Goal: Task Accomplishment & Management: Complete application form

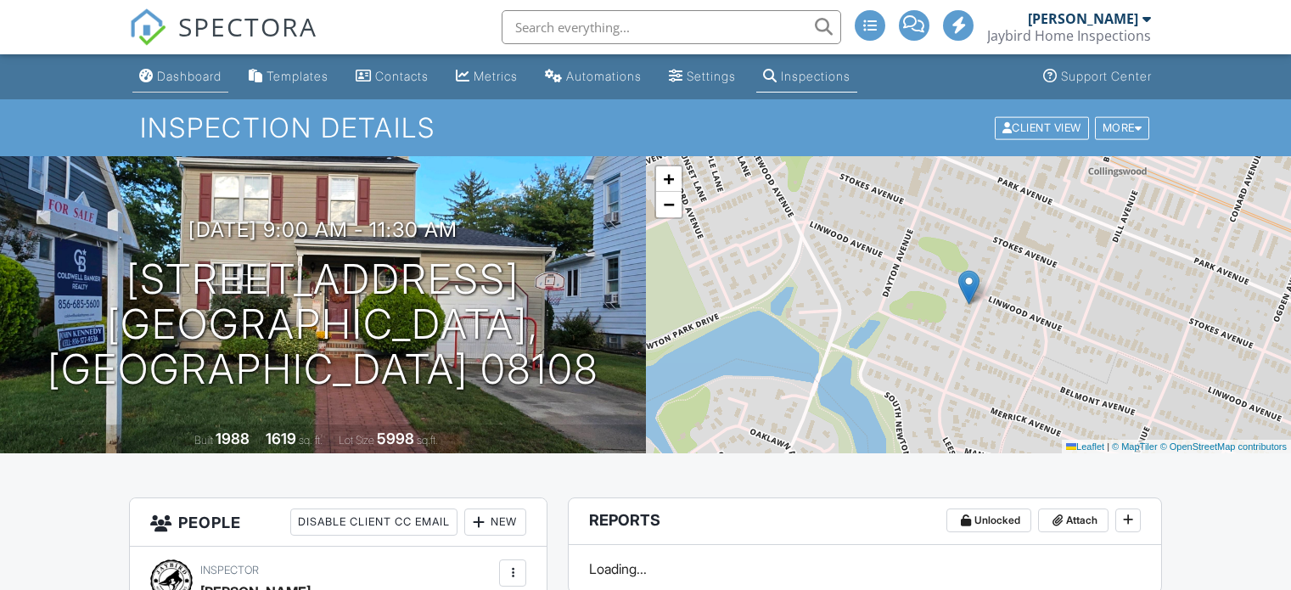
click at [183, 79] on div "Dashboard" at bounding box center [189, 76] width 64 height 14
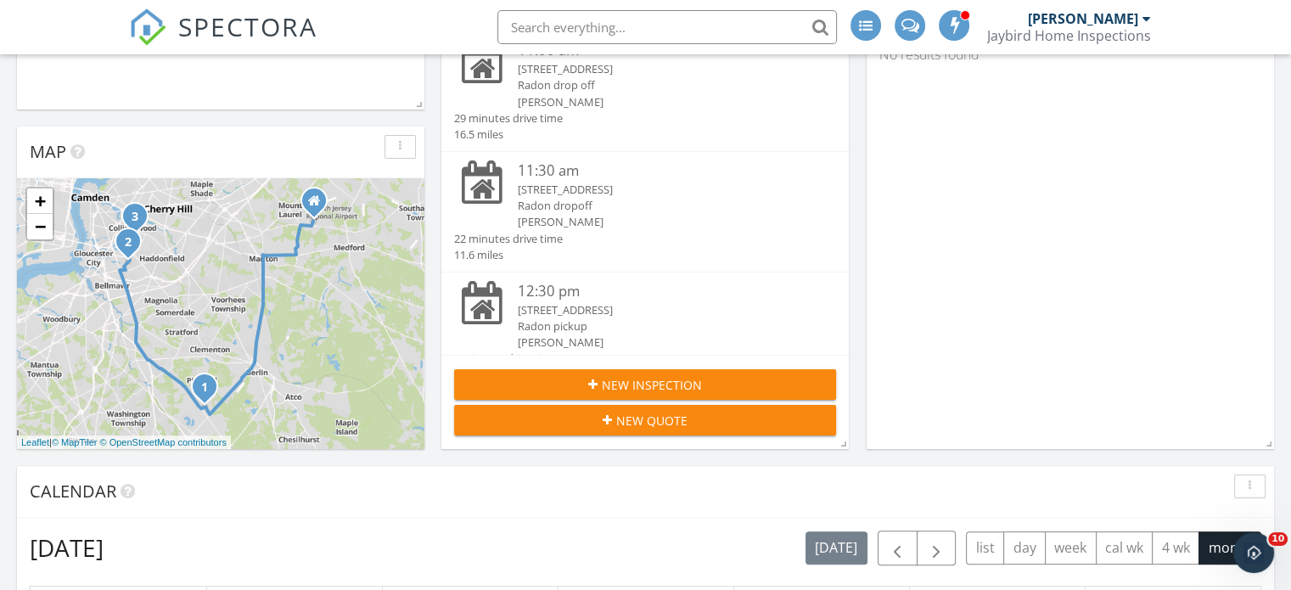
scroll to position [294, 0]
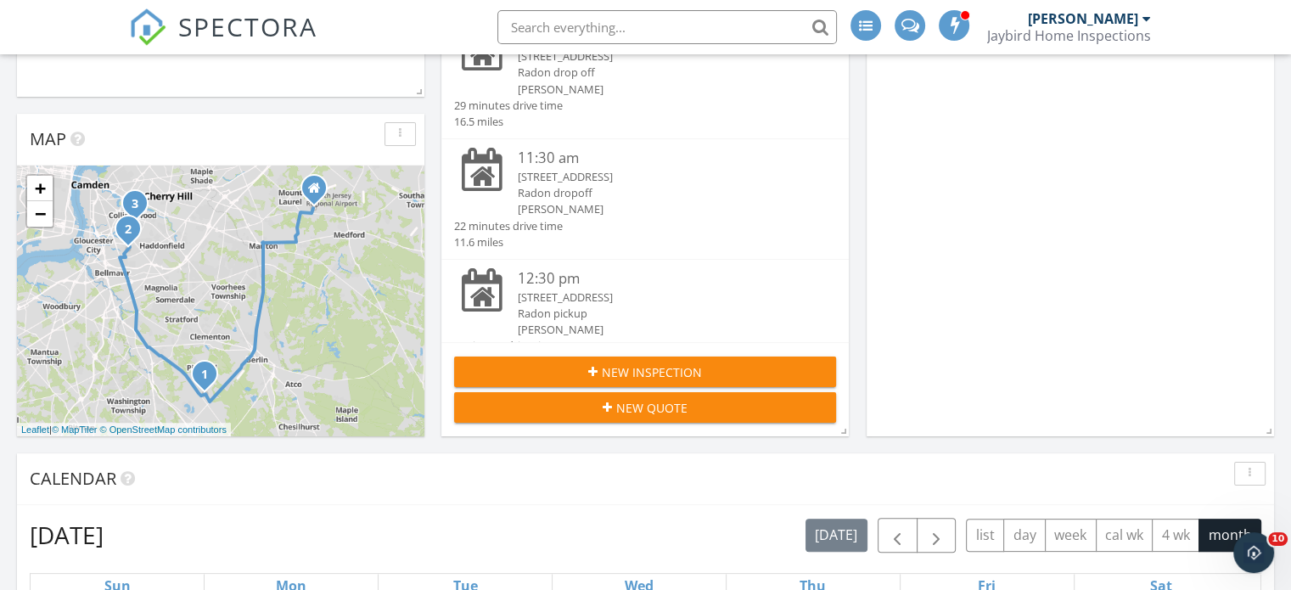
click at [657, 374] on span "New Inspection" at bounding box center [652, 372] width 100 height 18
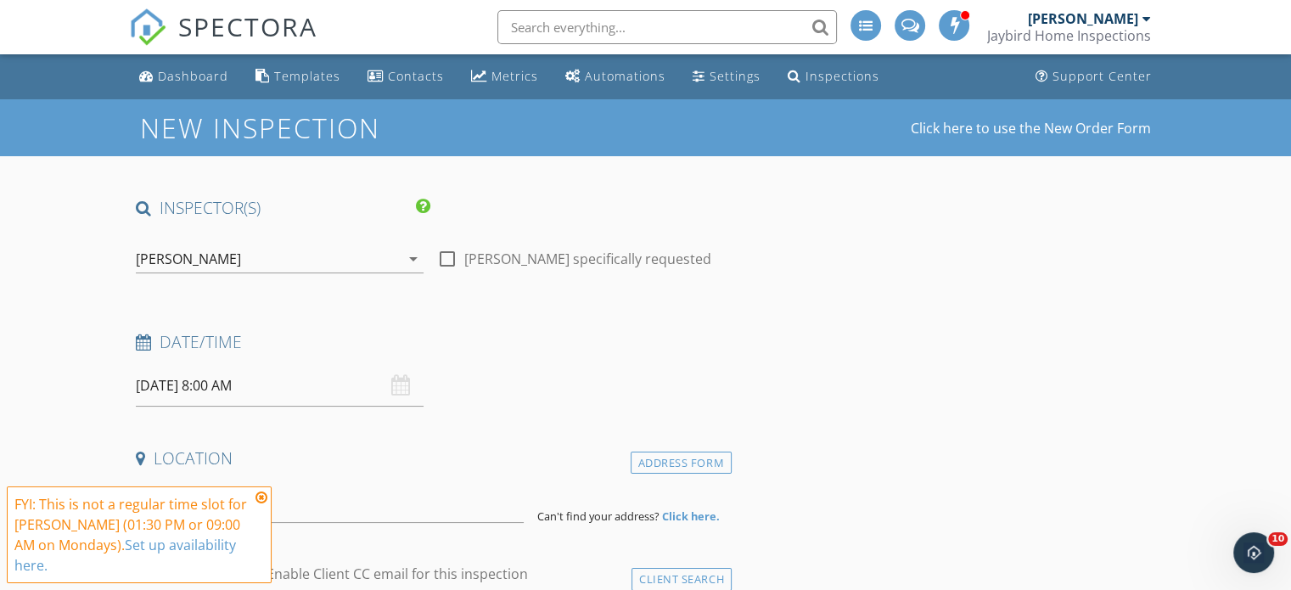
click at [231, 384] on input "09/29/2025 8:00 AM" at bounding box center [280, 386] width 288 height 42
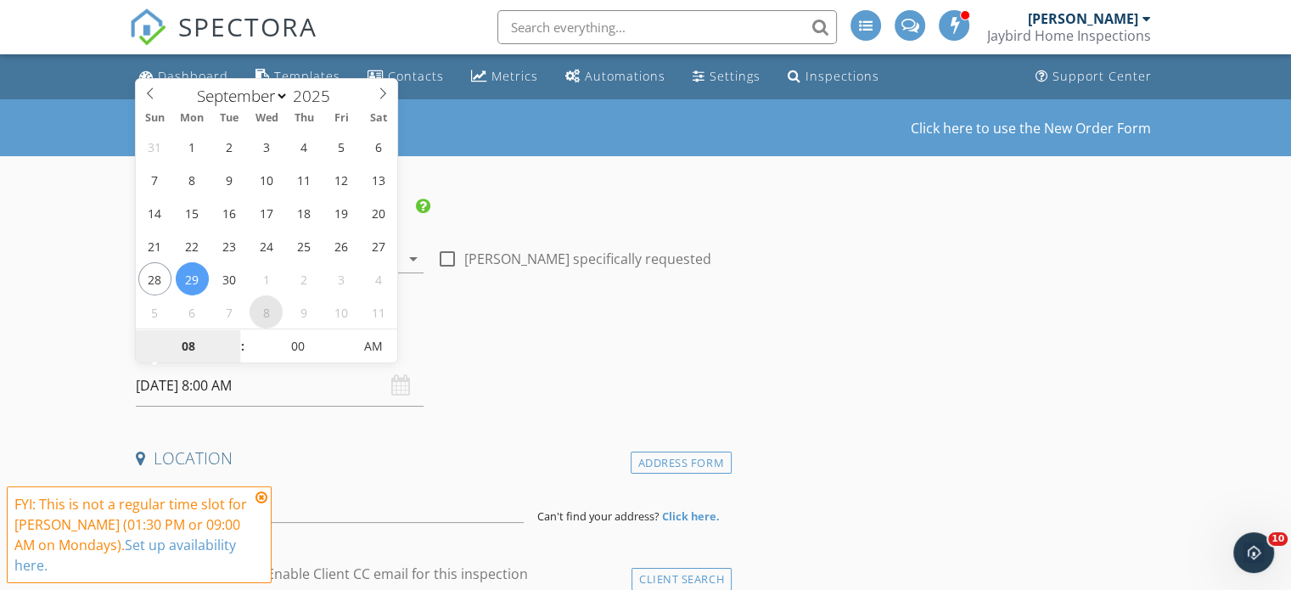
select select "9"
type input "10/08/2025 8:00 AM"
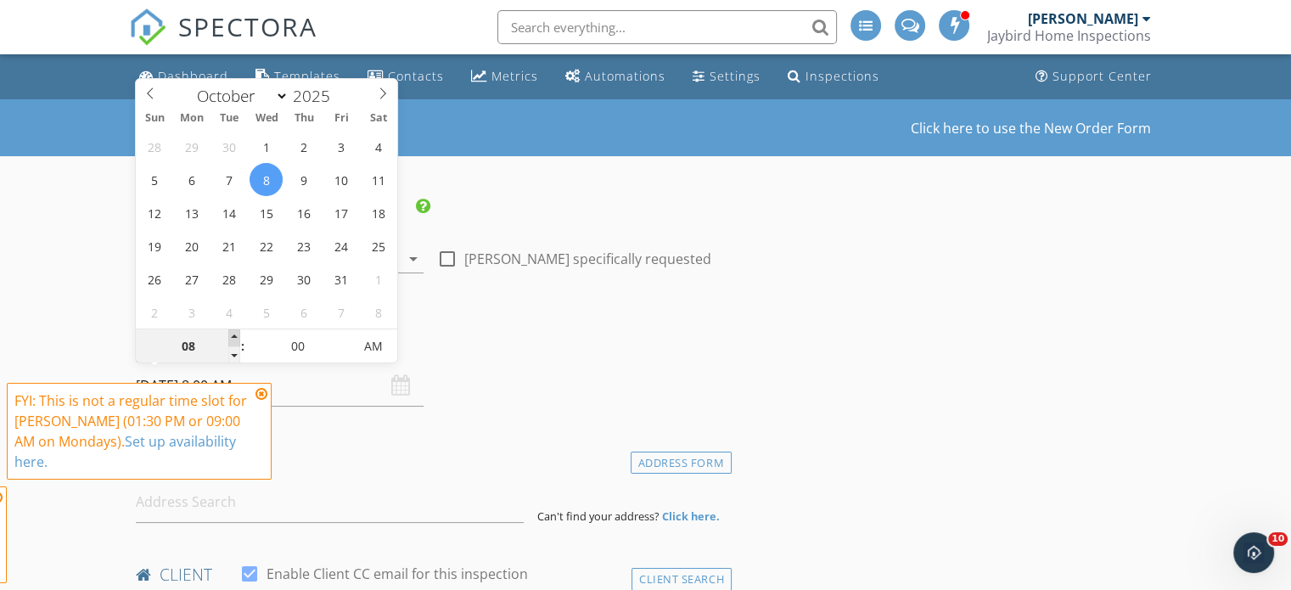
type input "09"
type input "[DATE] 9:00 AM"
click at [238, 338] on span at bounding box center [234, 337] width 12 height 17
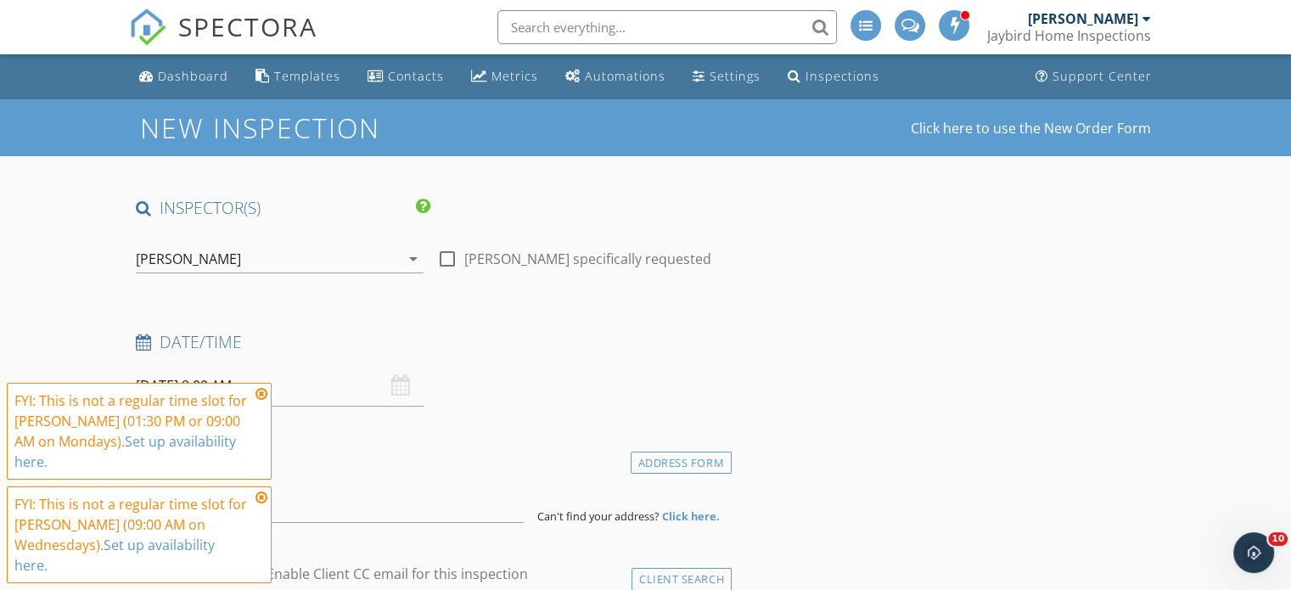
click at [260, 401] on icon at bounding box center [261, 394] width 12 height 14
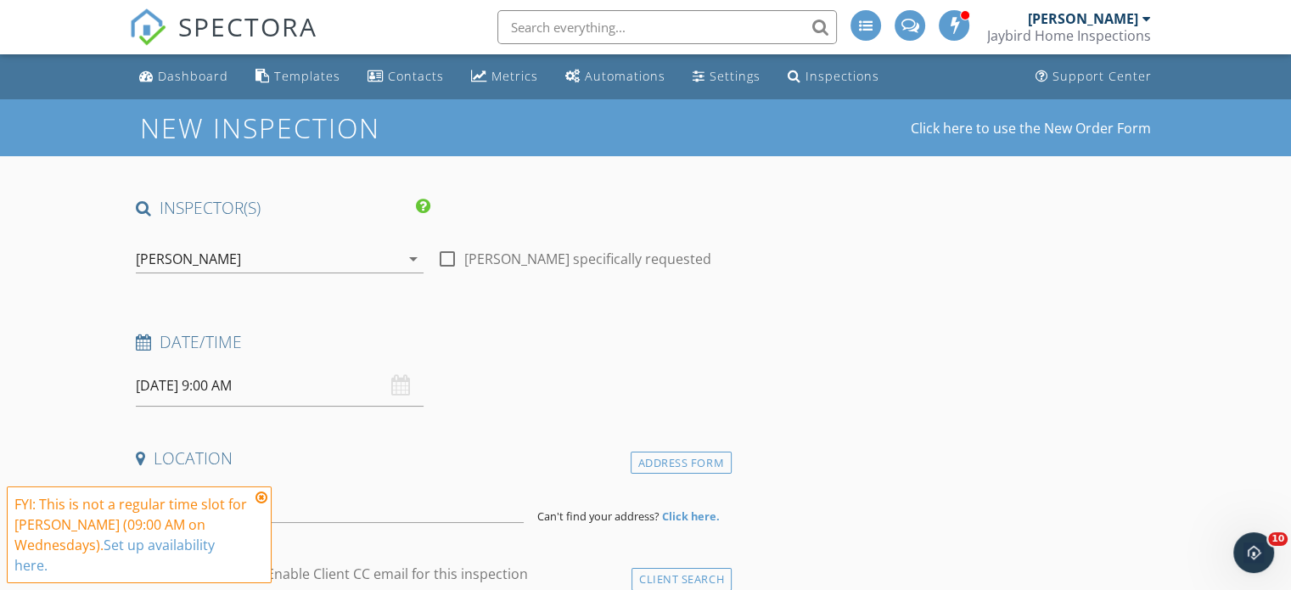
click at [263, 499] on icon at bounding box center [261, 497] width 12 height 14
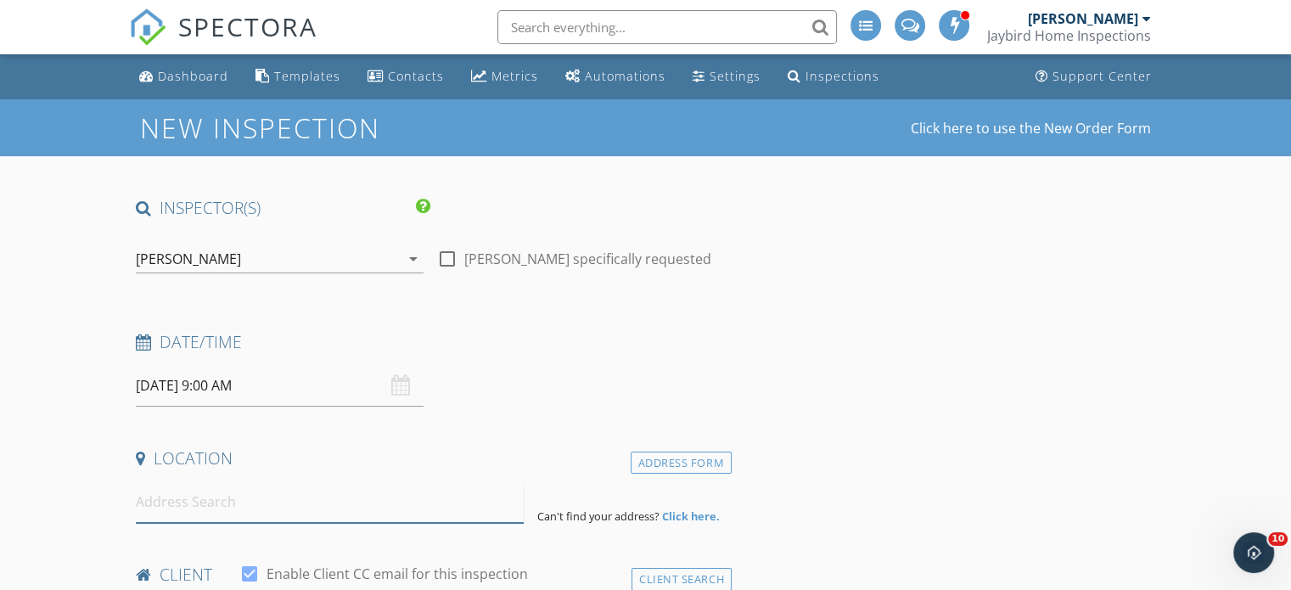
click at [228, 503] on input at bounding box center [330, 502] width 388 height 42
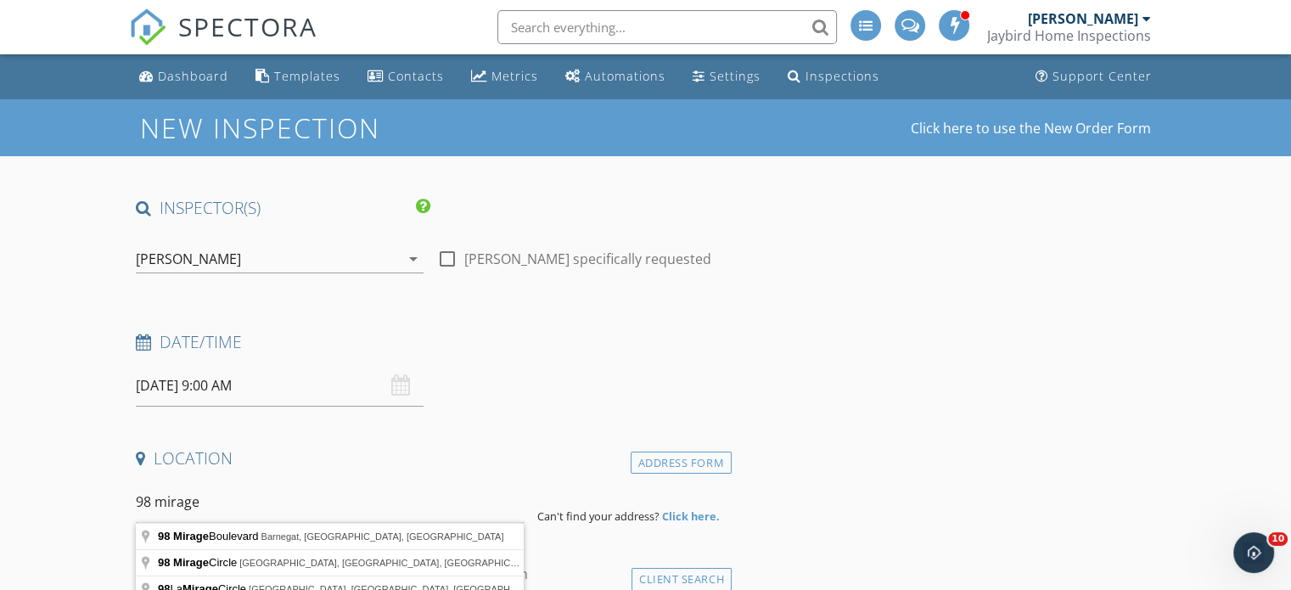
type input "98 Mirage Boulevard, Barnegat, NJ, USA"
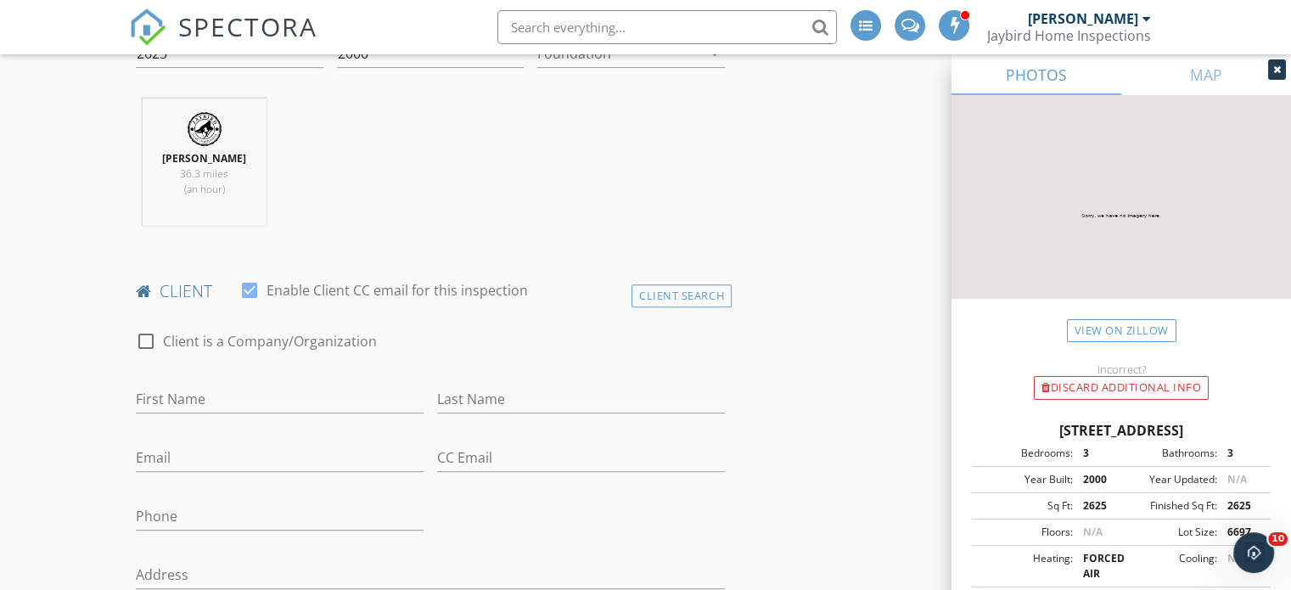
scroll to position [749, 0]
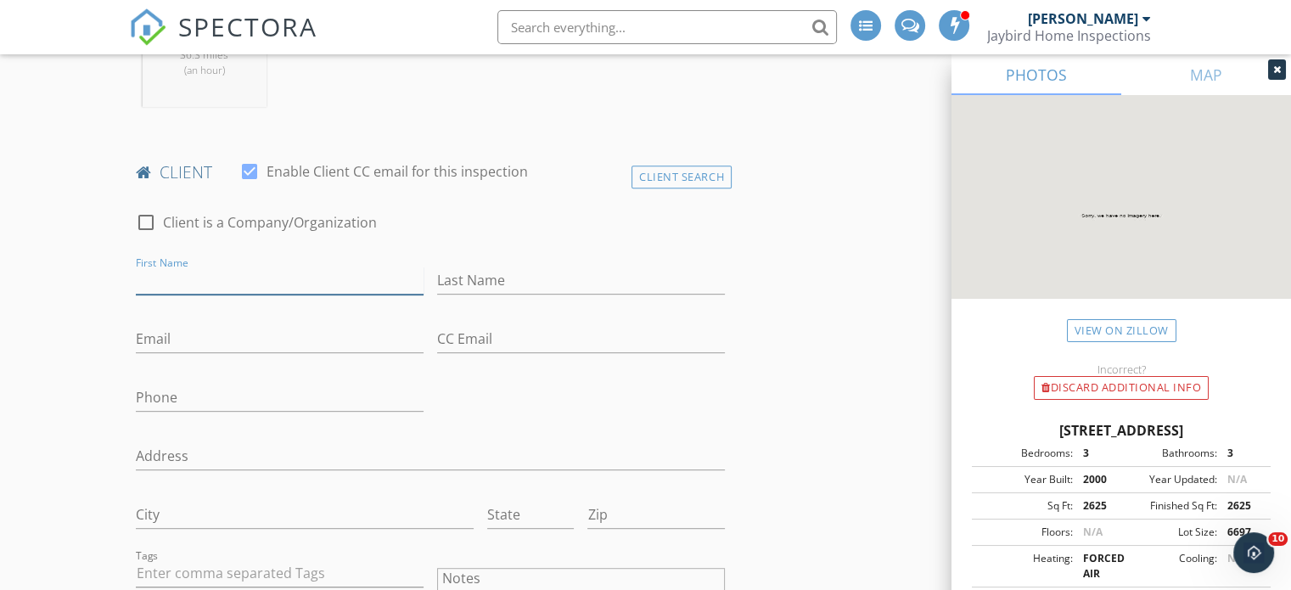
click at [217, 283] on input "First Name" at bounding box center [280, 280] width 288 height 28
type input "John"
click at [562, 282] on input "Last Name" at bounding box center [581, 280] width 288 height 28
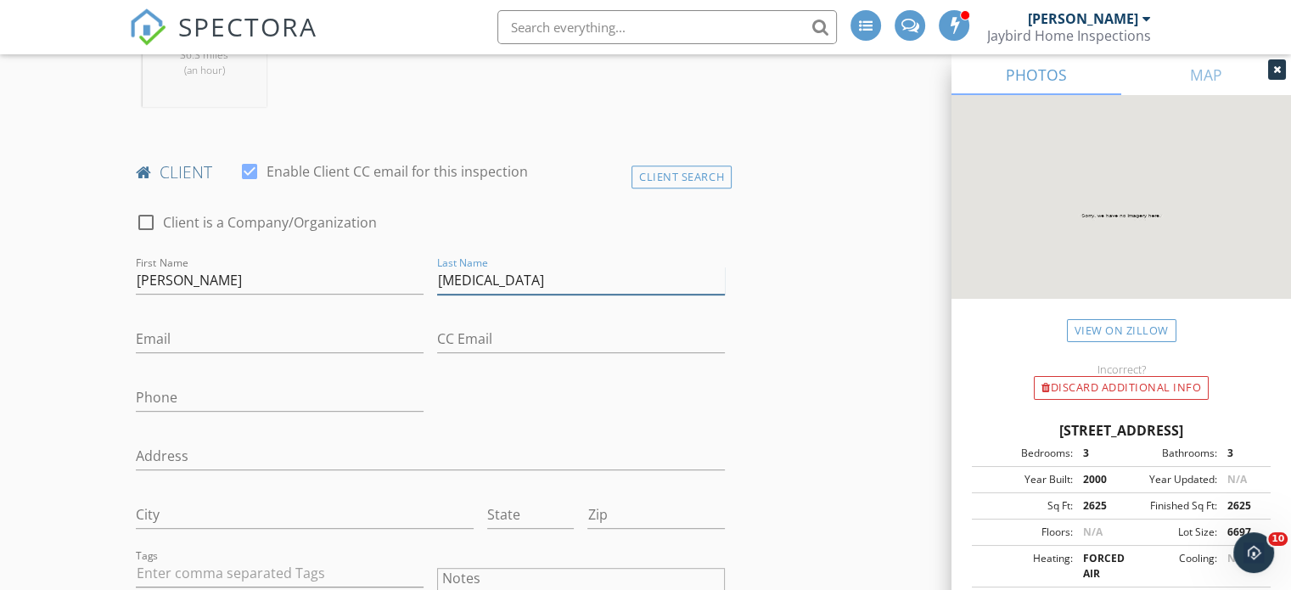
type input "Pica"
click at [238, 335] on input "Email" at bounding box center [280, 339] width 288 height 28
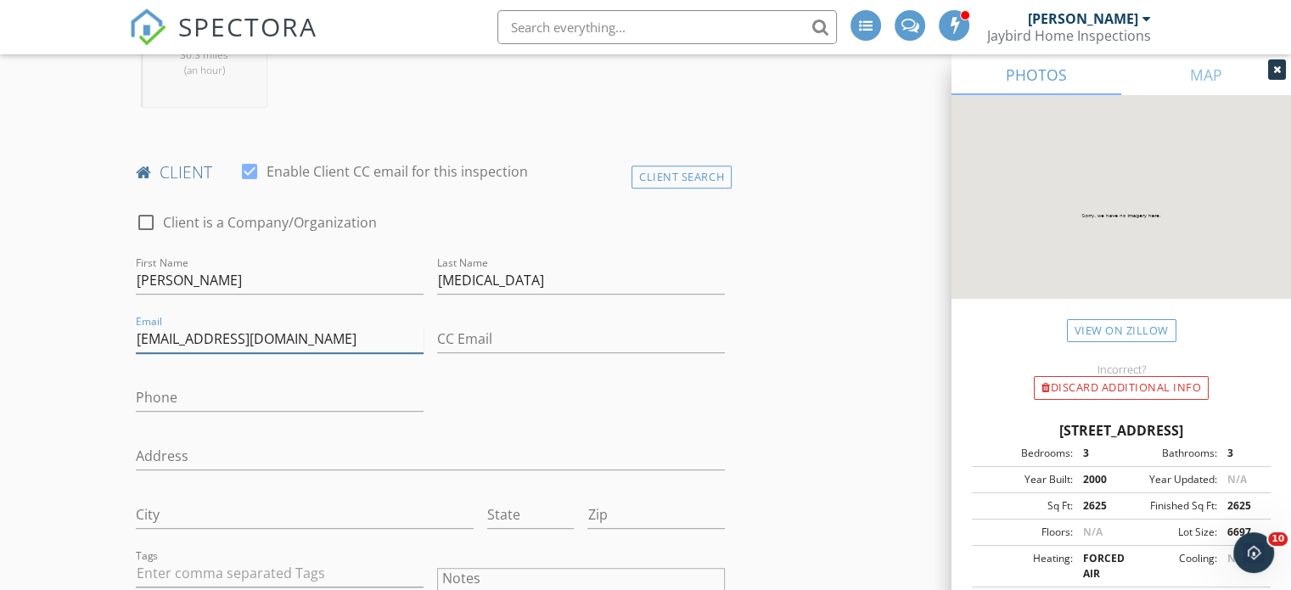
click at [210, 339] on input "countrygent@comcast.net" at bounding box center [280, 339] width 288 height 28
type input "countrygent130@comcast.net"
click at [200, 400] on input "Phone" at bounding box center [280, 398] width 288 height 28
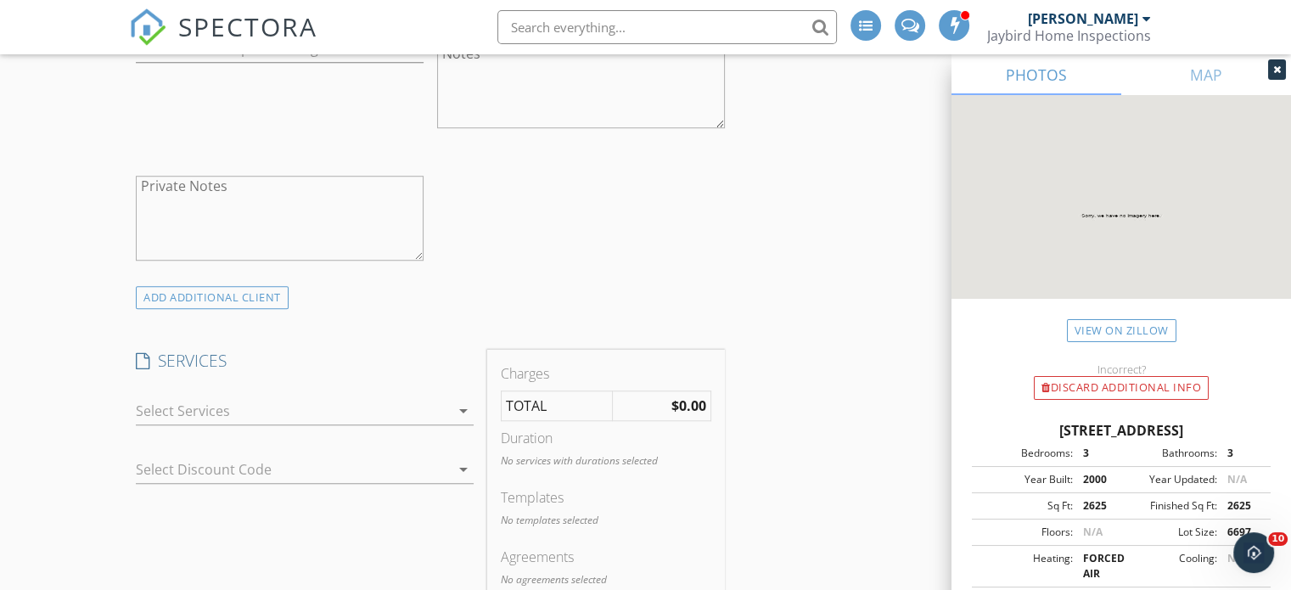
scroll to position [1295, 0]
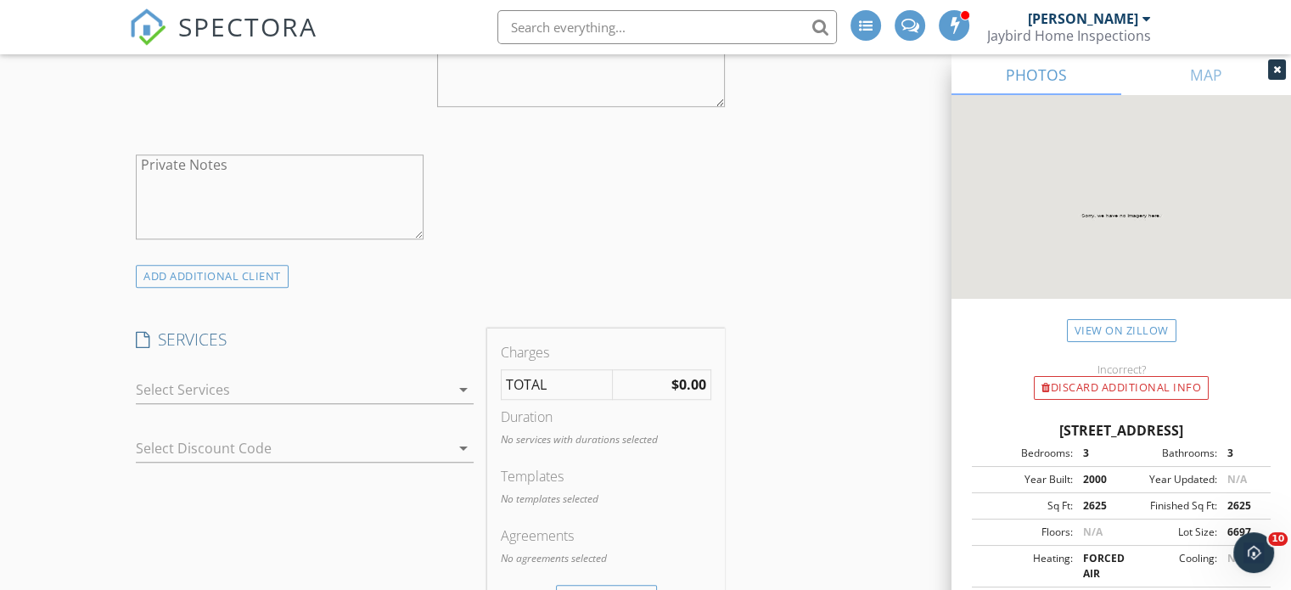
type input "609-980-3255"
click at [212, 393] on div at bounding box center [293, 389] width 314 height 27
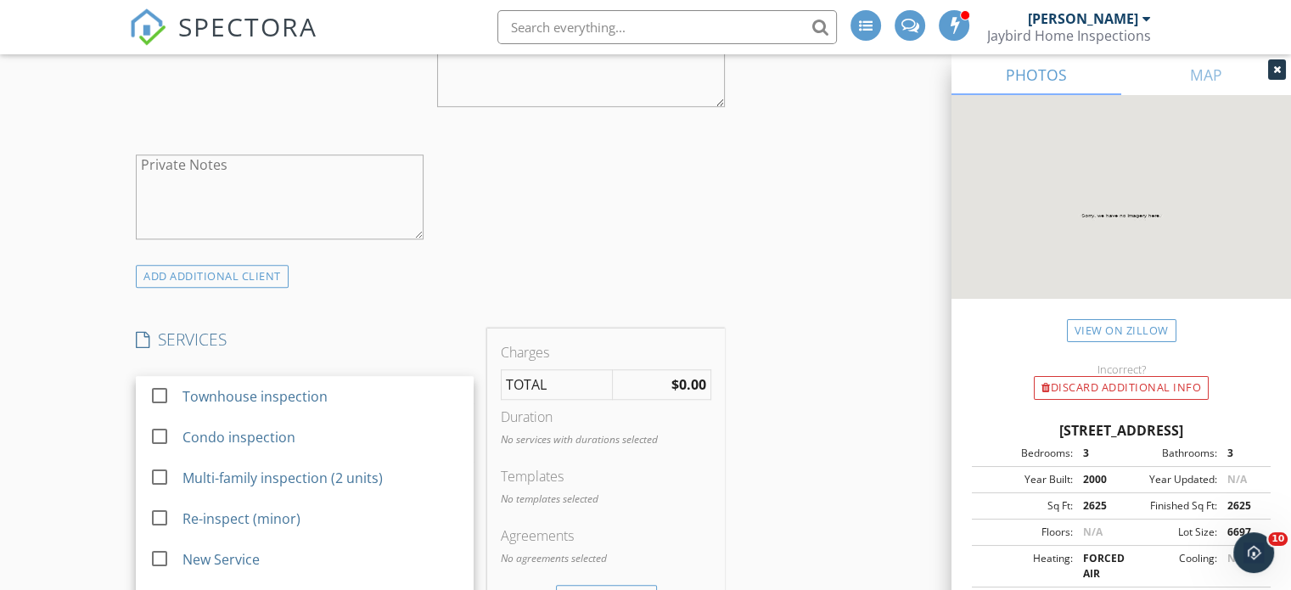
scroll to position [1419, 0]
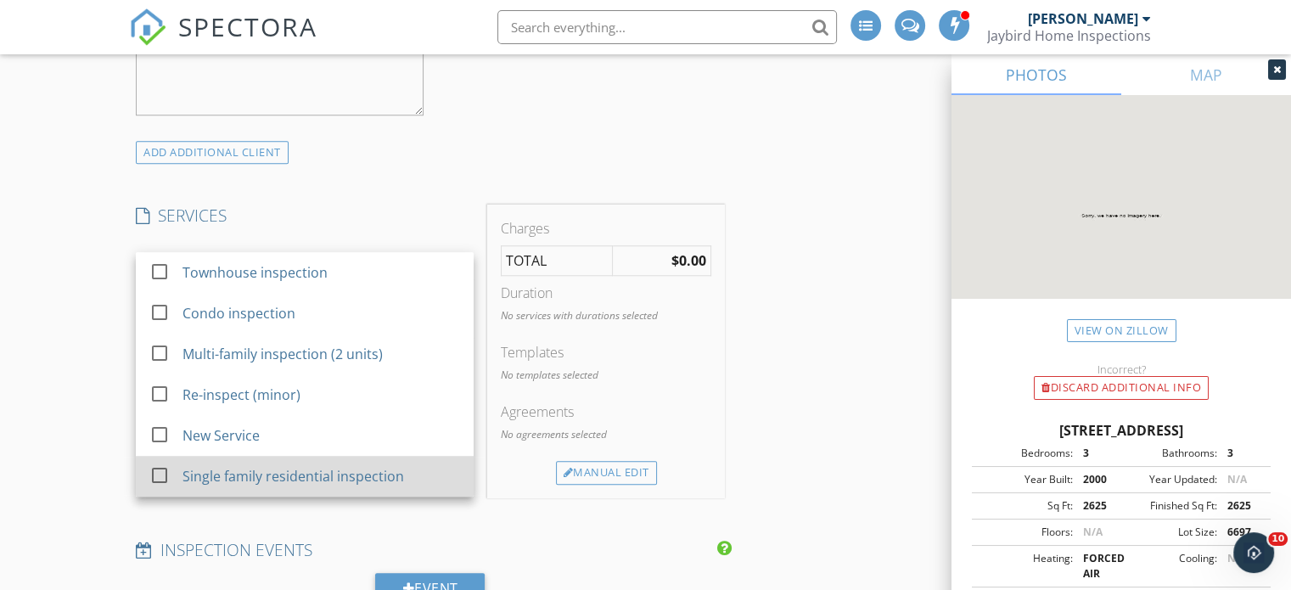
click at [224, 478] on div "Single family residential inspection" at bounding box center [292, 476] width 221 height 20
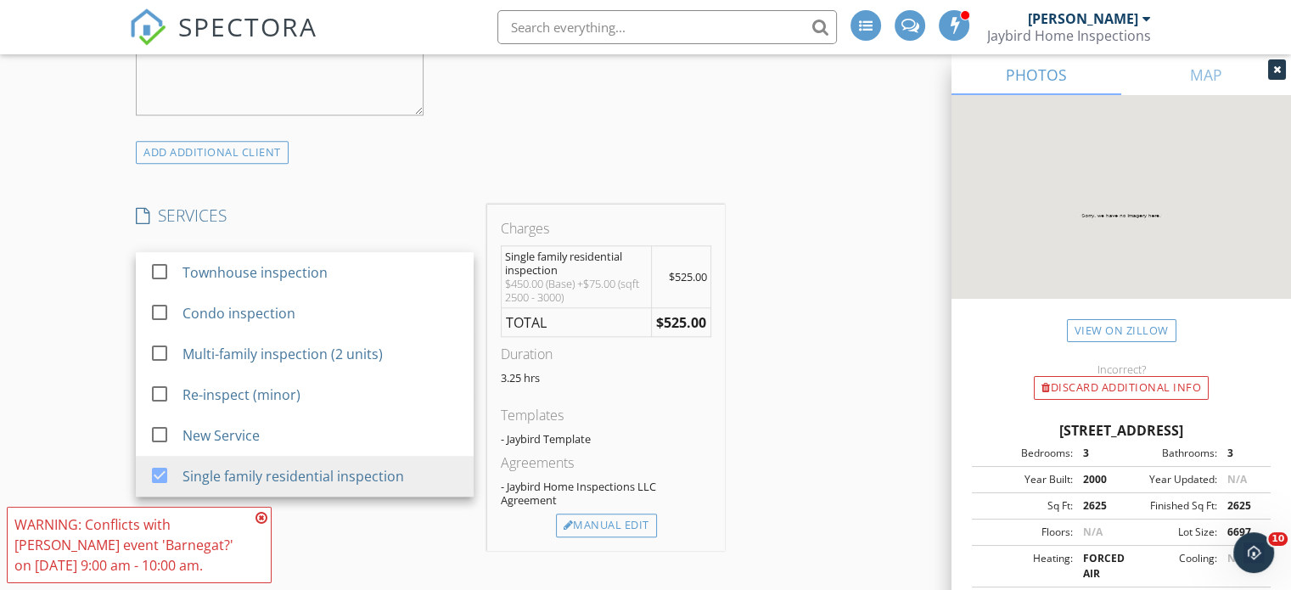
click at [100, 329] on div "New Inspection Click here to use the New Order Form INSPECTOR(S) check_box Jaso…" at bounding box center [645, 408] width 1291 height 3456
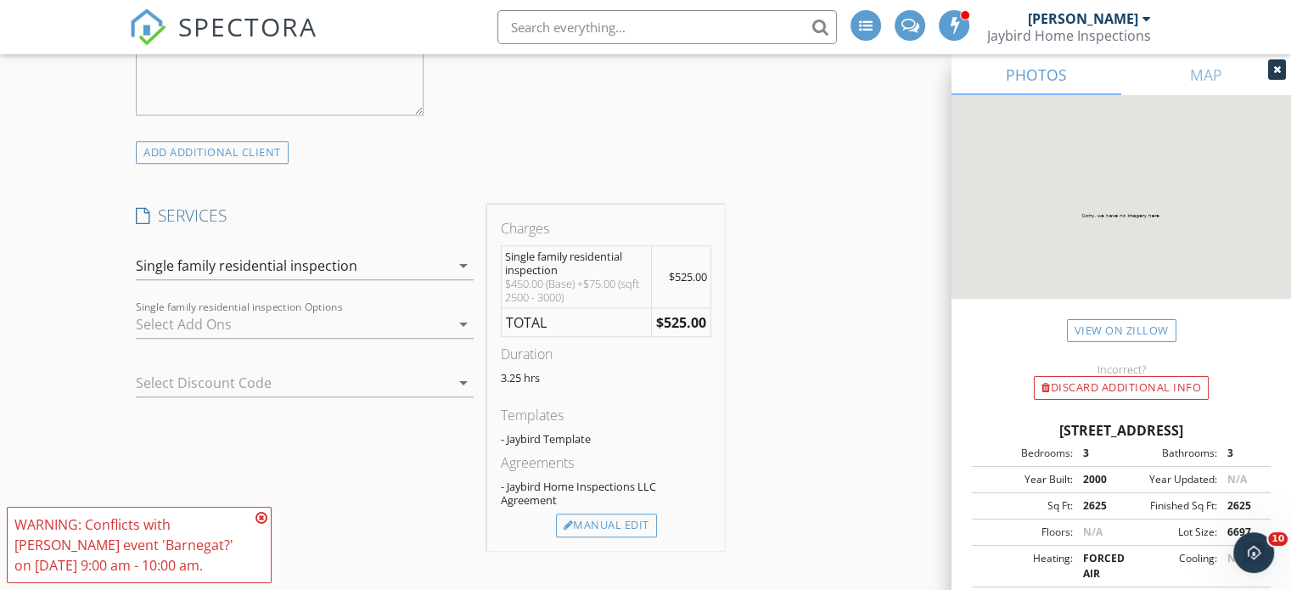
click at [200, 317] on div at bounding box center [293, 324] width 314 height 27
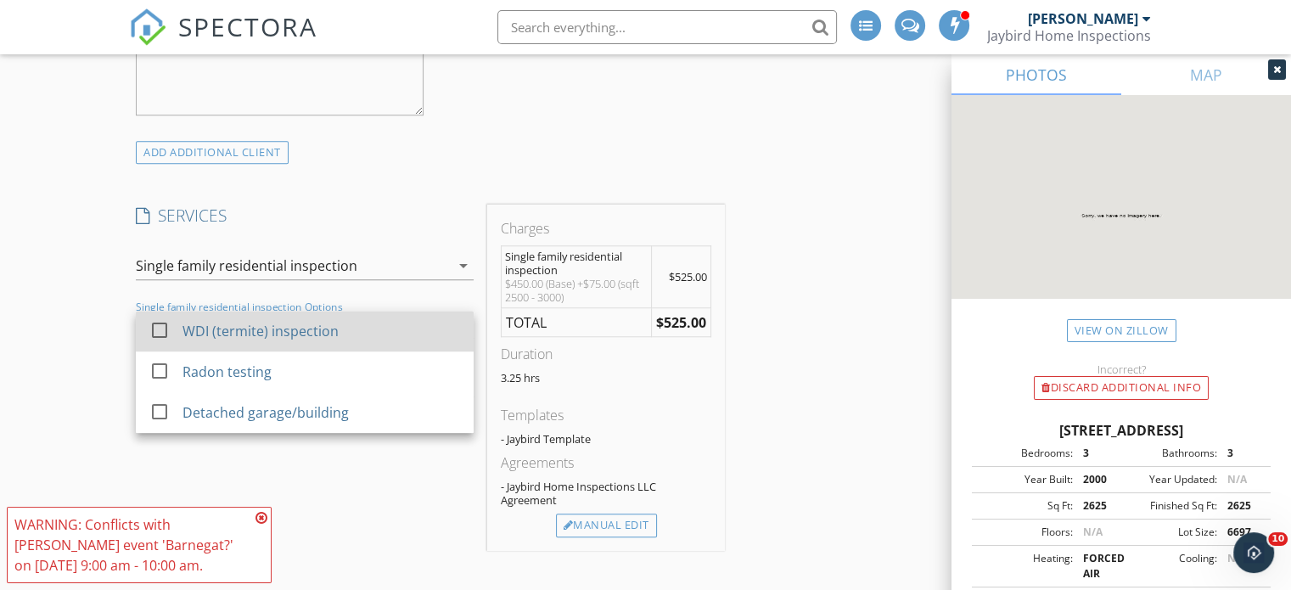
click at [217, 339] on div "WDI (termite) inspection" at bounding box center [321, 331] width 278 height 34
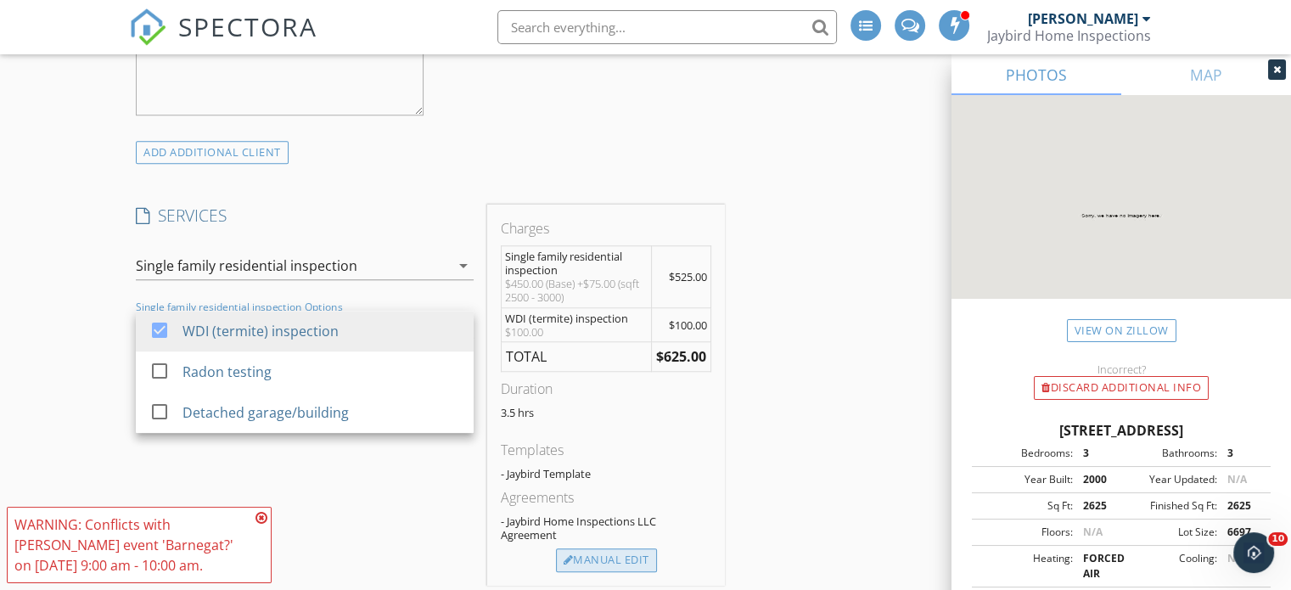
click at [604, 551] on div "Manual Edit" at bounding box center [606, 560] width 101 height 24
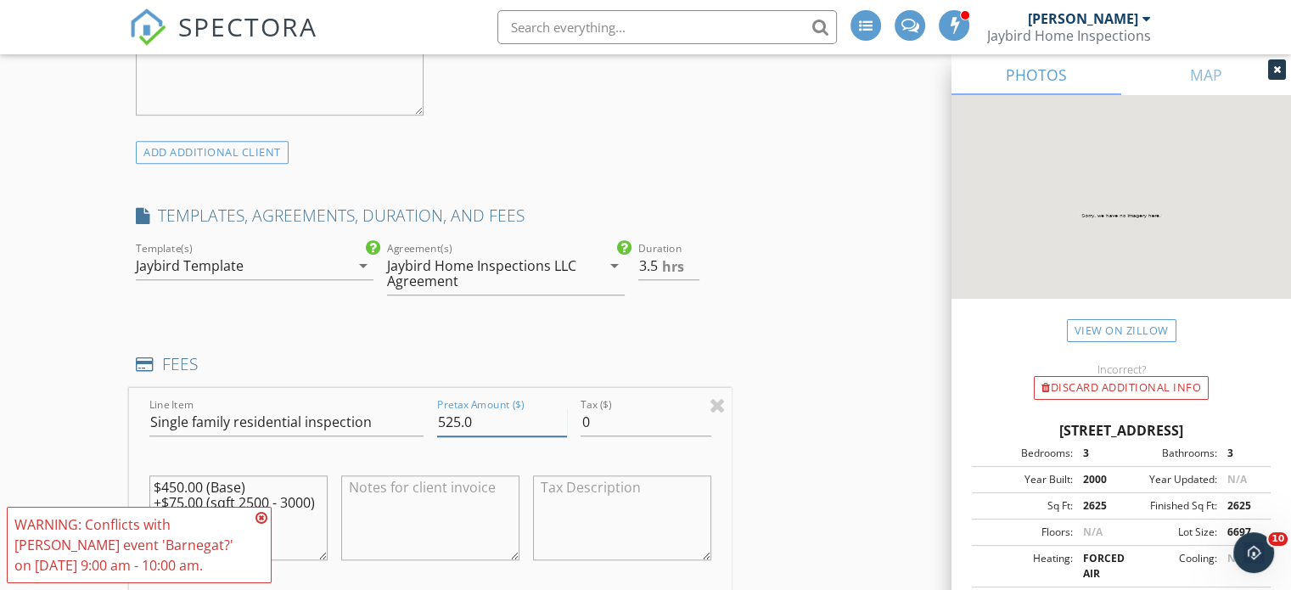
drag, startPoint x: 459, startPoint y: 425, endPoint x: 444, endPoint y: 425, distance: 15.3
click at [444, 425] on input "525.0" at bounding box center [502, 422] width 130 height 28
type input "500.0"
click at [260, 518] on icon at bounding box center [261, 518] width 12 height 14
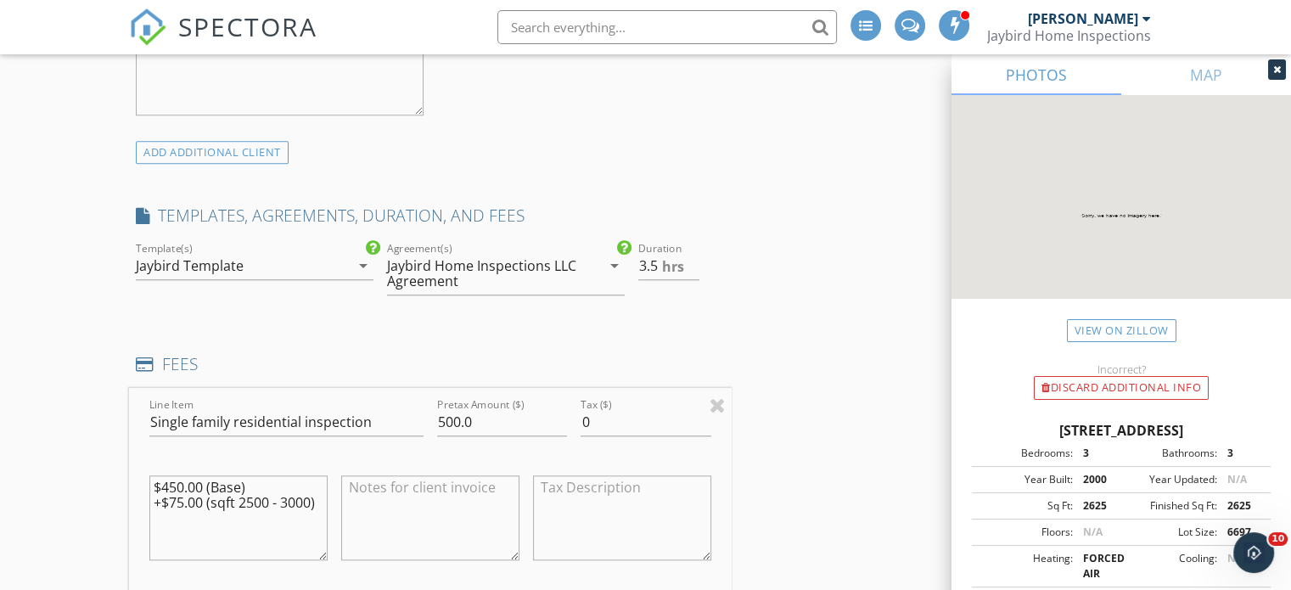
drag, startPoint x: 183, startPoint y: 501, endPoint x: 172, endPoint y: 502, distance: 11.1
click at [172, 502] on textarea "$450.00 (Base) +$75.00 (sqft 2500 - 3000)" at bounding box center [238, 517] width 178 height 85
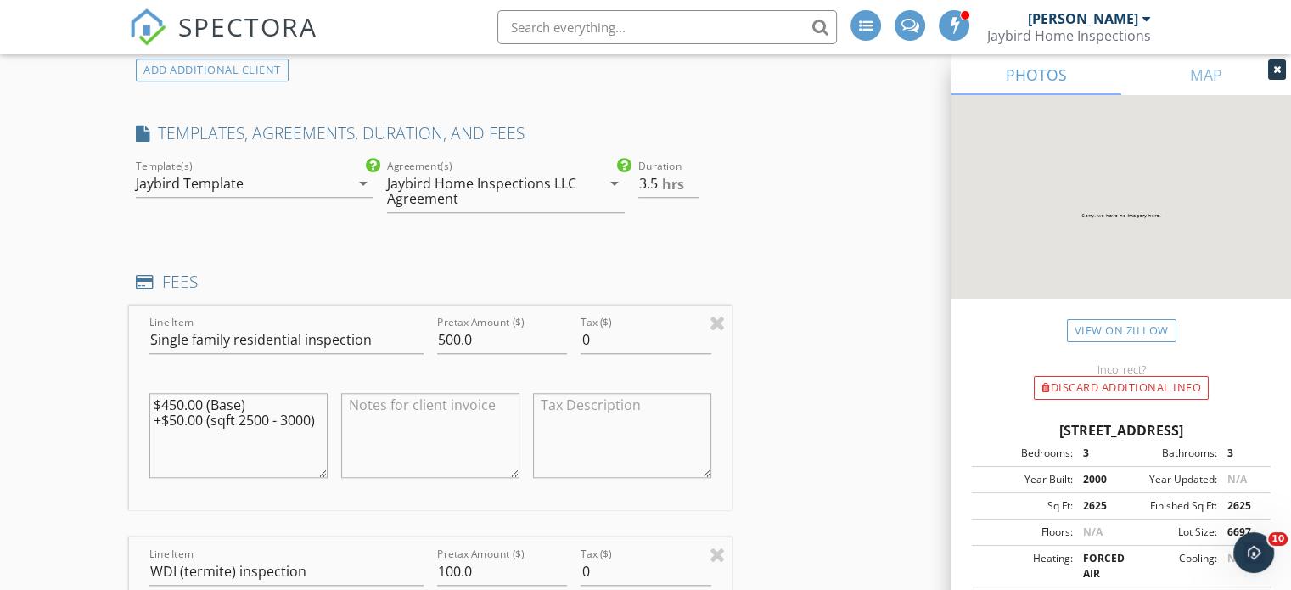
scroll to position [1506, 0]
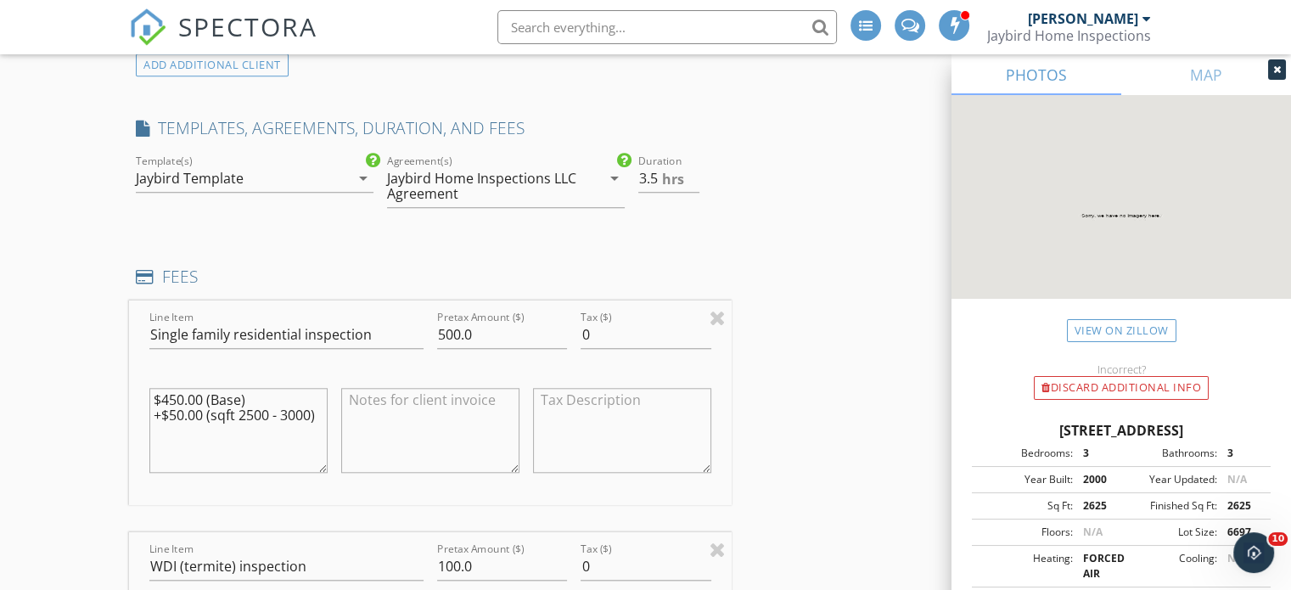
drag, startPoint x: 320, startPoint y: 417, endPoint x: 117, endPoint y: 418, distance: 202.8
click at [117, 418] on div "New Inspection Click here to use the New Order Form INSPECTOR(S) check_box Jaso…" at bounding box center [645, 511] width 1291 height 3836
drag, startPoint x: 174, startPoint y: 395, endPoint x: 163, endPoint y: 400, distance: 12.2
click at [163, 400] on textarea "$450.00 (Base)" at bounding box center [238, 430] width 178 height 85
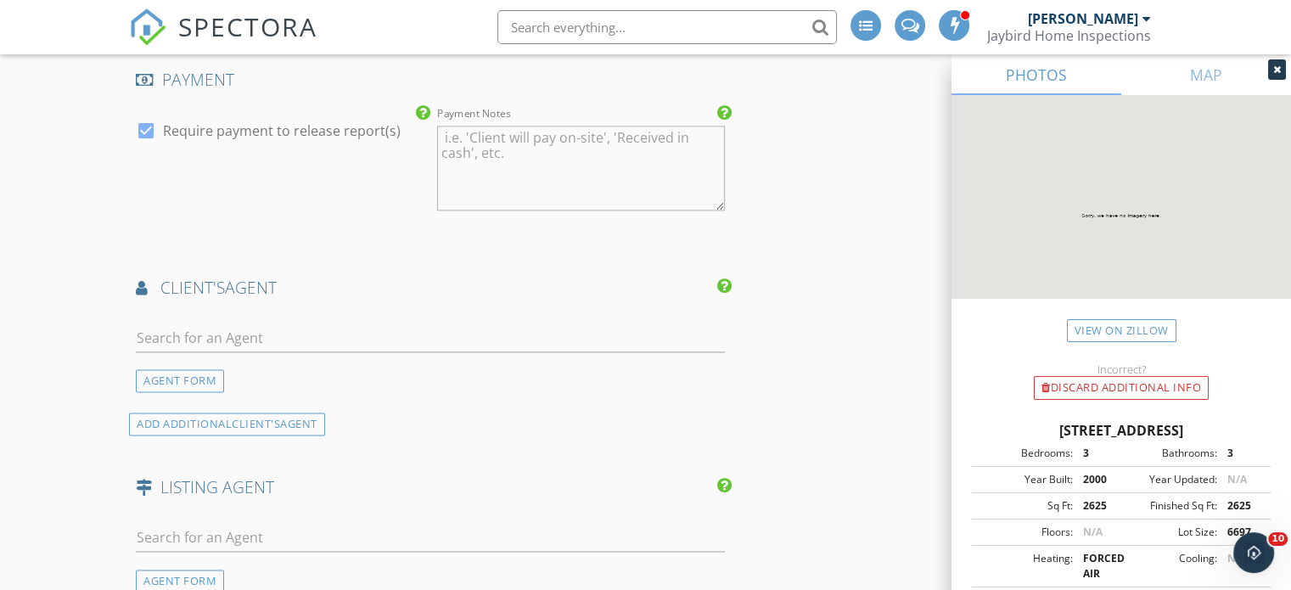
scroll to position [2453, 0]
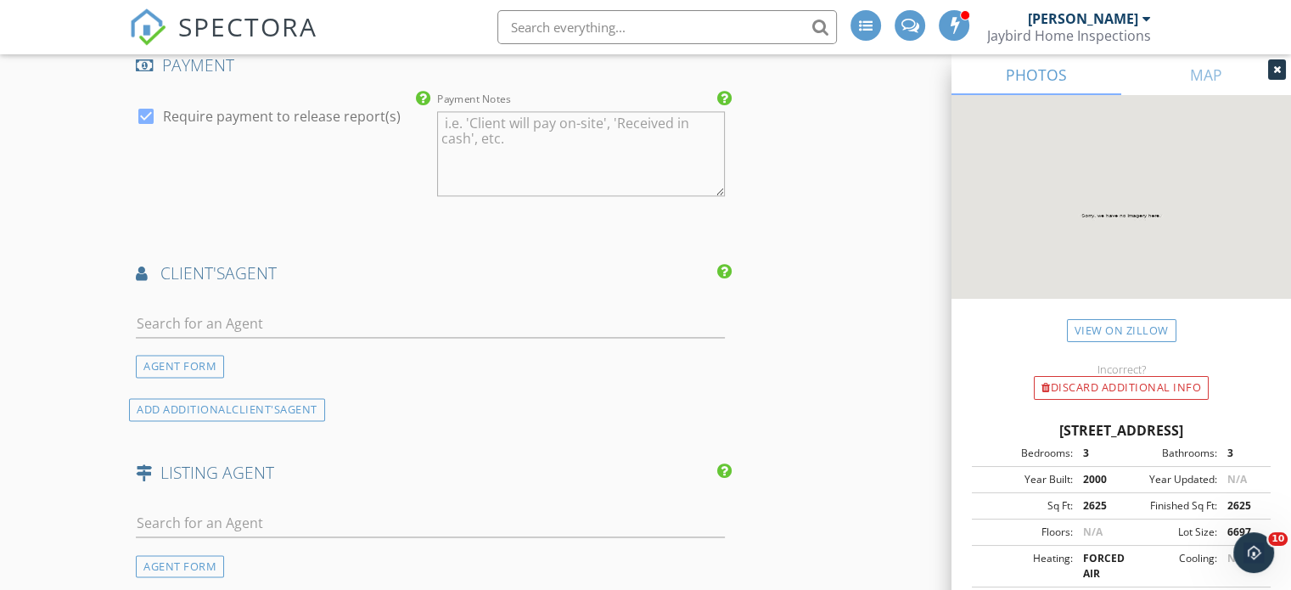
type textarea "$500.00 (Base)"
click at [257, 323] on input "text" at bounding box center [430, 324] width 589 height 28
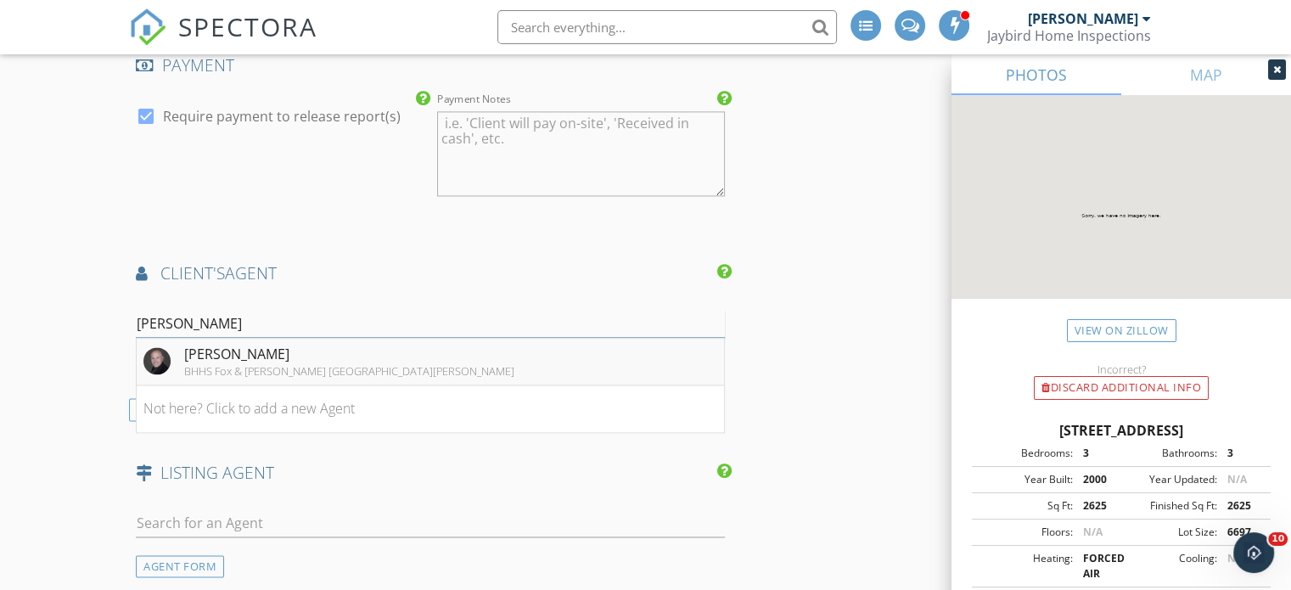
type input "chris tward"
drag, startPoint x: 183, startPoint y: 349, endPoint x: 207, endPoint y: 350, distance: 23.8
click at [182, 349] on div "Chris Twardy BHHS Fox & Roach Mount Laurel" at bounding box center [328, 361] width 371 height 34
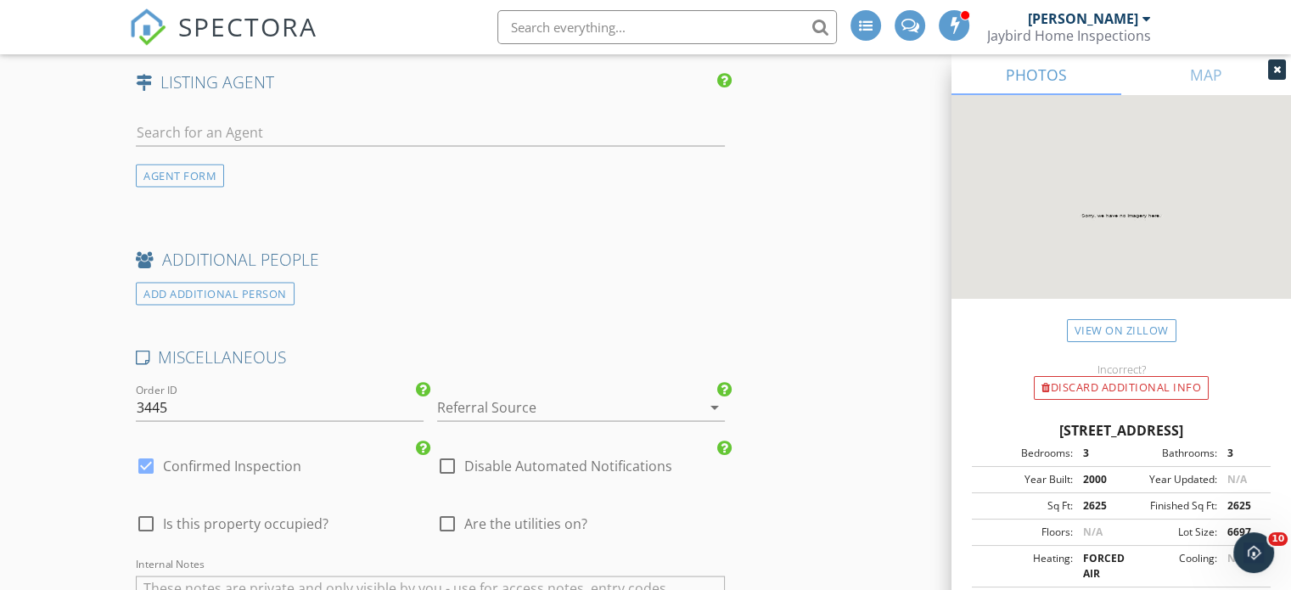
scroll to position [3181, 0]
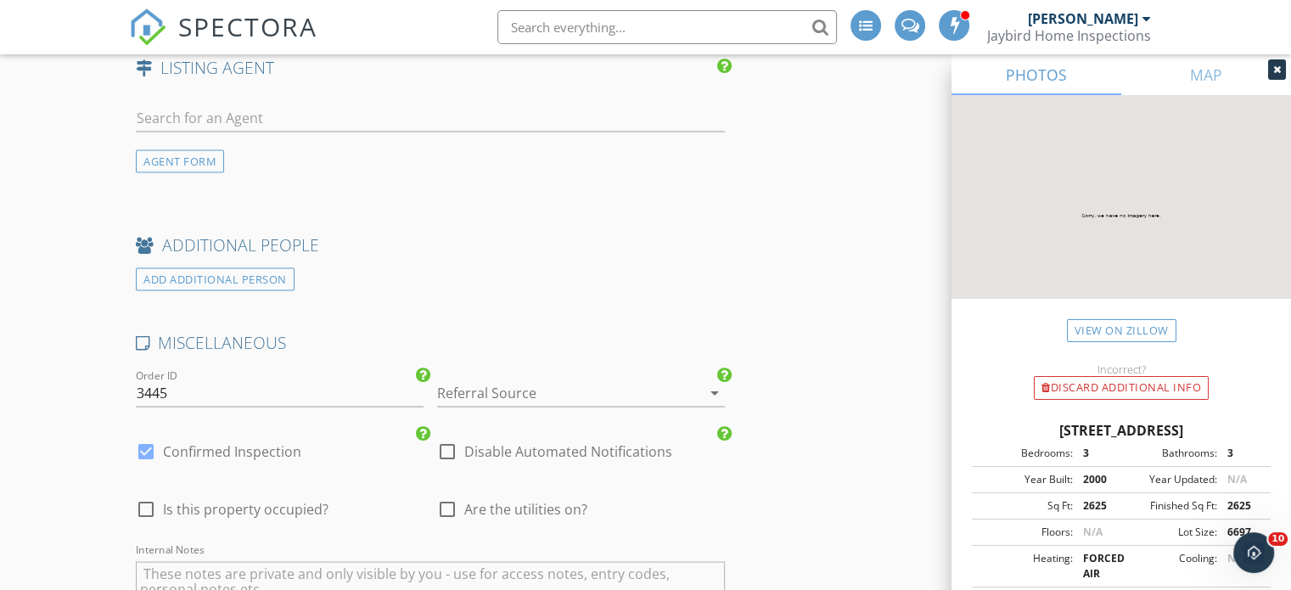
drag, startPoint x: 547, startPoint y: 383, endPoint x: 527, endPoint y: 383, distance: 19.5
click at [546, 383] on div at bounding box center [557, 391] width 240 height 27
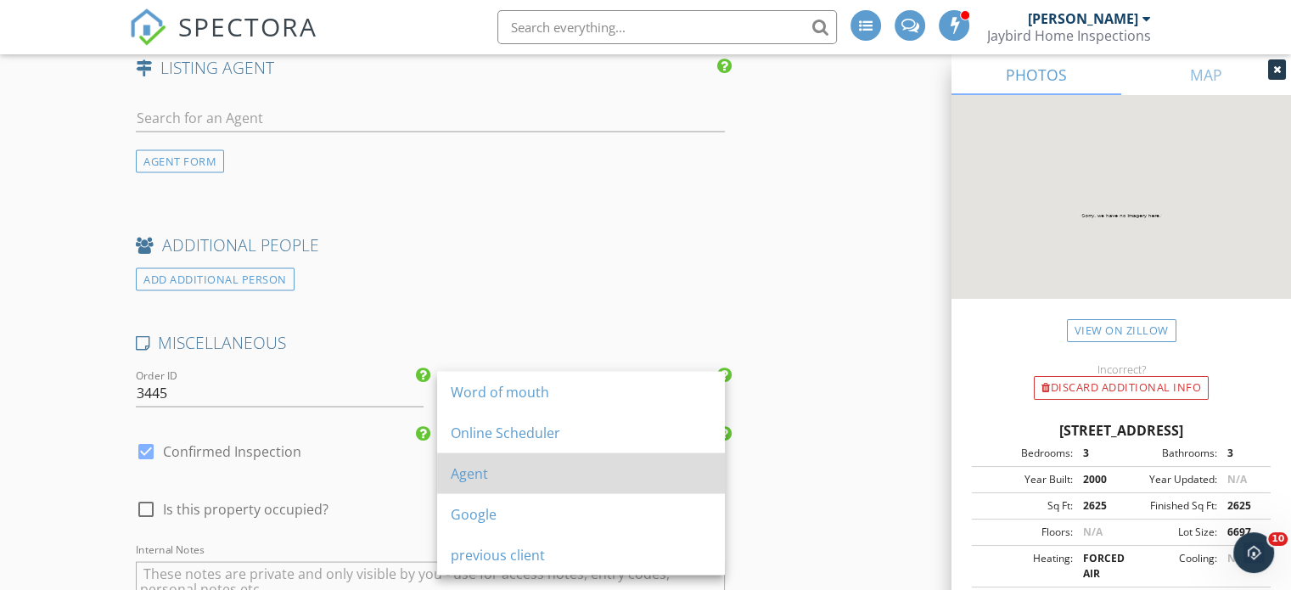
click at [497, 476] on div "Agent" at bounding box center [581, 472] width 261 height 20
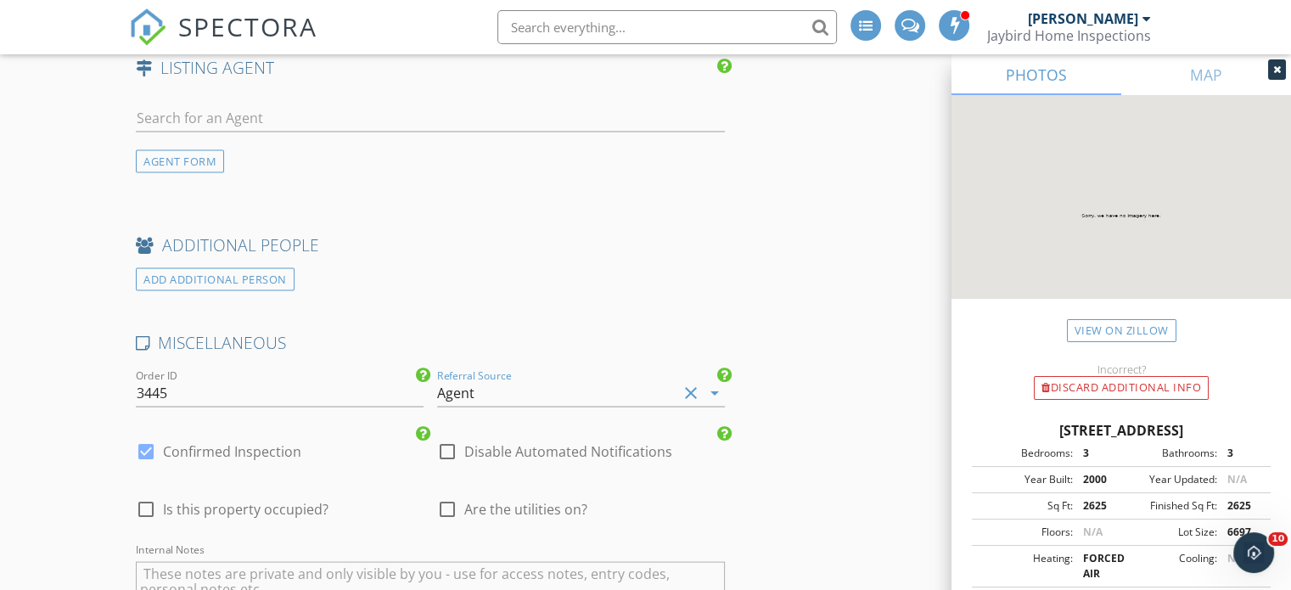
click at [492, 500] on span "Are the utilities on?" at bounding box center [525, 508] width 123 height 17
checkbox input "true"
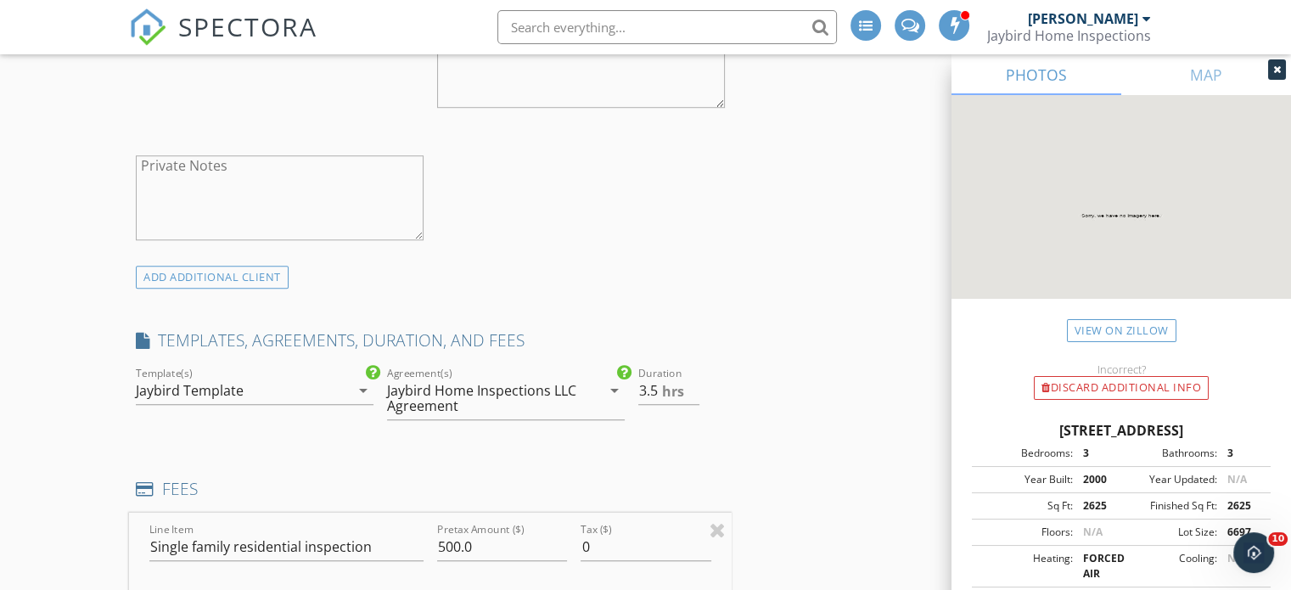
scroll to position [1357, 0]
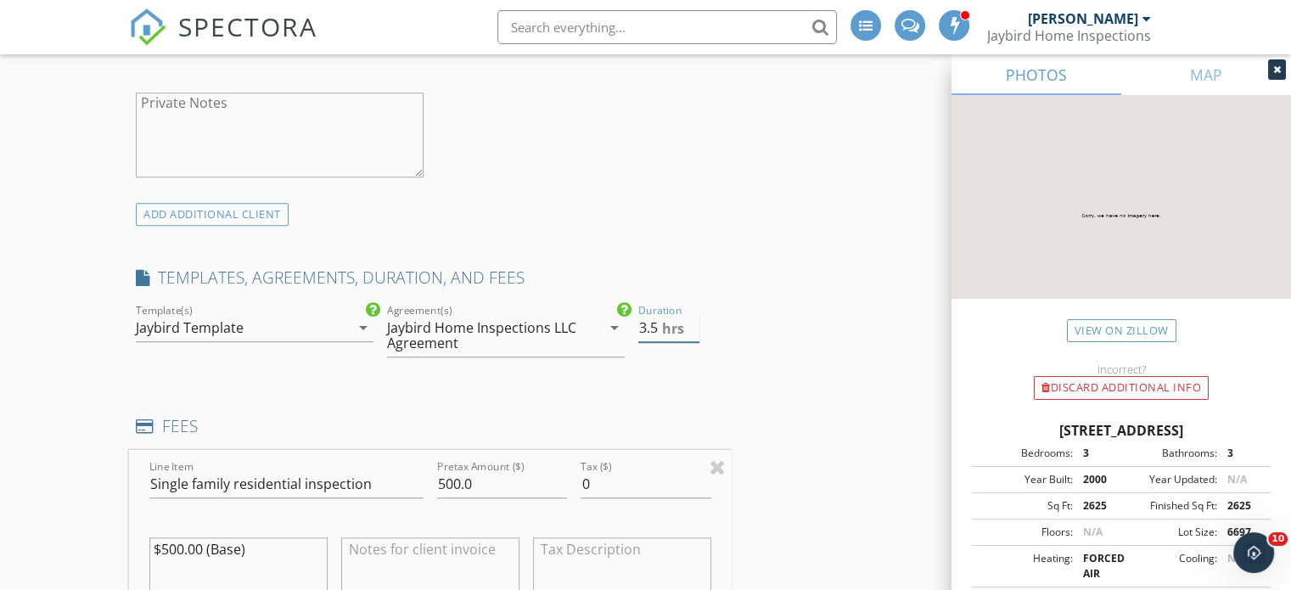
click at [696, 336] on input "3.5" at bounding box center [668, 328] width 61 height 28
click at [692, 334] on input "3" at bounding box center [668, 328] width 61 height 28
type input "2.5"
click at [692, 334] on input "2.5" at bounding box center [668, 328] width 61 height 28
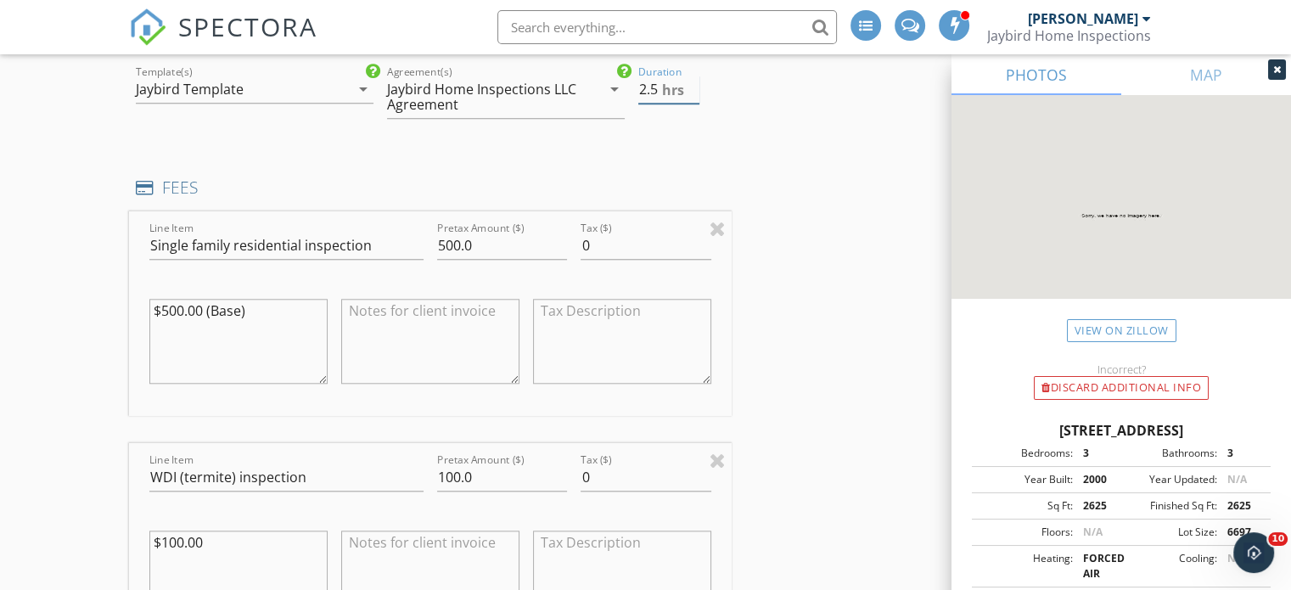
scroll to position [1570, 0]
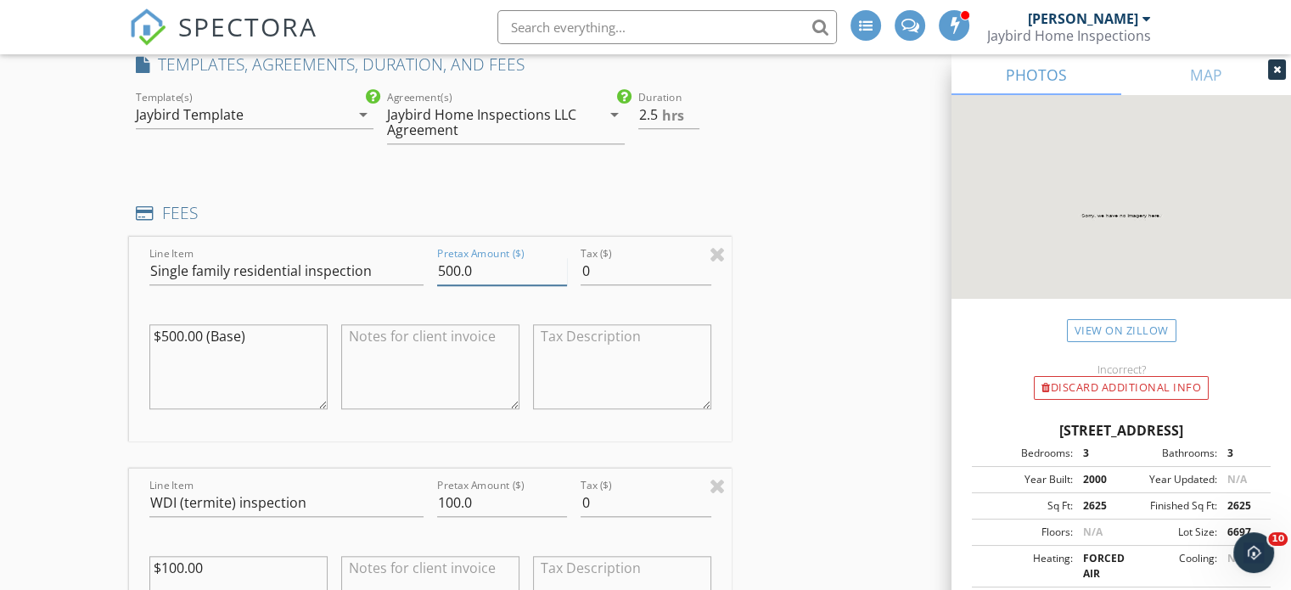
drag, startPoint x: 460, startPoint y: 272, endPoint x: 442, endPoint y: 272, distance: 17.8
click at [442, 272] on input "500.0" at bounding box center [502, 271] width 130 height 28
type input "525.0"
drag, startPoint x: 183, startPoint y: 335, endPoint x: 170, endPoint y: 339, distance: 14.2
click at [170, 339] on textarea "$500.00 (Base)" at bounding box center [238, 366] width 178 height 85
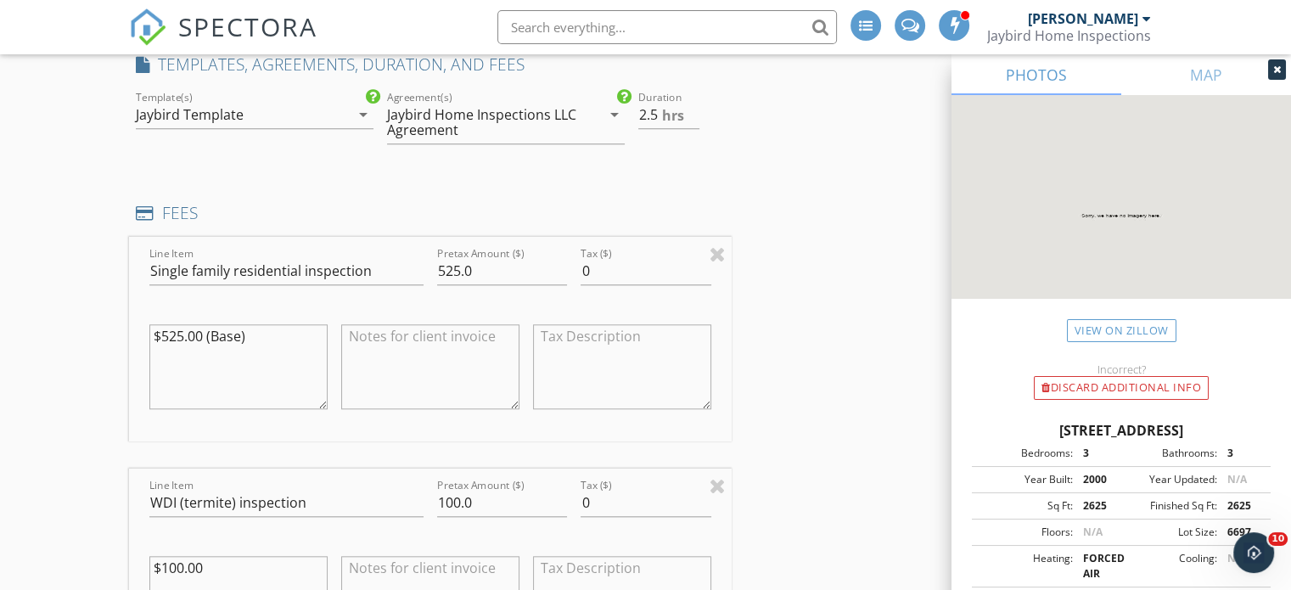
type textarea "$525.00 (Base)"
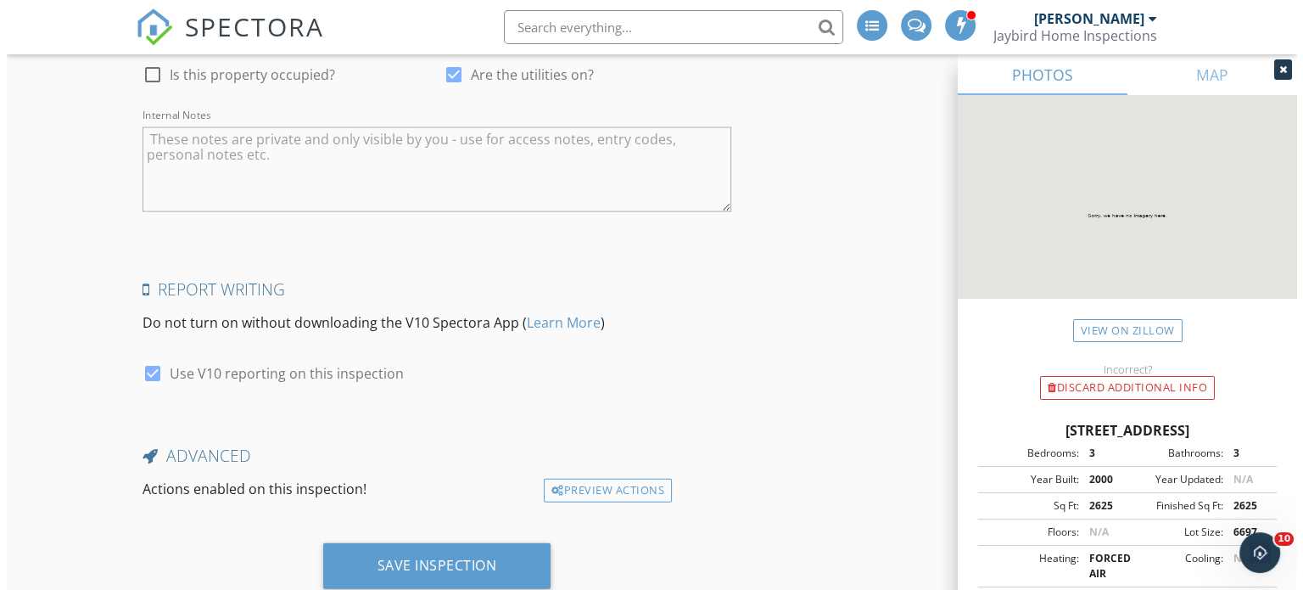
scroll to position [3658, 0]
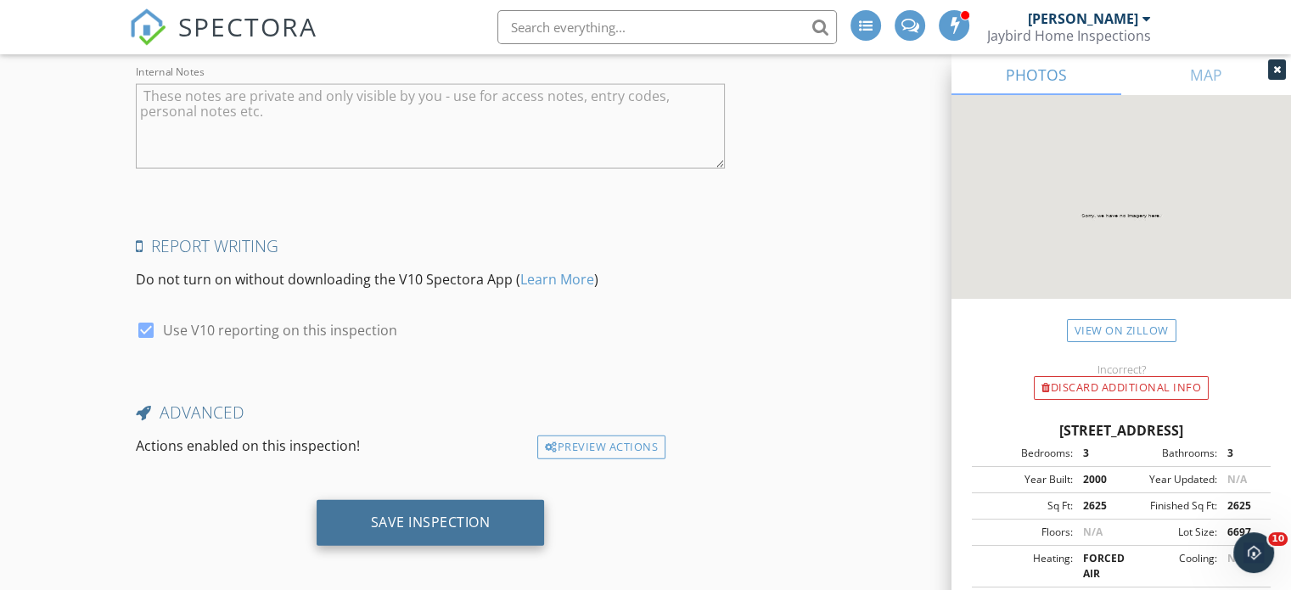
click at [461, 514] on div "Save Inspection" at bounding box center [431, 521] width 120 height 17
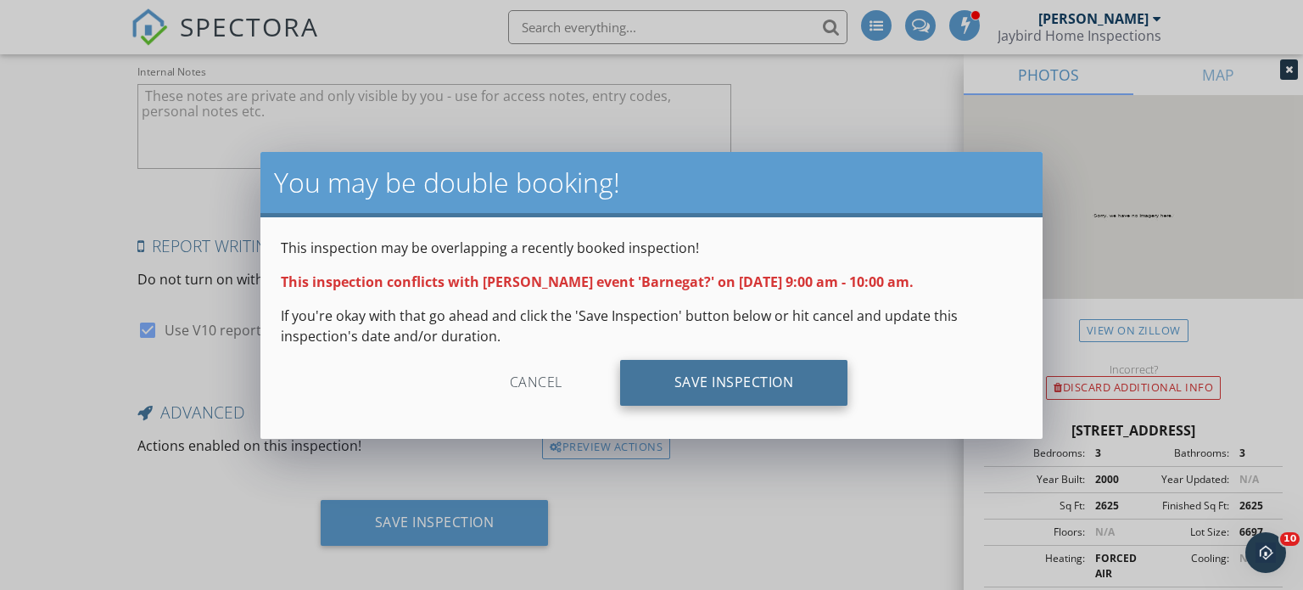
click at [706, 390] on div "Save Inspection" at bounding box center [734, 383] width 228 height 46
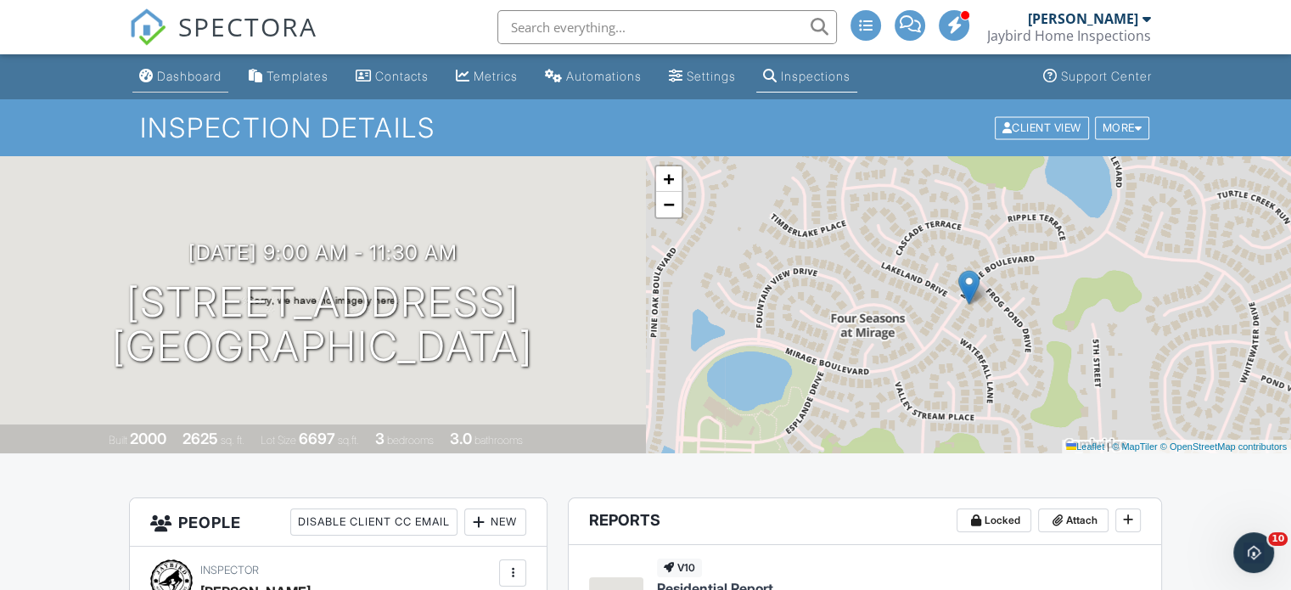
click at [163, 77] on div "Dashboard" at bounding box center [189, 76] width 64 height 14
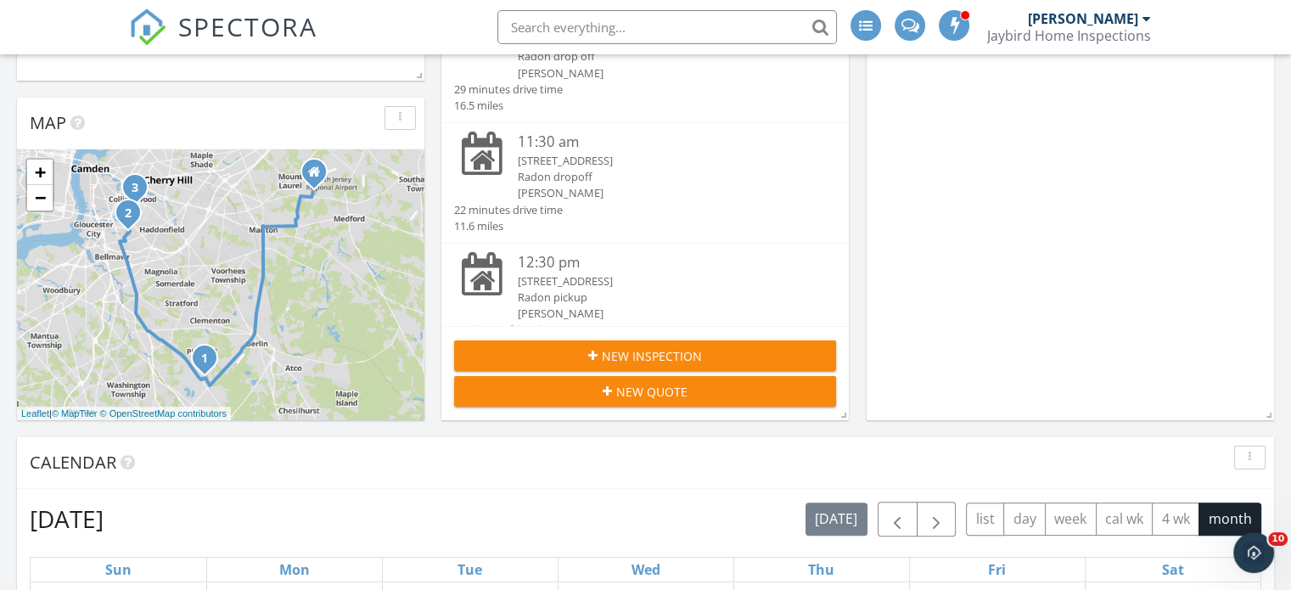
scroll to position [321, 0]
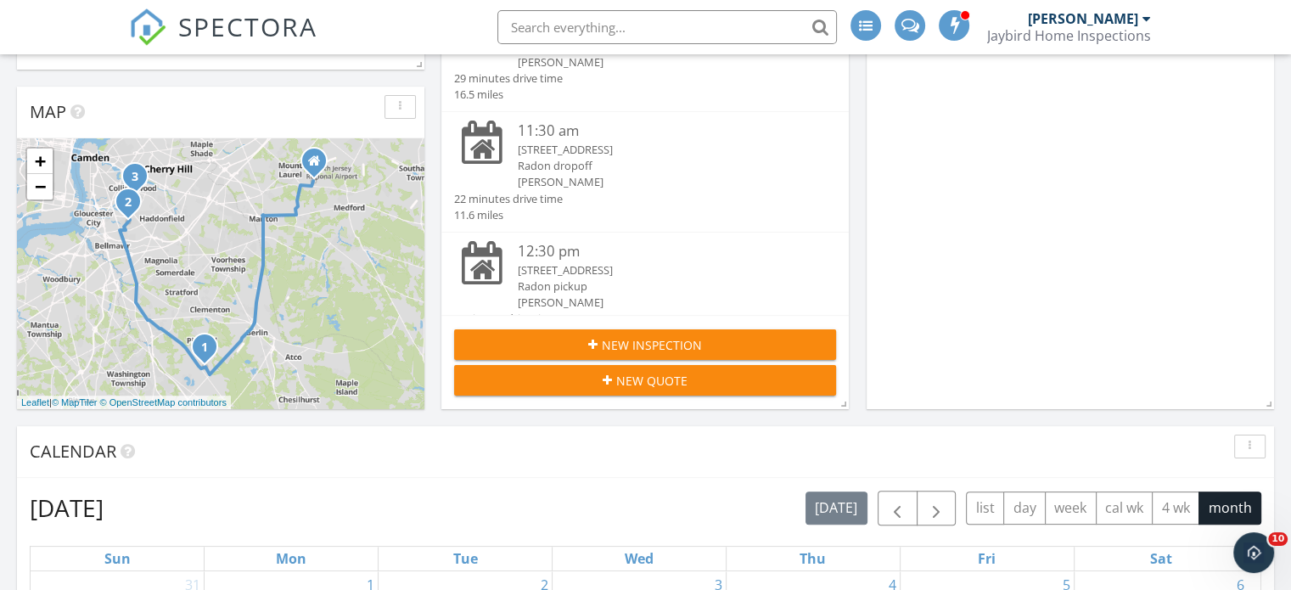
click at [672, 336] on span "New Inspection" at bounding box center [652, 345] width 100 height 18
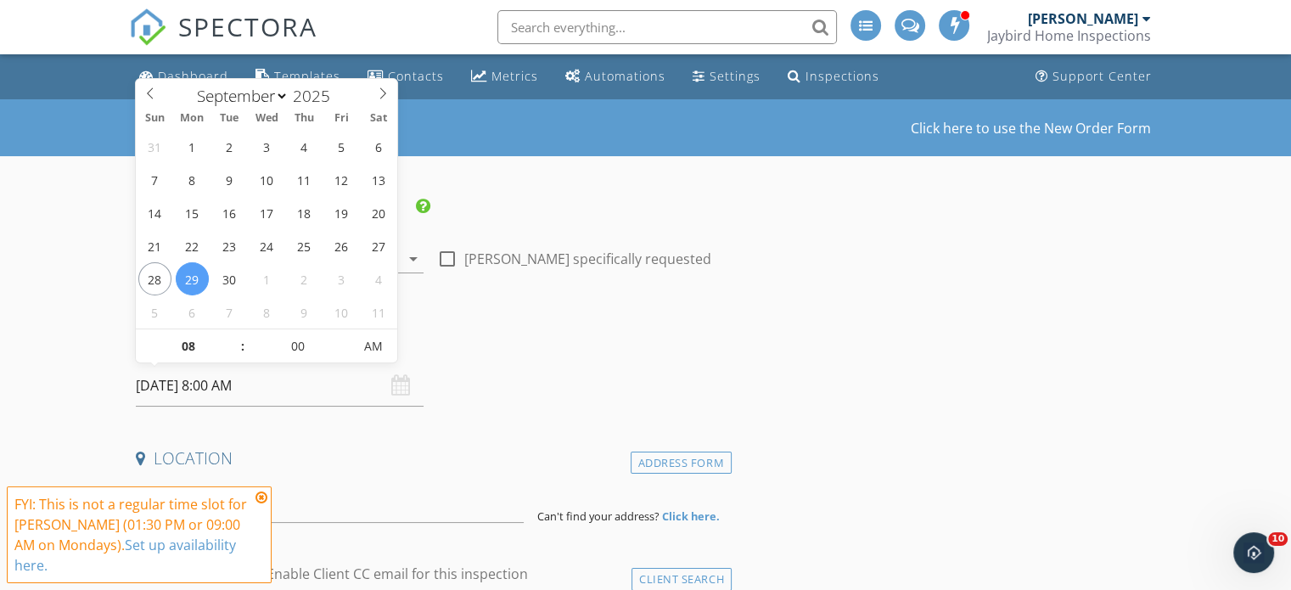
click at [203, 384] on input "[DATE] 8:00 AM" at bounding box center [280, 386] width 288 height 42
select select "9"
type input "[DATE] 8:00 AM"
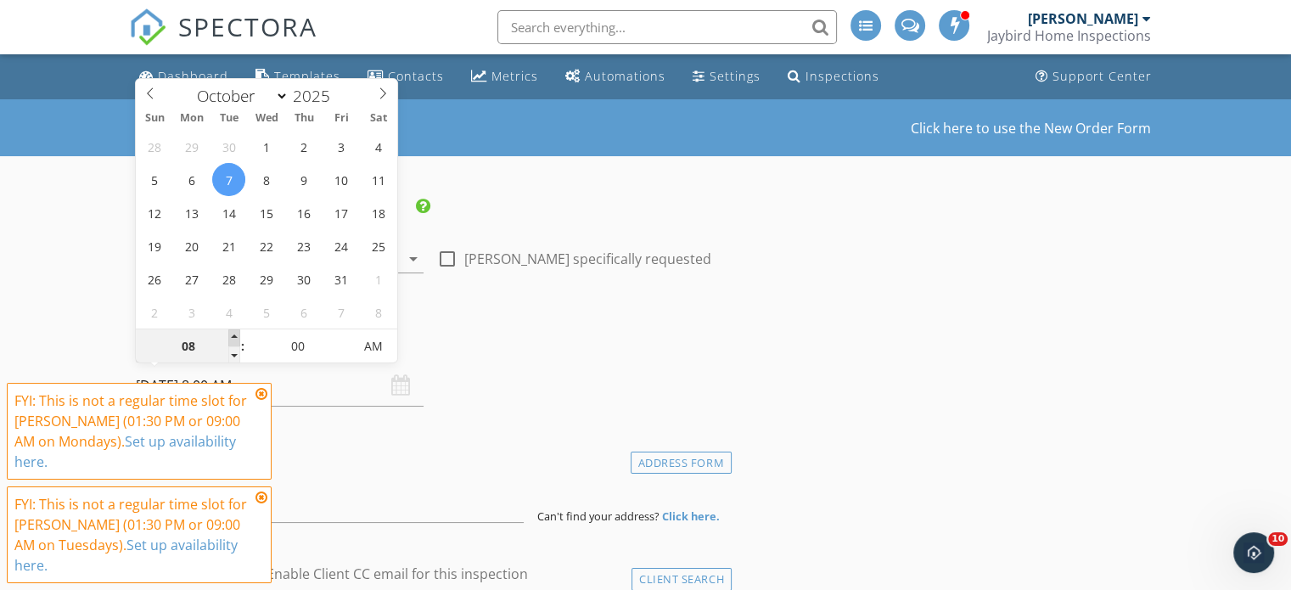
type input "09"
type input "10/07/2025 9:00 AM"
click at [238, 332] on span at bounding box center [234, 337] width 12 height 17
type input "10"
type input "10/07/2025 10:00 AM"
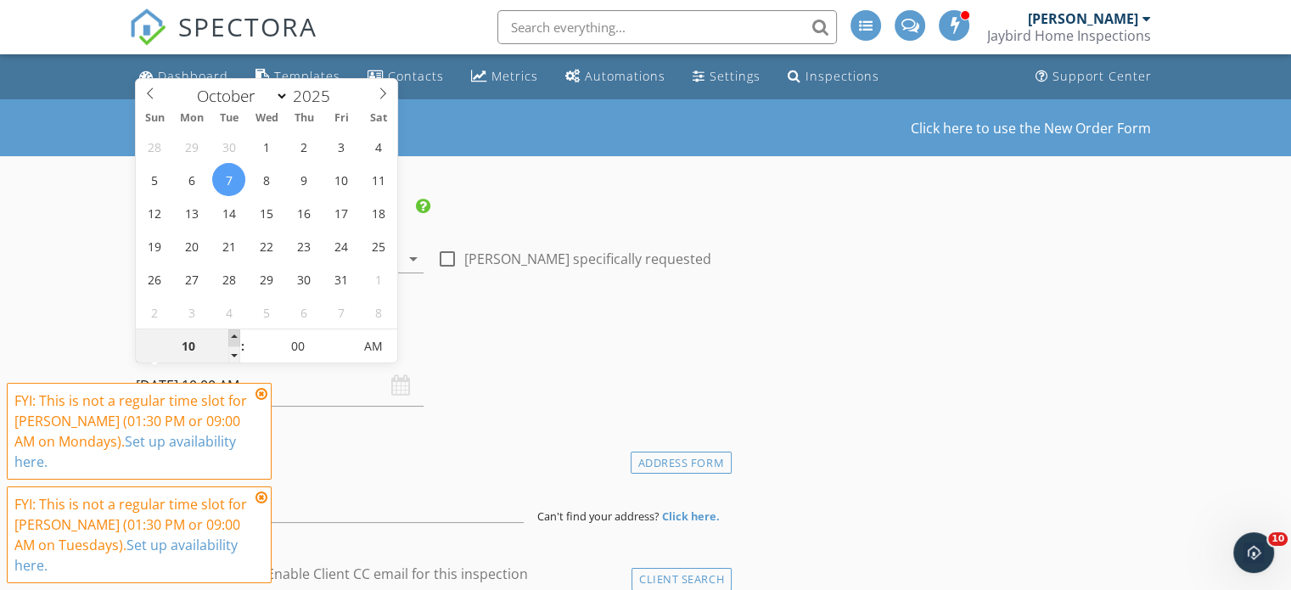
click at [238, 332] on span at bounding box center [234, 337] width 12 height 17
type input "11"
type input "10/07/2025 11:00 AM"
click at [238, 332] on span at bounding box center [234, 337] width 12 height 17
type input "12"
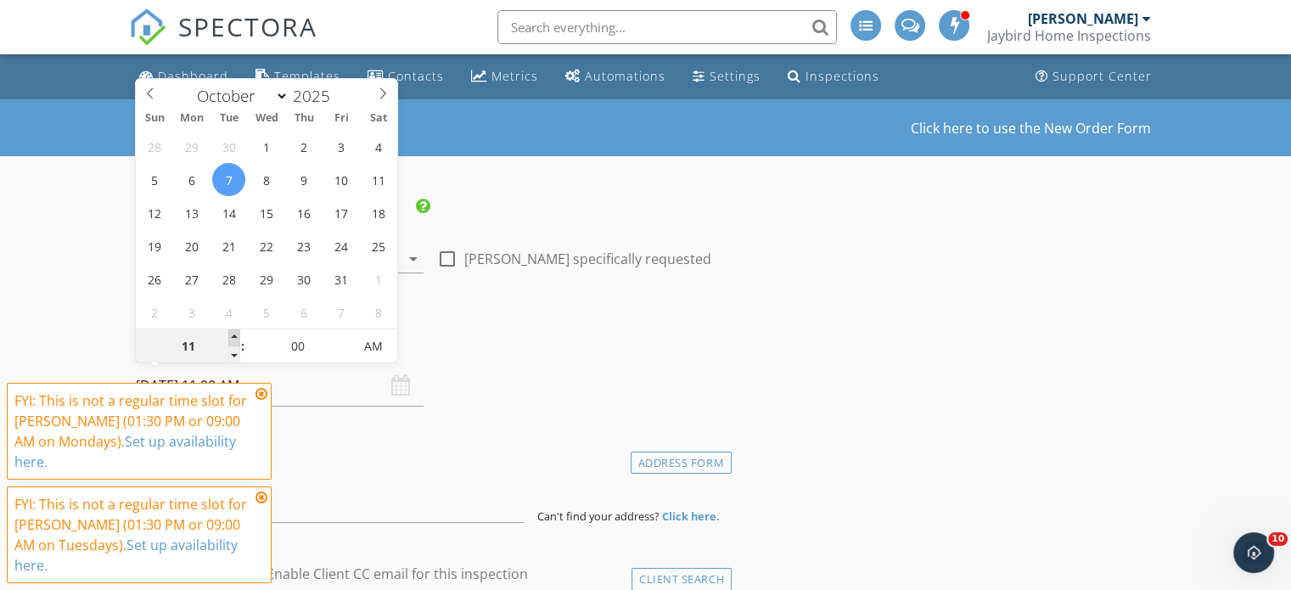
type input "10/07/2025 12:00 PM"
click at [238, 332] on span at bounding box center [234, 337] width 12 height 17
type input "01"
type input "10/07/2025 1:00 PM"
click at [238, 332] on span at bounding box center [234, 337] width 12 height 17
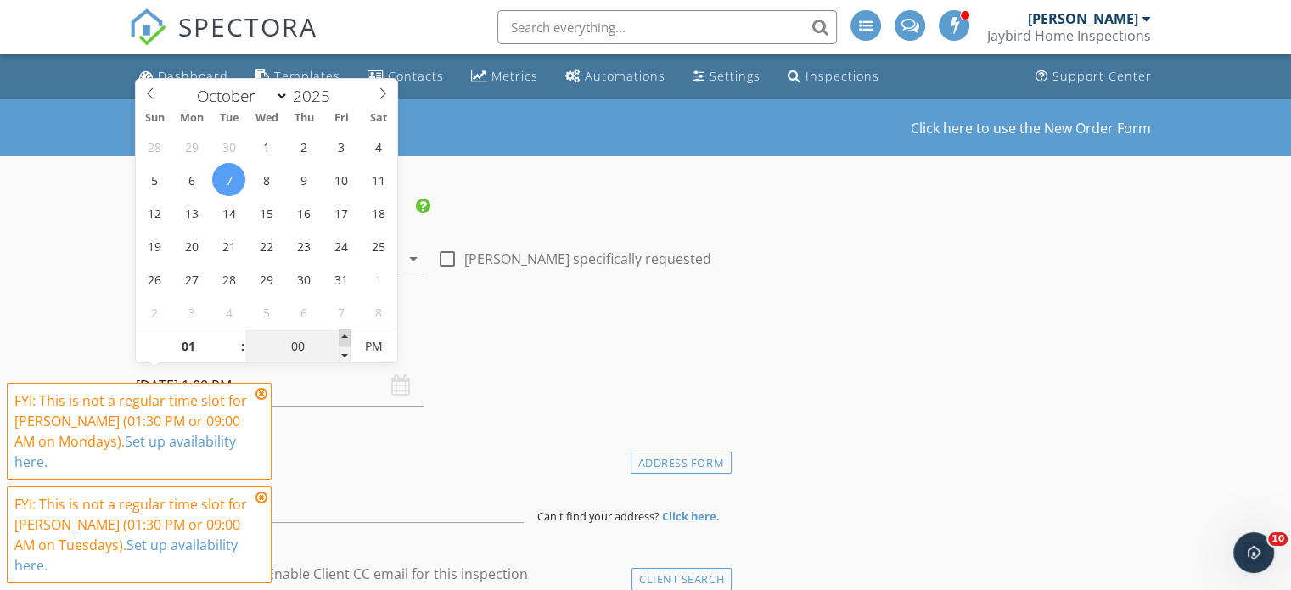
type input "05"
type input "10/07/2025 1:05 PM"
click at [339, 337] on span at bounding box center [345, 337] width 12 height 17
type input "10"
type input "10/07/2025 1:10 PM"
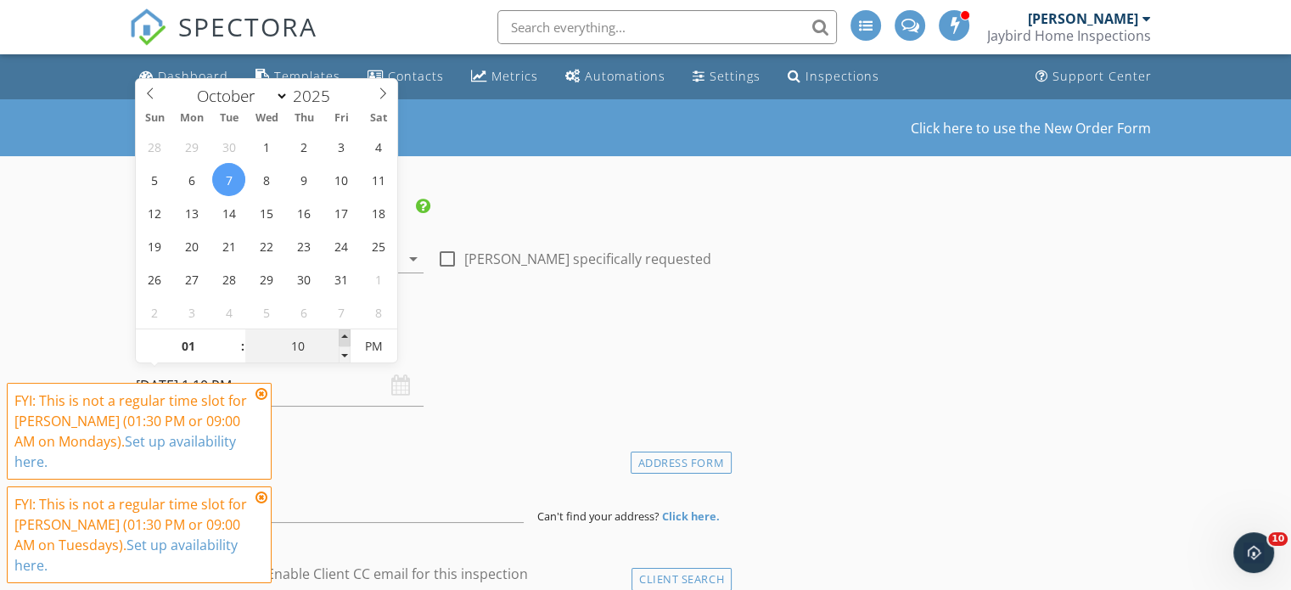
click at [340, 337] on span at bounding box center [345, 337] width 12 height 17
type input "15"
type input "10/07/2025 1:15 PM"
click at [341, 337] on span at bounding box center [345, 337] width 12 height 17
type input "20"
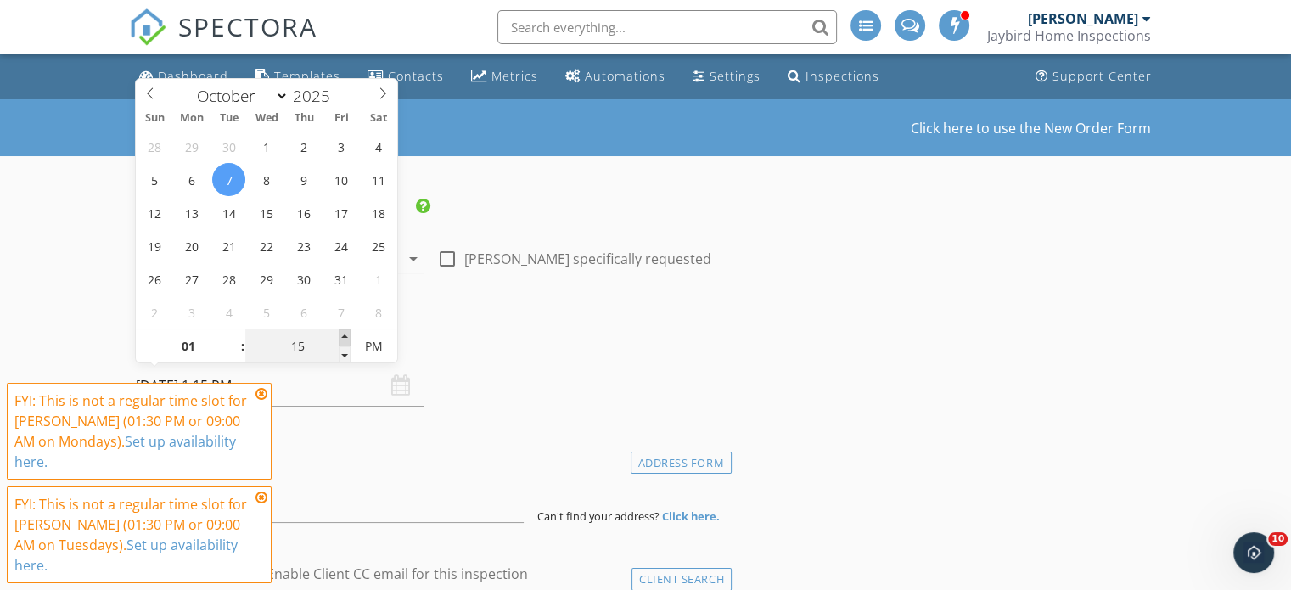
type input "10/07/2025 1:20 PM"
click at [341, 337] on span at bounding box center [345, 337] width 12 height 17
type input "25"
type input "10/07/2025 1:25 PM"
click at [342, 337] on span at bounding box center [345, 337] width 12 height 17
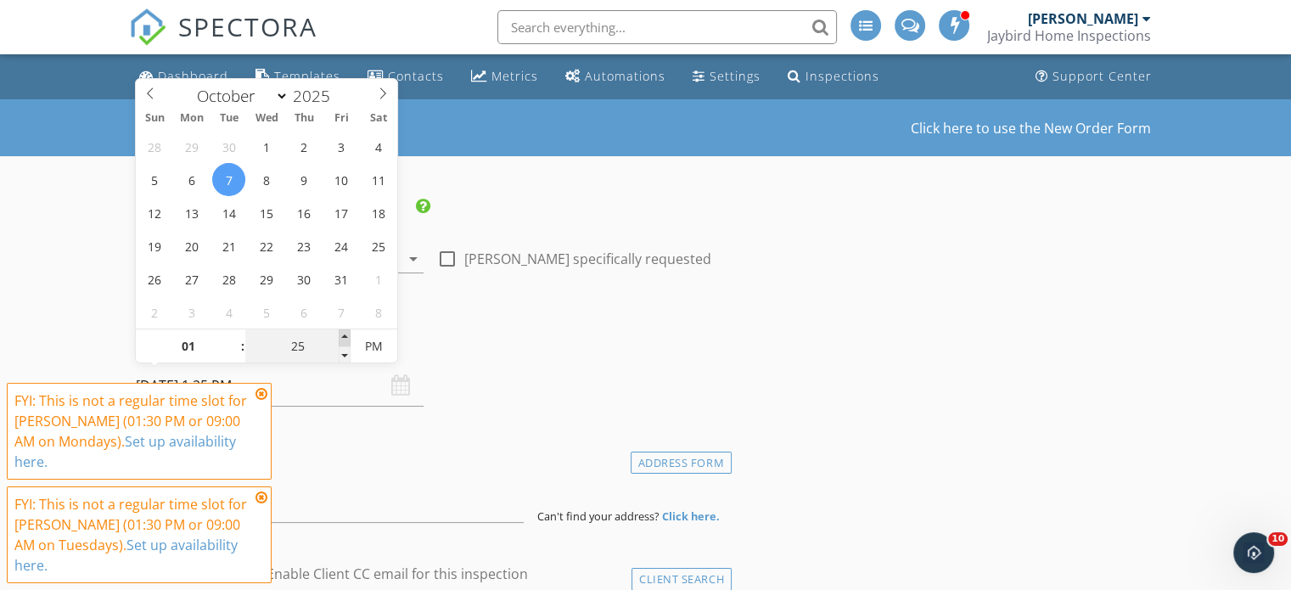
type input "30"
type input "[DATE] 1:30 PM"
click at [342, 337] on span at bounding box center [345, 337] width 12 height 17
click at [260, 401] on icon at bounding box center [261, 394] width 12 height 14
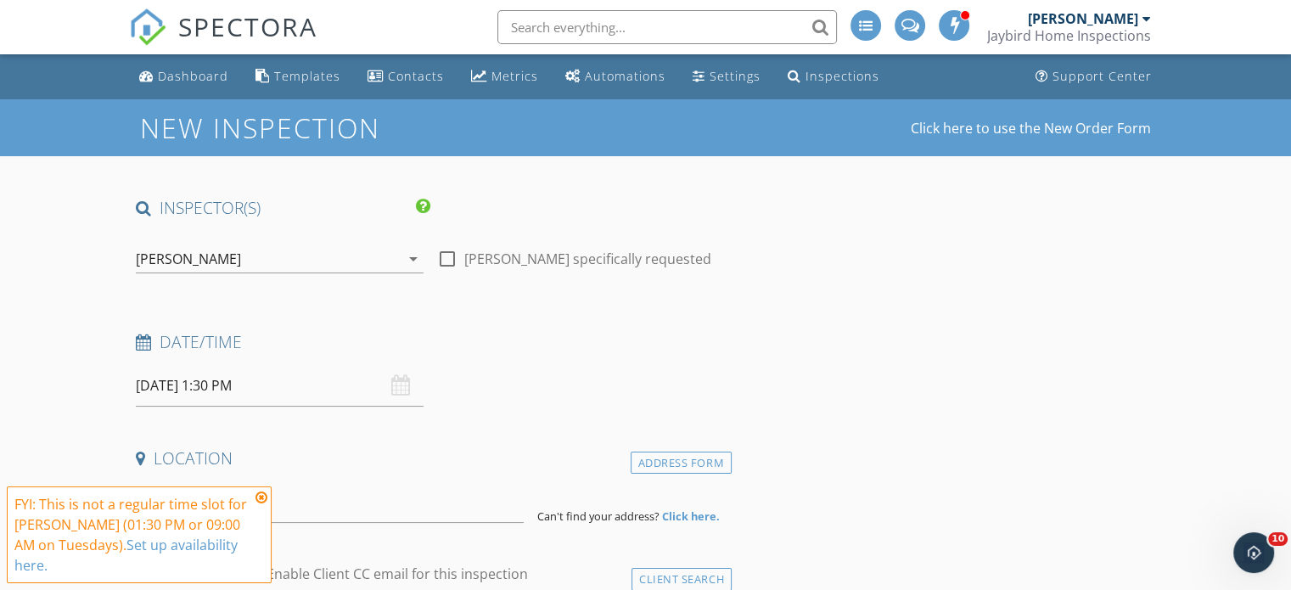
click at [263, 499] on icon at bounding box center [261, 497] width 12 height 14
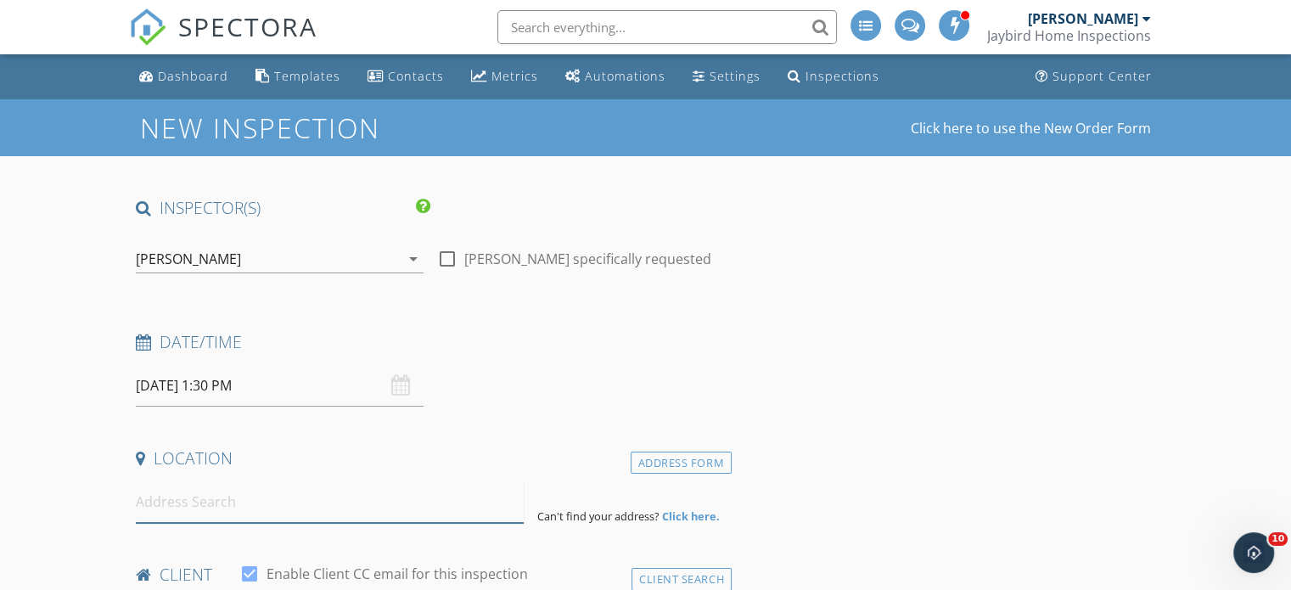
click at [205, 512] on input at bounding box center [330, 502] width 388 height 42
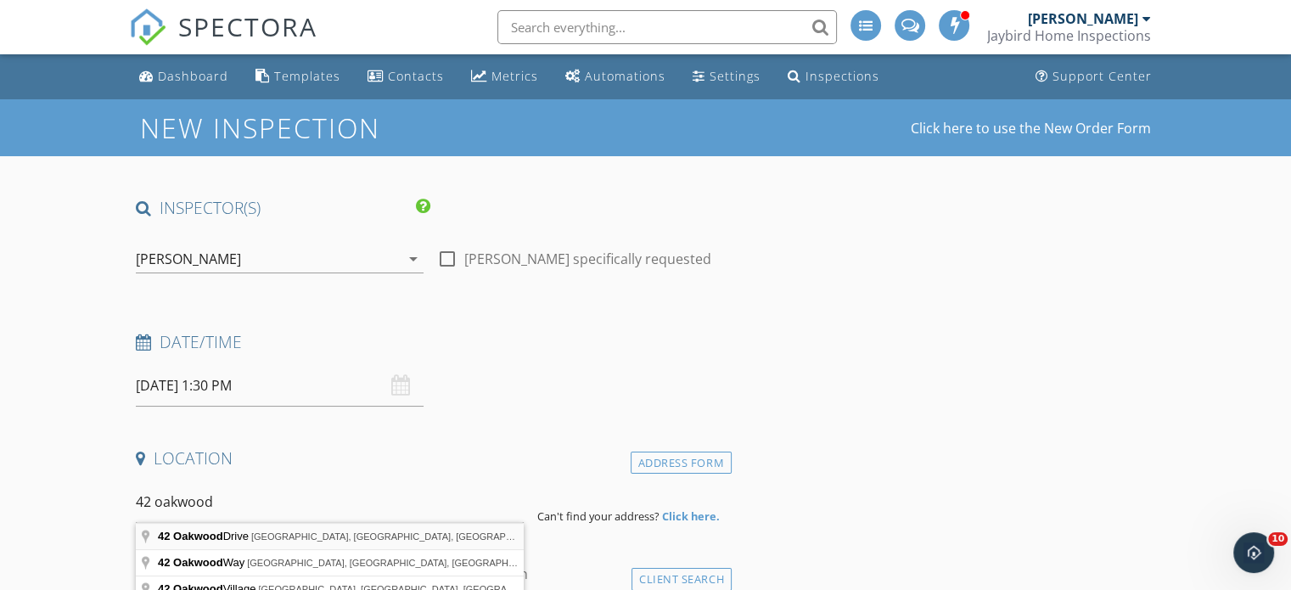
type input "42 Oakwood Drive, Medford, NJ, USA"
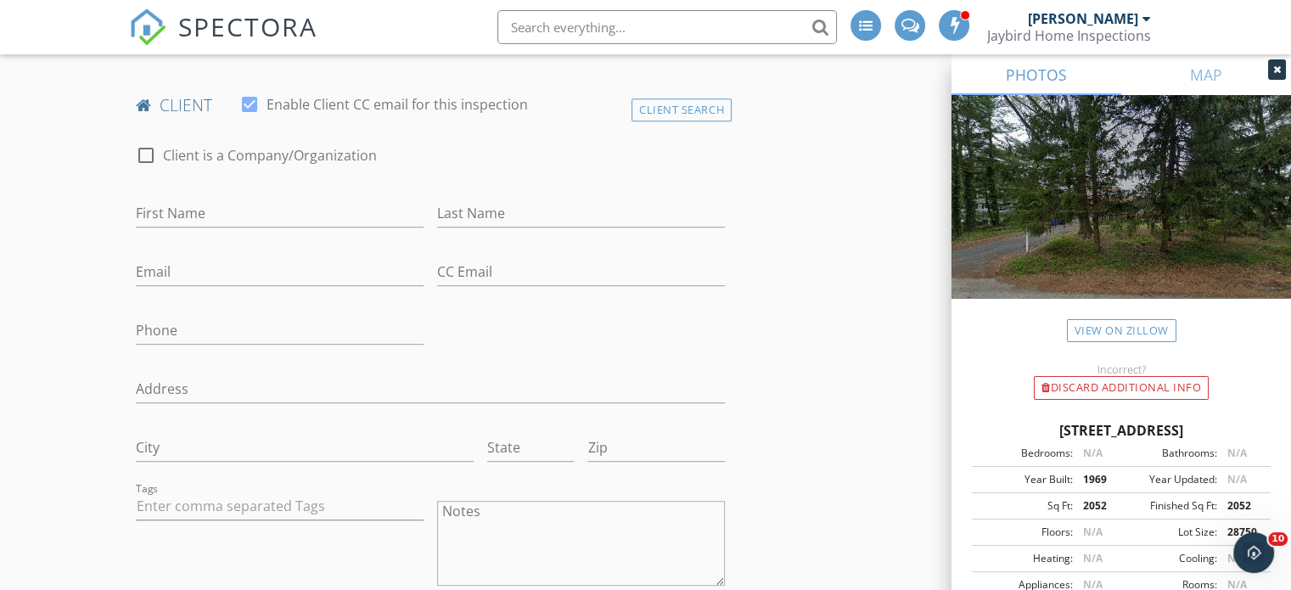
scroll to position [825, 0]
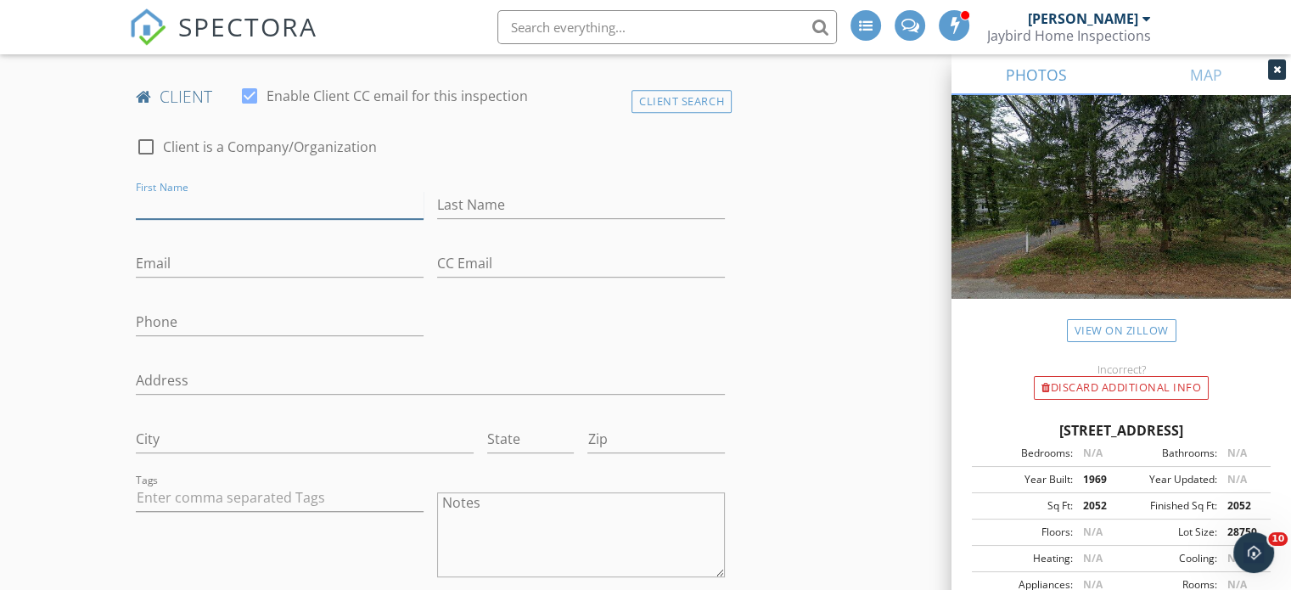
click at [234, 216] on input "First Name" at bounding box center [280, 205] width 288 height 28
type input "Ka"
click at [524, 208] on input "Last Name" at bounding box center [581, 205] width 288 height 28
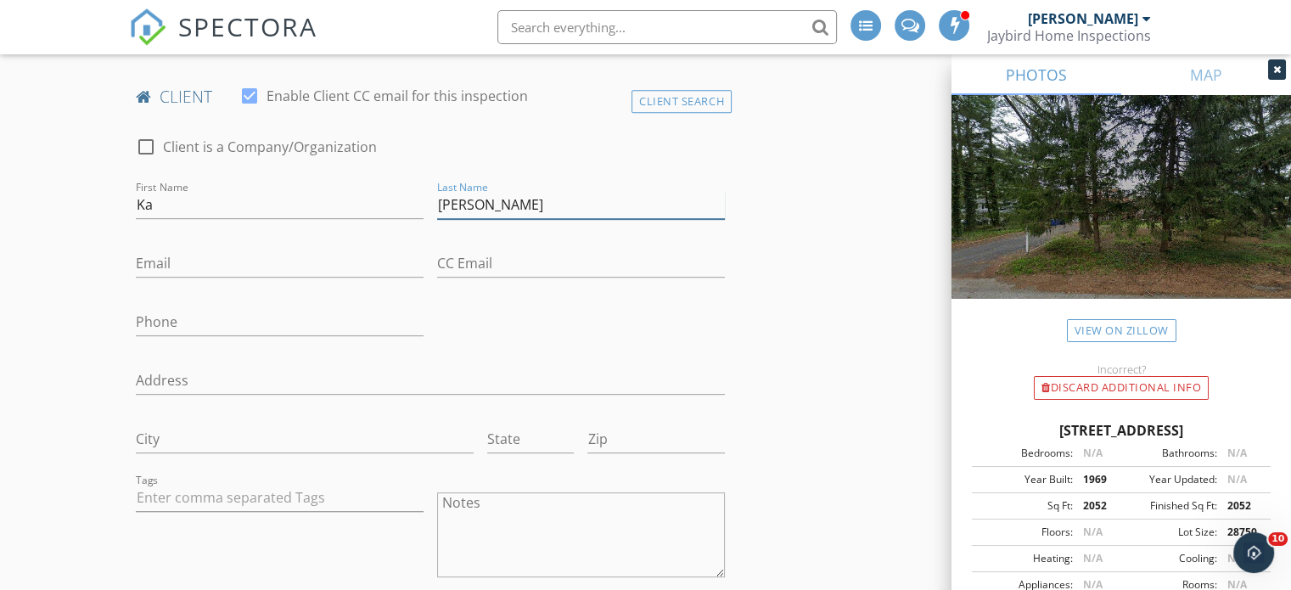
click at [489, 195] on input "Chen" at bounding box center [581, 205] width 288 height 28
type input "[PERSON_NAME]"
click at [171, 324] on input "Phone" at bounding box center [280, 322] width 288 height 28
paste input "[PHONE_NUMBER]"
type input "[PHONE_NUMBER]"
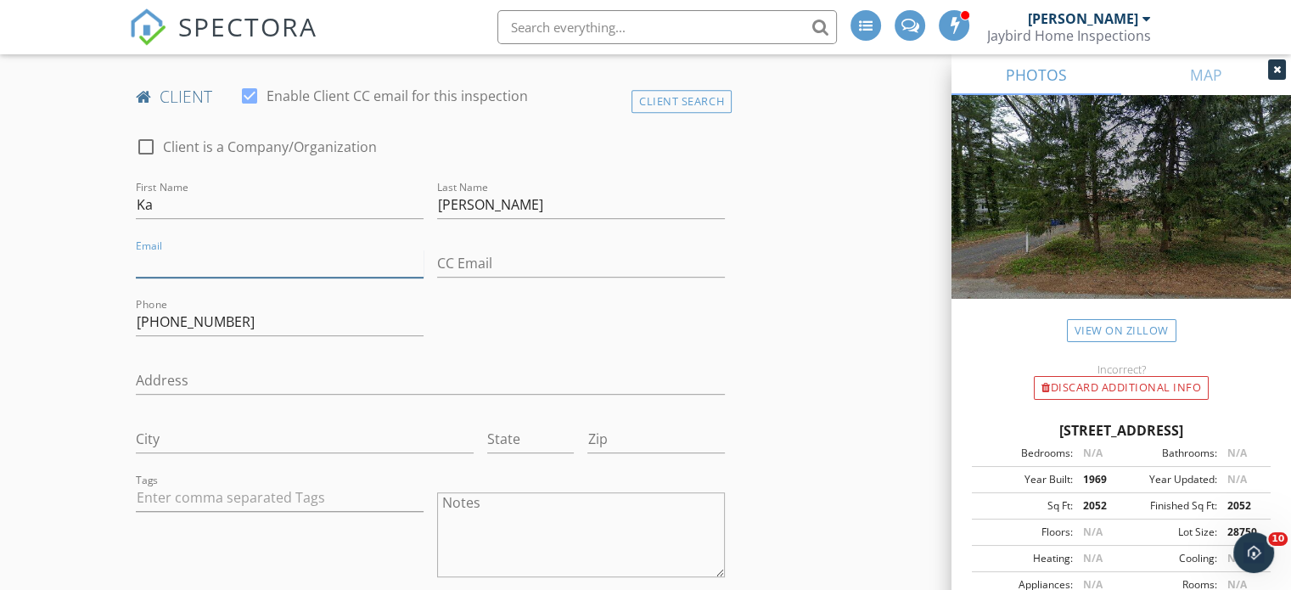
click at [202, 262] on input "Email" at bounding box center [280, 263] width 288 height 28
paste input "[EMAIL_ADDRESS][DOMAIN_NAME]"
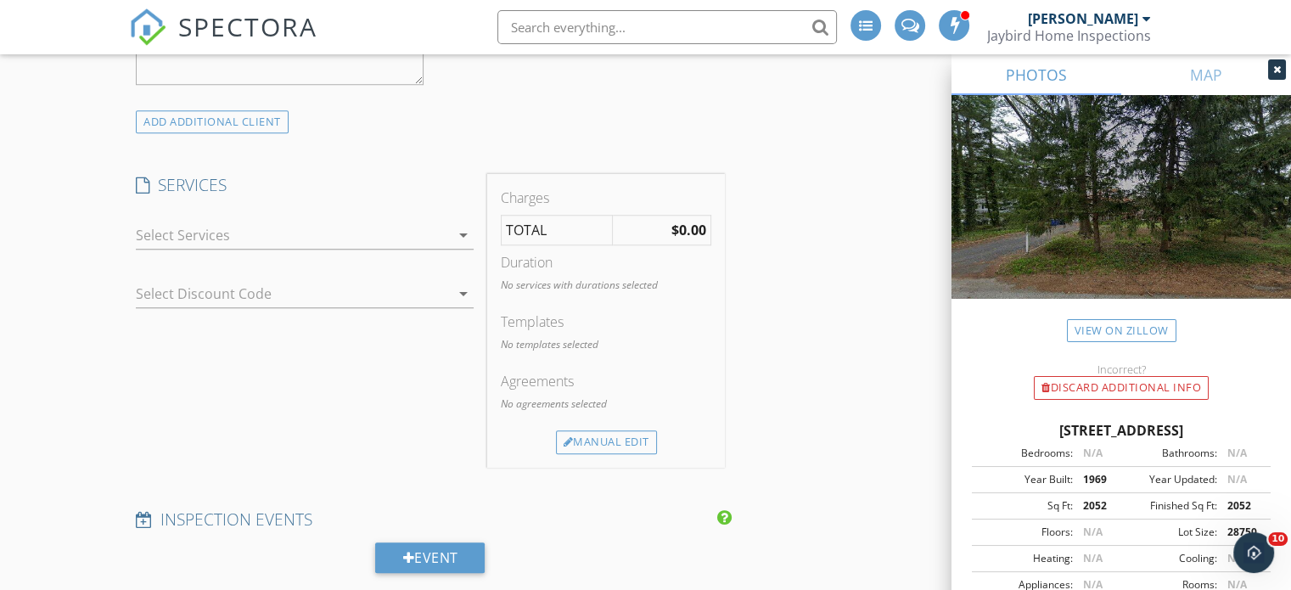
scroll to position [1455, 0]
type input "[EMAIL_ADDRESS][DOMAIN_NAME]"
click at [241, 236] on div at bounding box center [293, 229] width 314 height 27
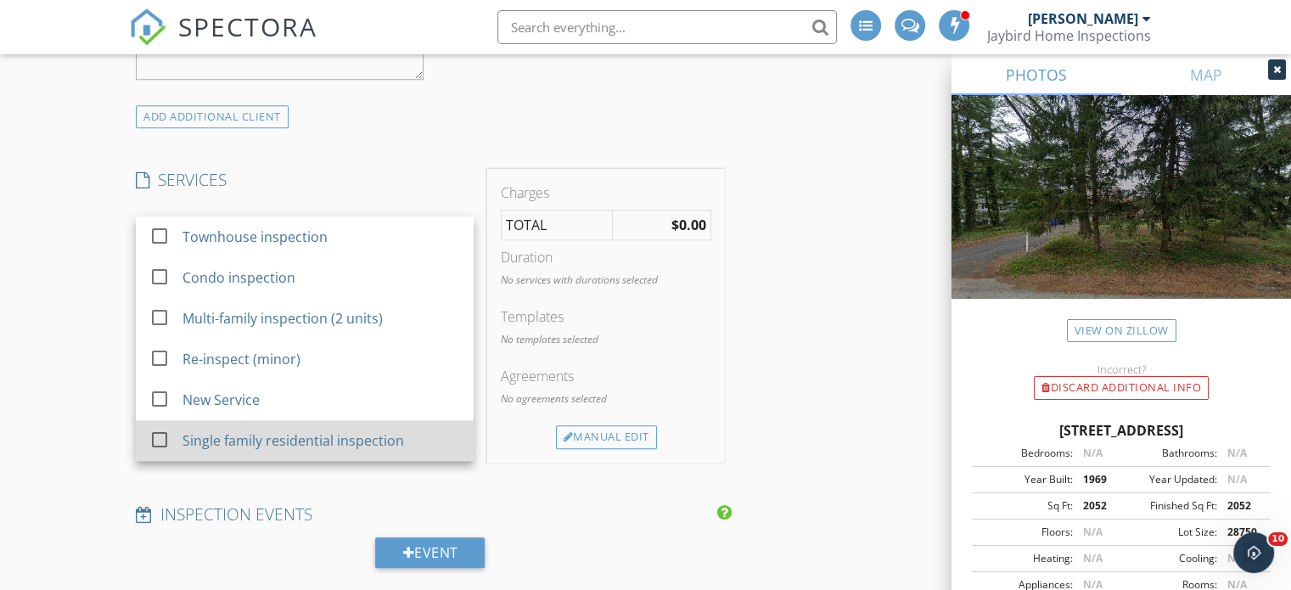
click at [203, 440] on div "Single family residential inspection" at bounding box center [292, 440] width 221 height 20
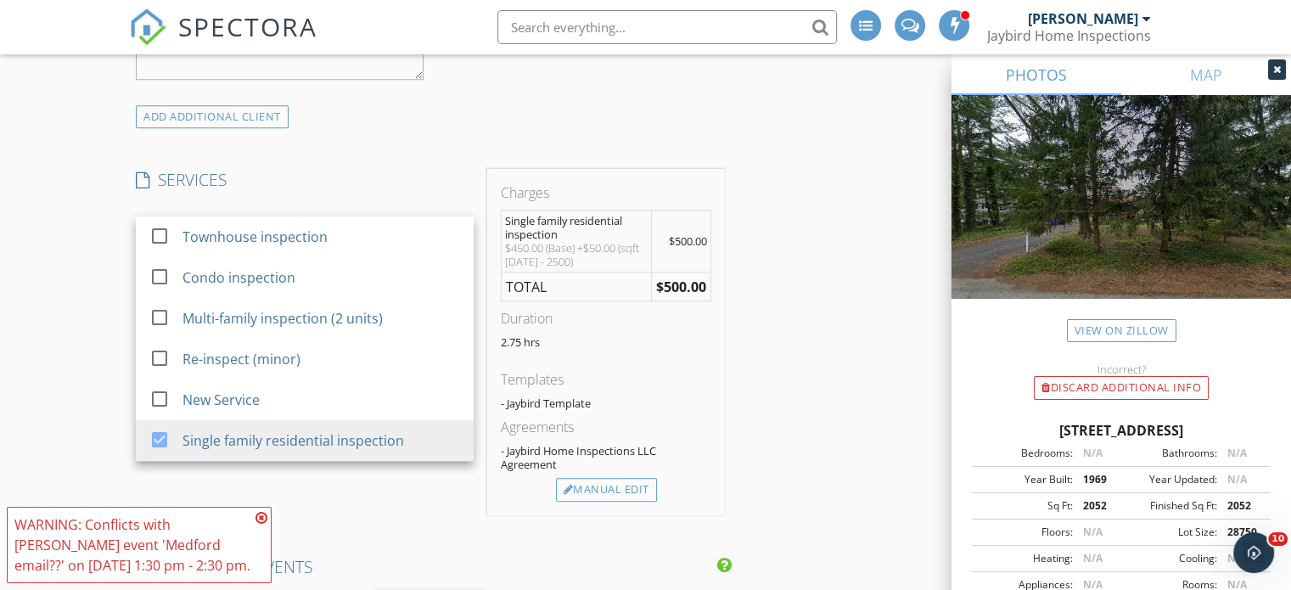
click at [60, 362] on div "New Inspection Click here to use the New Order Form INSPECTOR(S) check_box Jaso…" at bounding box center [645, 373] width 1291 height 3456
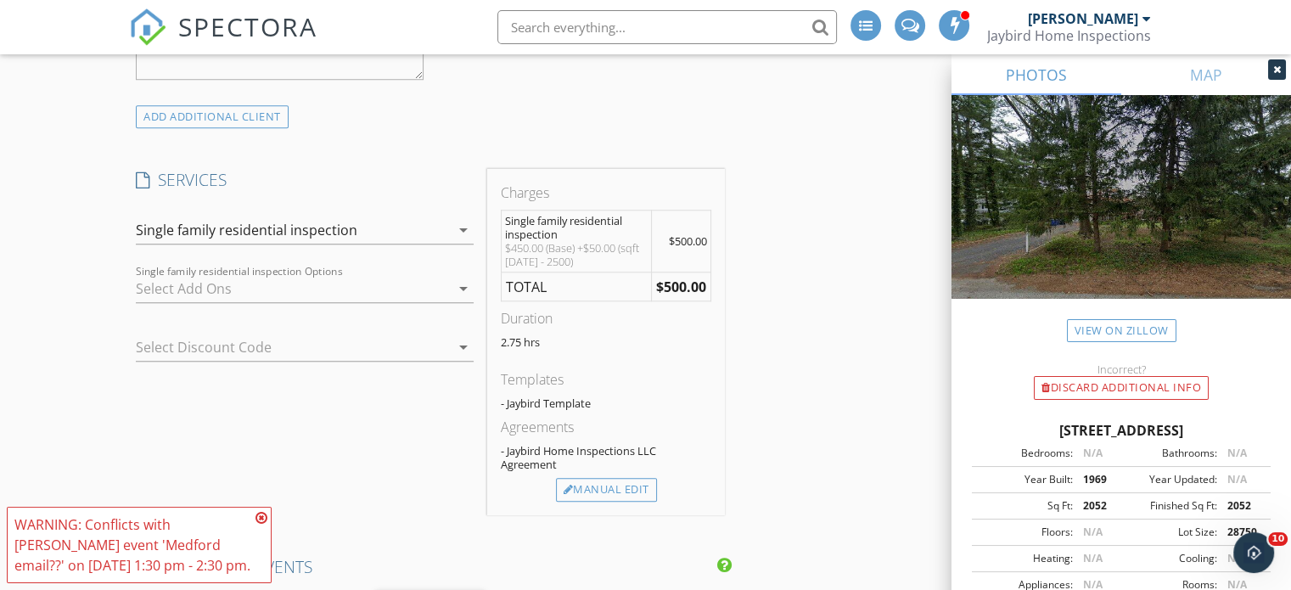
click at [177, 297] on div at bounding box center [293, 288] width 314 height 27
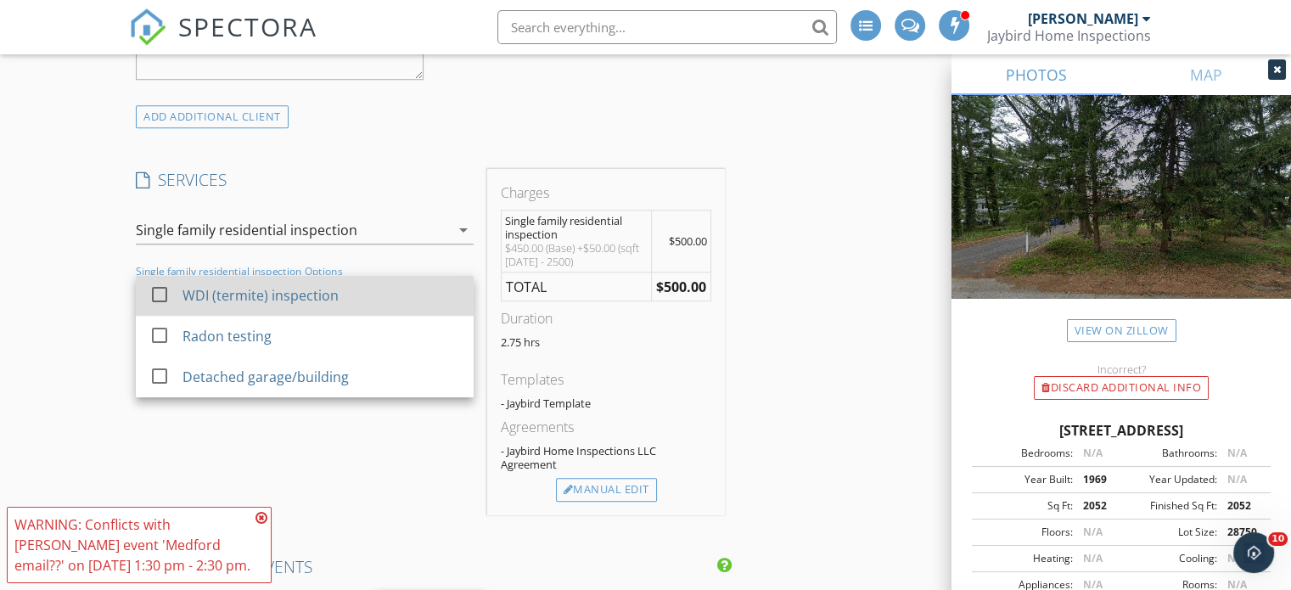
click at [183, 294] on div "WDI (termite) inspection" at bounding box center [260, 295] width 156 height 20
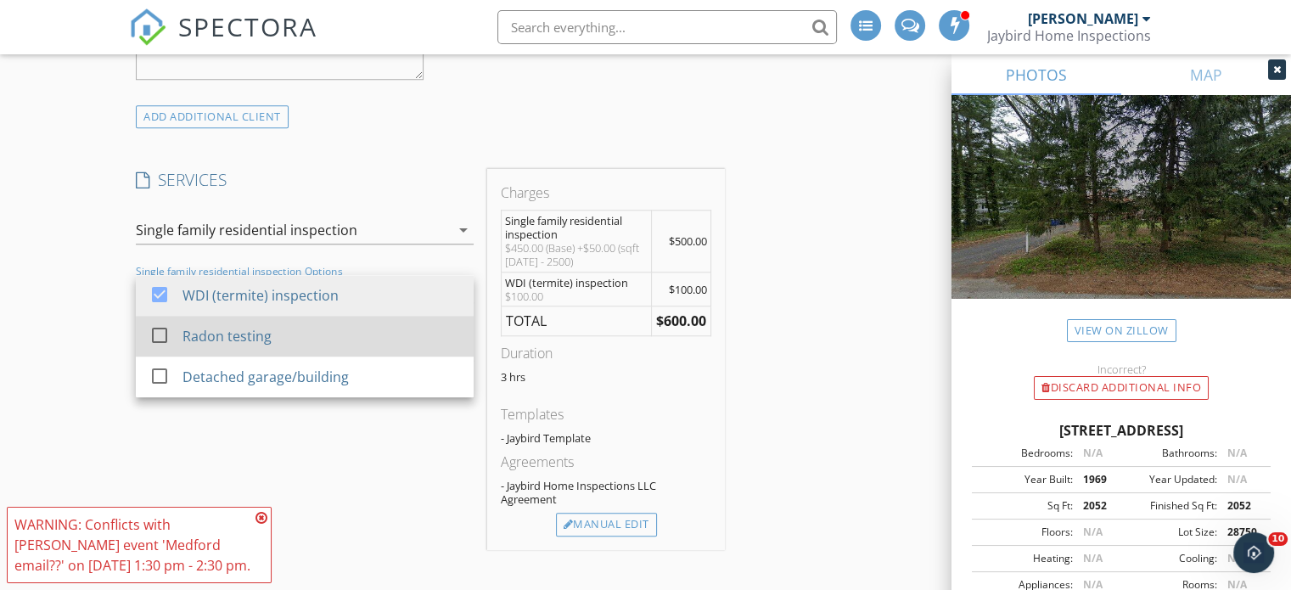
click at [201, 328] on div "Radon testing" at bounding box center [226, 336] width 89 height 20
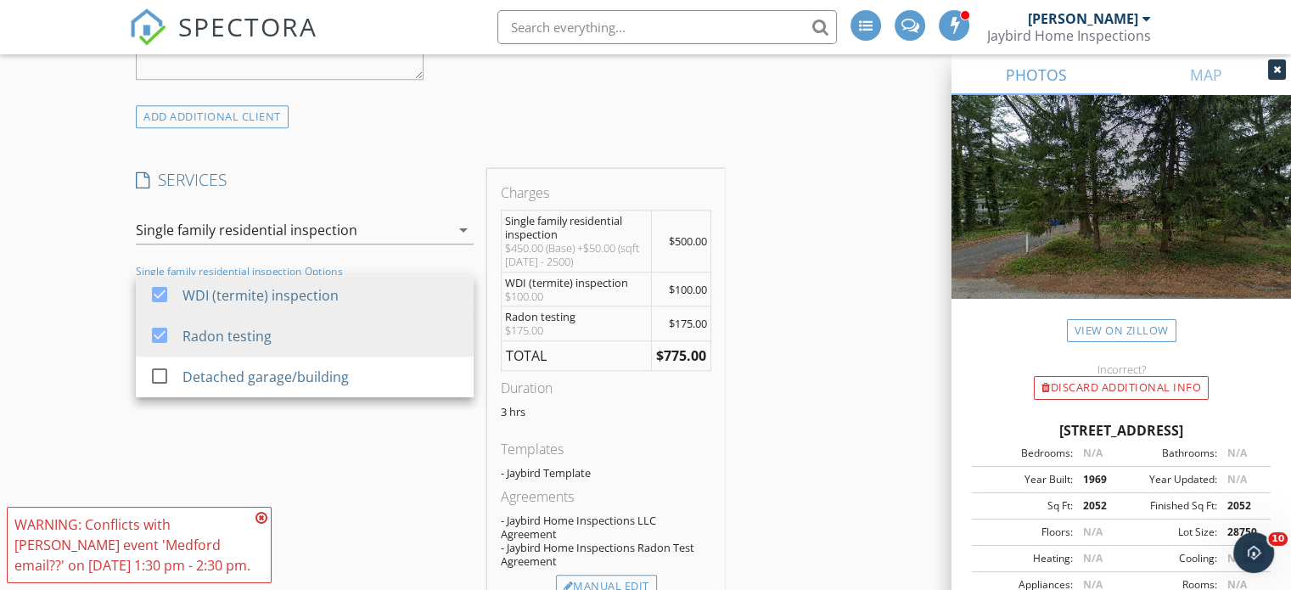
click at [85, 413] on div "New Inspection Click here to use the New Order Form INSPECTOR(S) check_box Jaso…" at bounding box center [645, 499] width 1291 height 3708
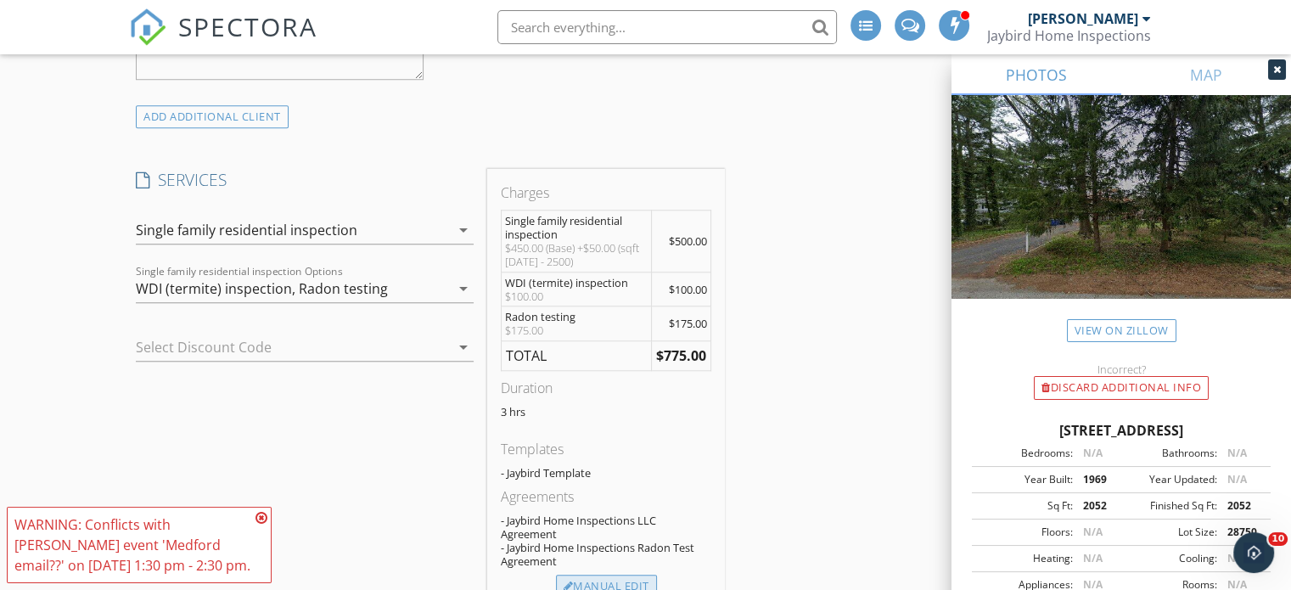
click at [616, 586] on div "Manual Edit" at bounding box center [606, 587] width 101 height 24
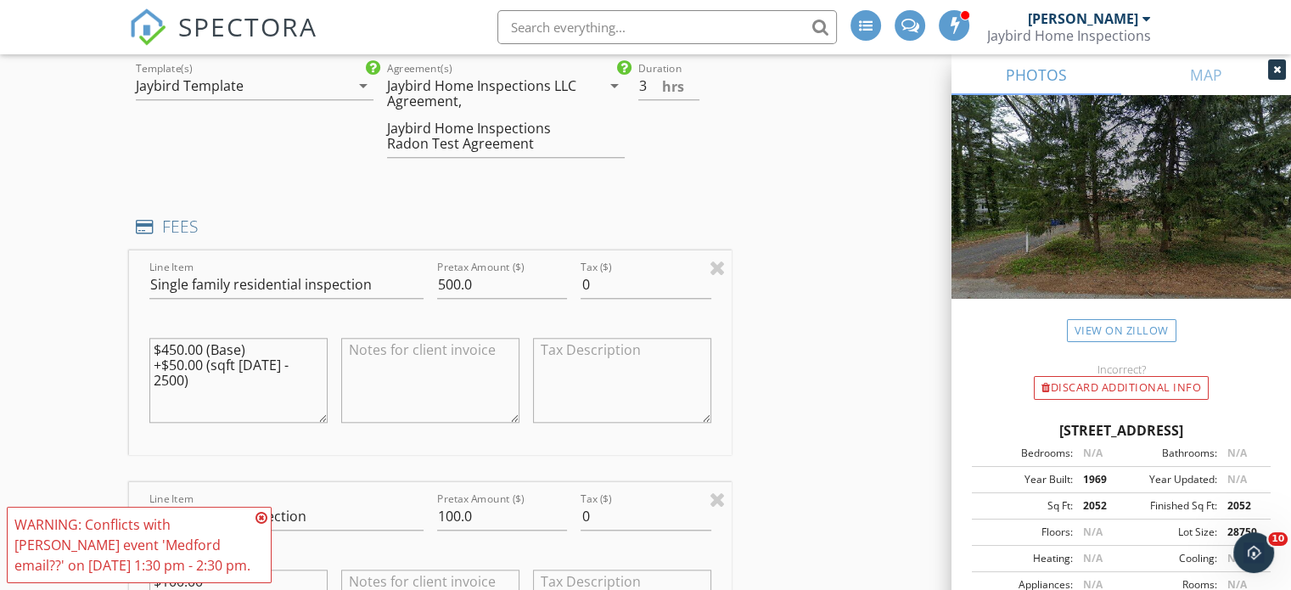
scroll to position [1609, 0]
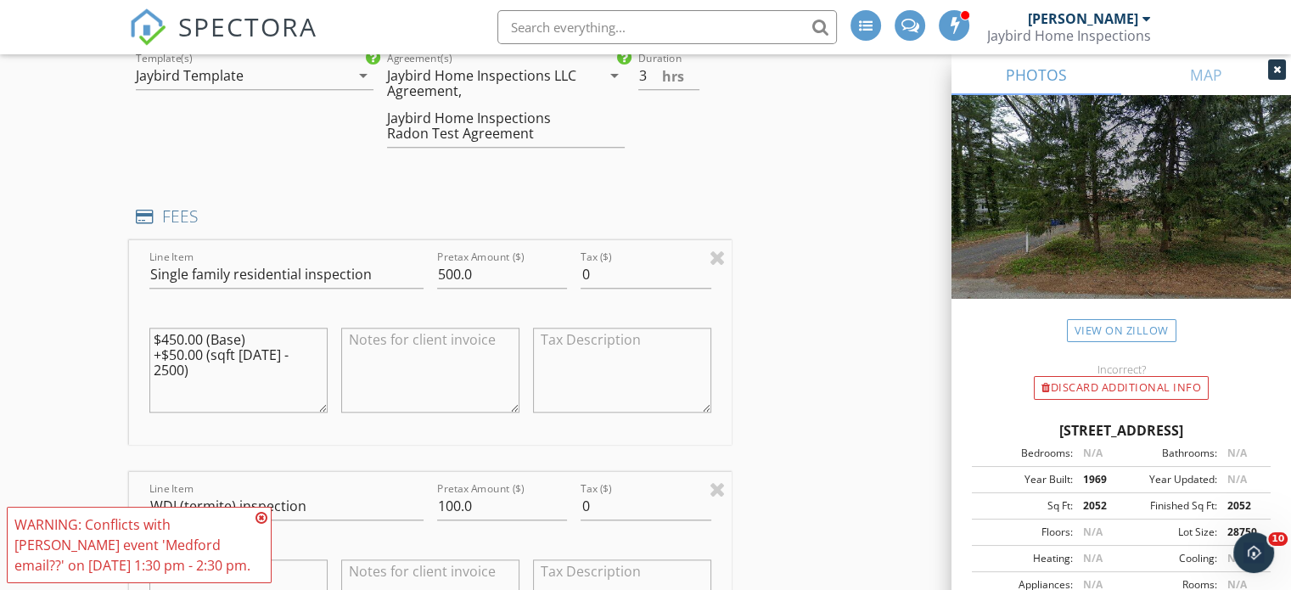
drag, startPoint x: 319, startPoint y: 358, endPoint x: 127, endPoint y: 351, distance: 191.9
drag, startPoint x: 173, startPoint y: 337, endPoint x: 164, endPoint y: 340, distance: 9.9
click at [164, 340] on textarea "$450.00 (Base)" at bounding box center [238, 370] width 178 height 85
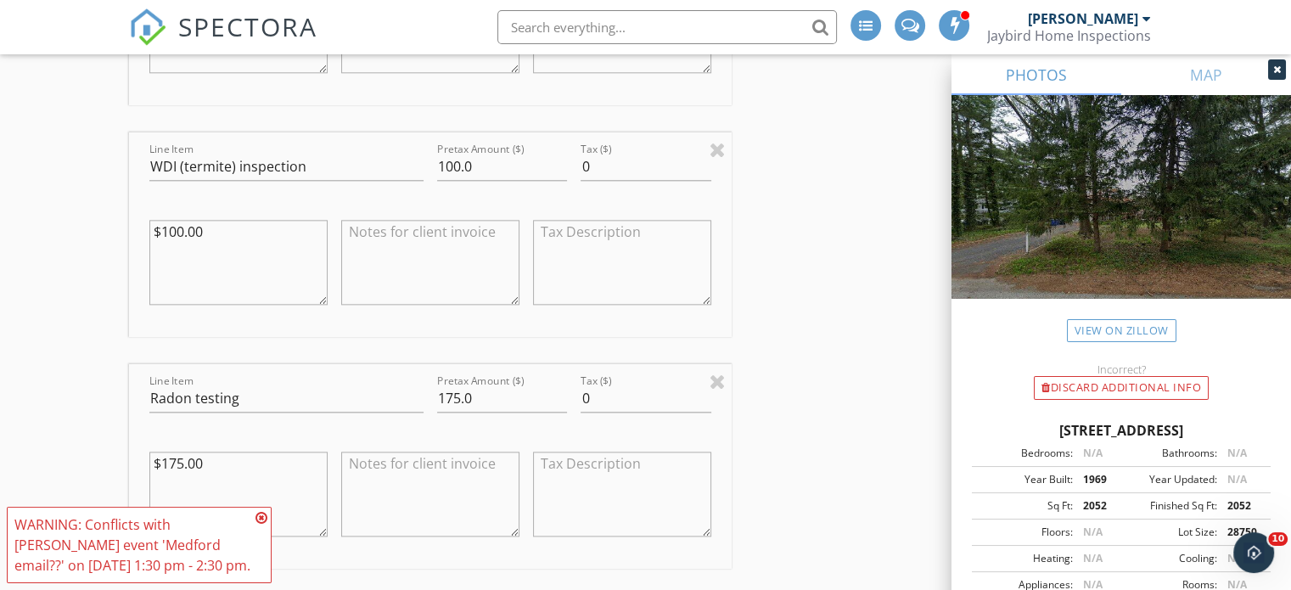
scroll to position [1959, 0]
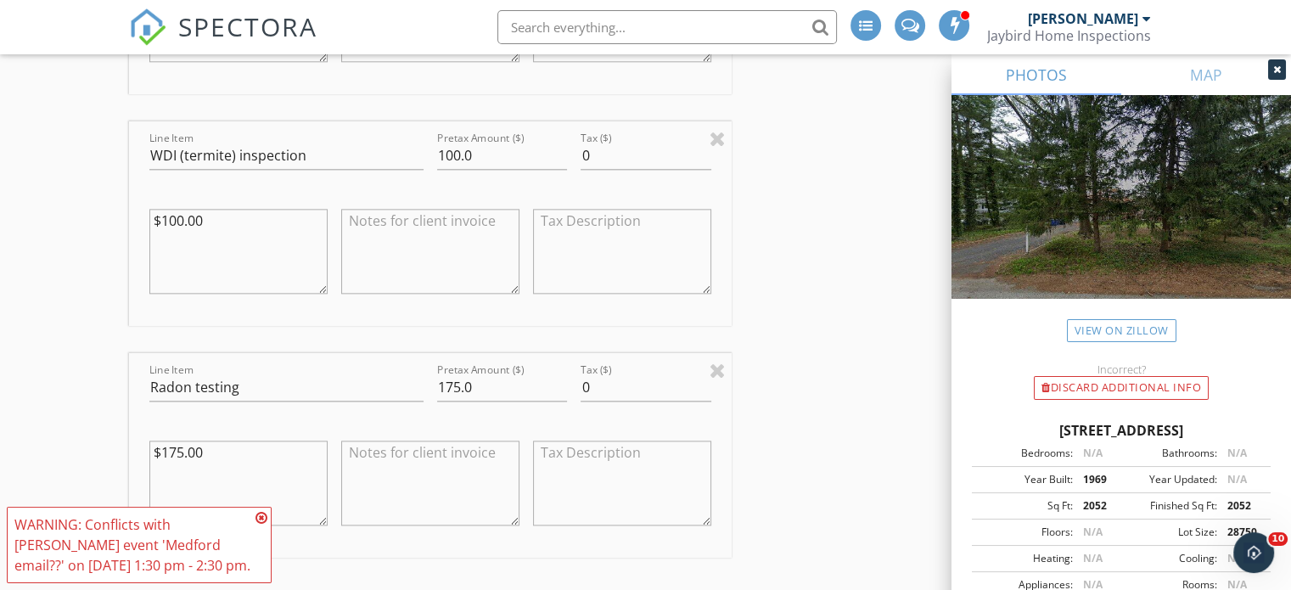
type textarea "$500.00 (Base)"
click at [445, 392] on input "175.0" at bounding box center [502, 387] width 130 height 28
type input "125.0"
click at [439, 451] on textarea at bounding box center [430, 482] width 178 height 85
type textarea "Bundle discount applied"
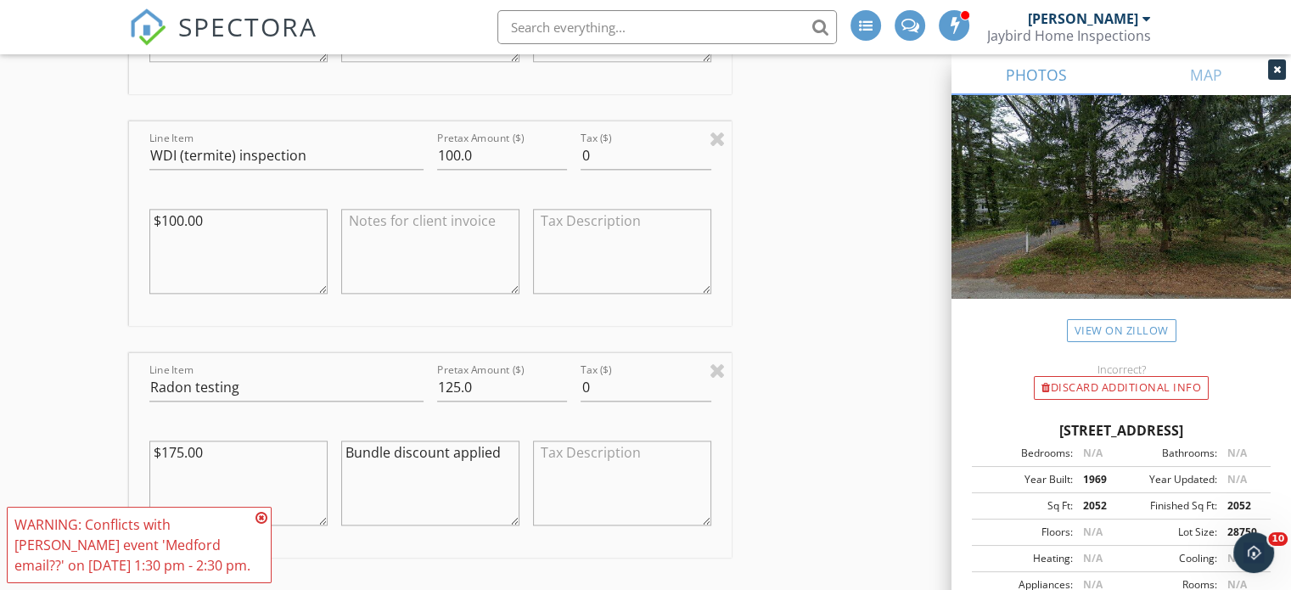
click at [261, 518] on icon at bounding box center [261, 518] width 12 height 14
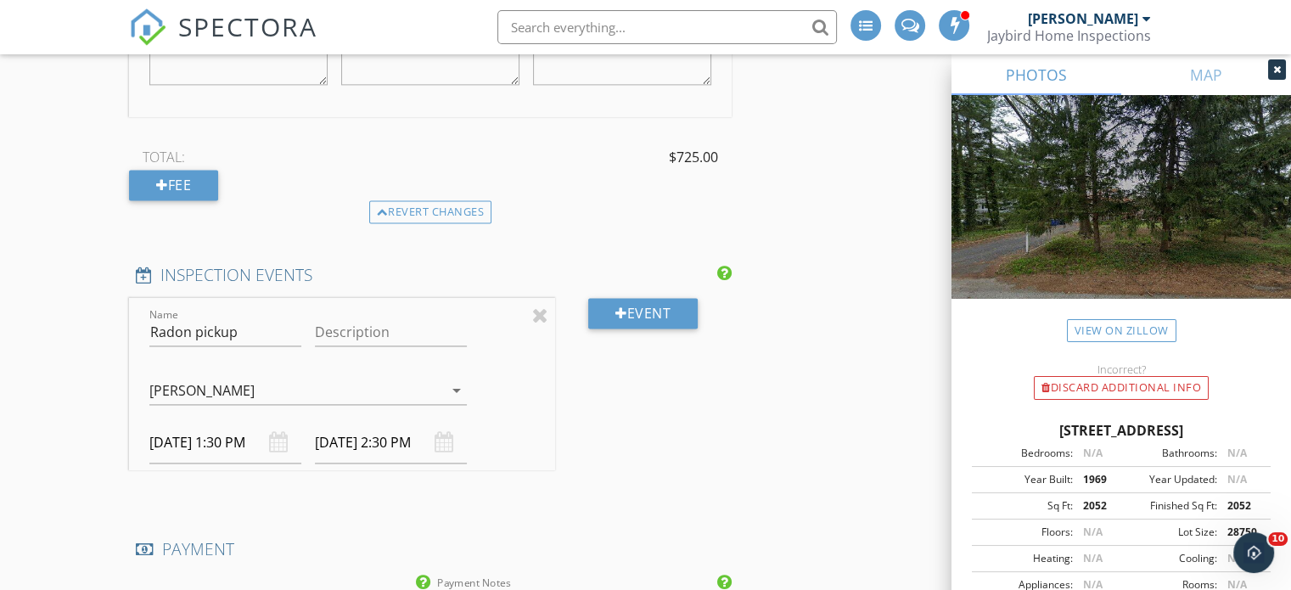
scroll to position [2442, 0]
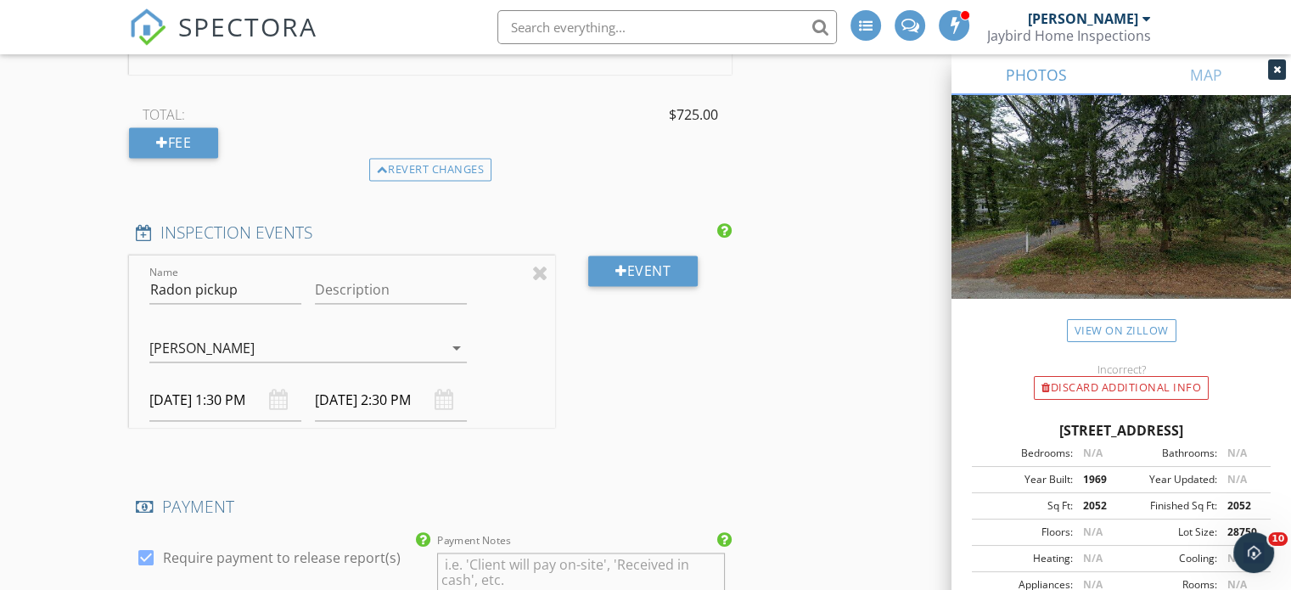
click at [238, 391] on input "[DATE] 1:30 PM" at bounding box center [225, 400] width 152 height 42
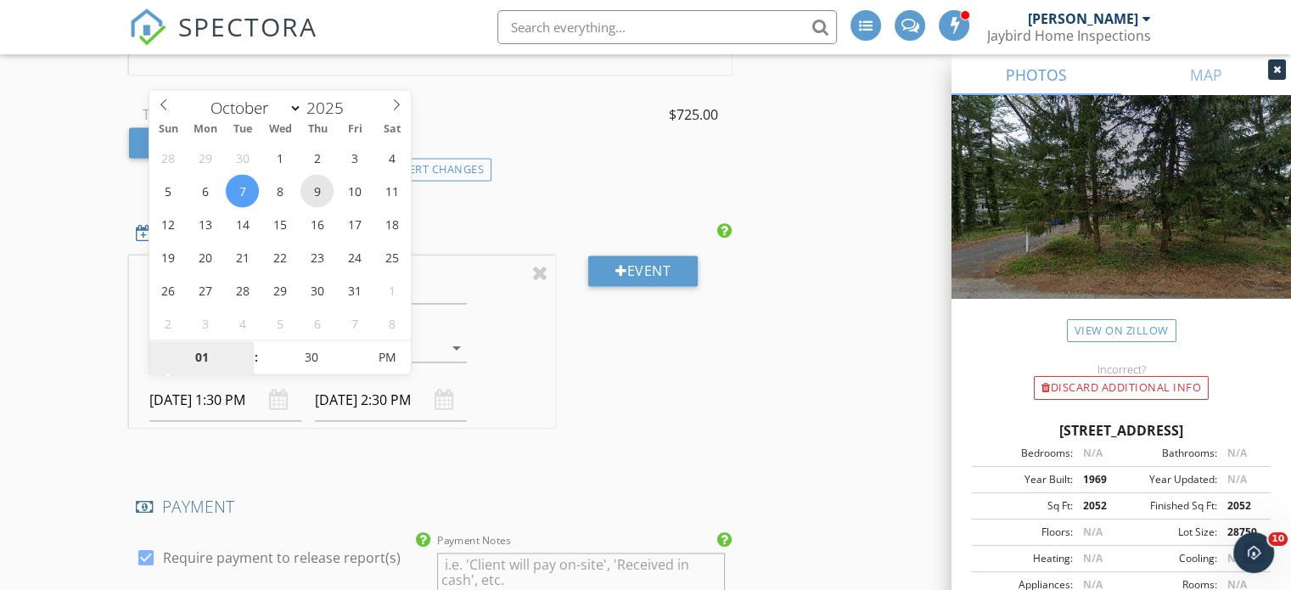
type input "10/09/2025 1:30 PM"
type input "10/09/2025 2:30 PM"
type input "02"
type input "10/09/2025 2:30 PM"
click at [245, 344] on span at bounding box center [248, 348] width 12 height 17
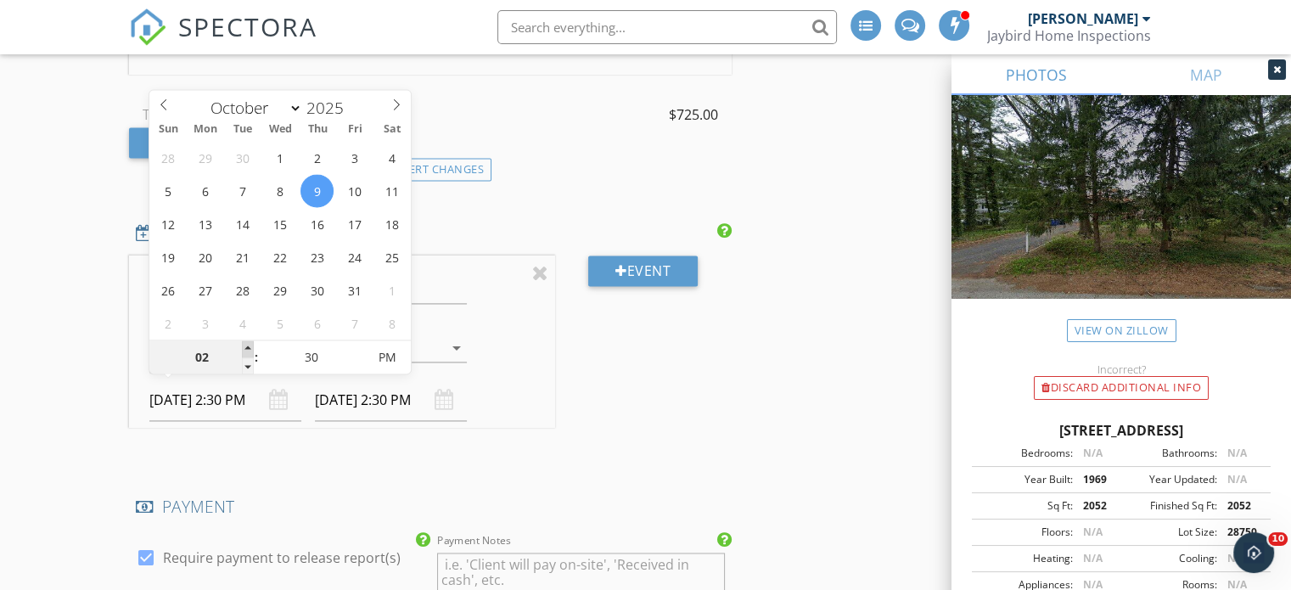
type input "03"
type input "10/09/2025 3:30 PM"
click at [245, 344] on span at bounding box center [248, 348] width 12 height 17
type input "04"
type input "10/09/2025 4:30 PM"
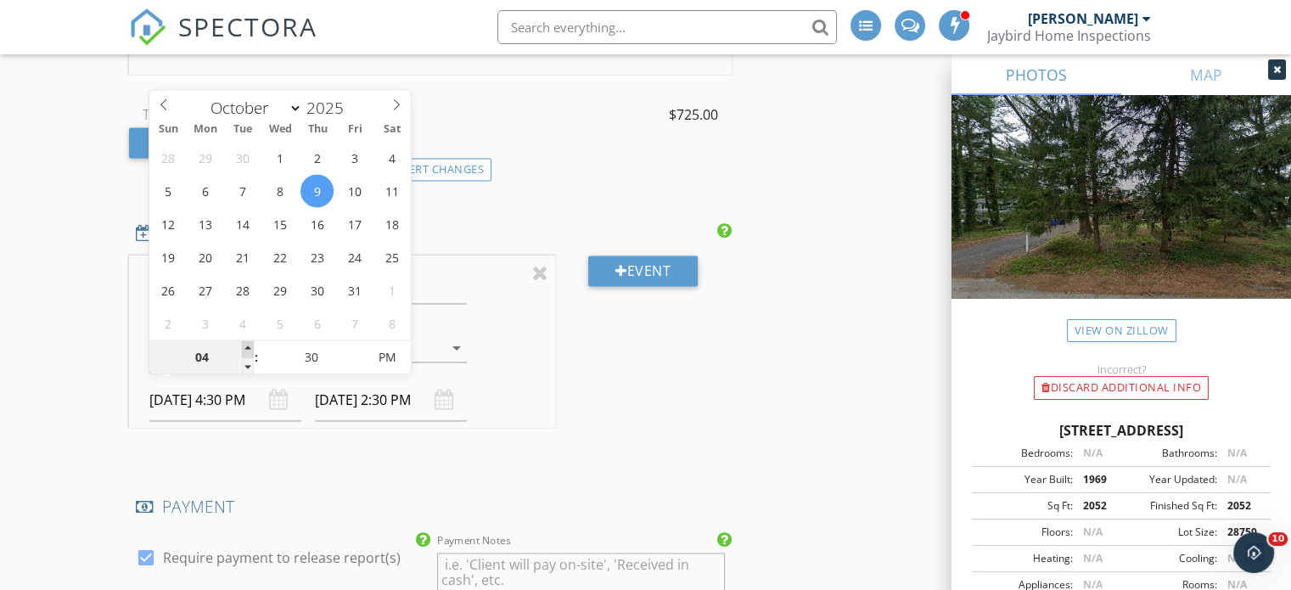
click at [245, 344] on span at bounding box center [248, 348] width 12 height 17
type input "05"
type input "10/09/2025 5:30 PM"
click at [245, 344] on span at bounding box center [248, 348] width 12 height 17
type input "10/09/2025 6:30 PM"
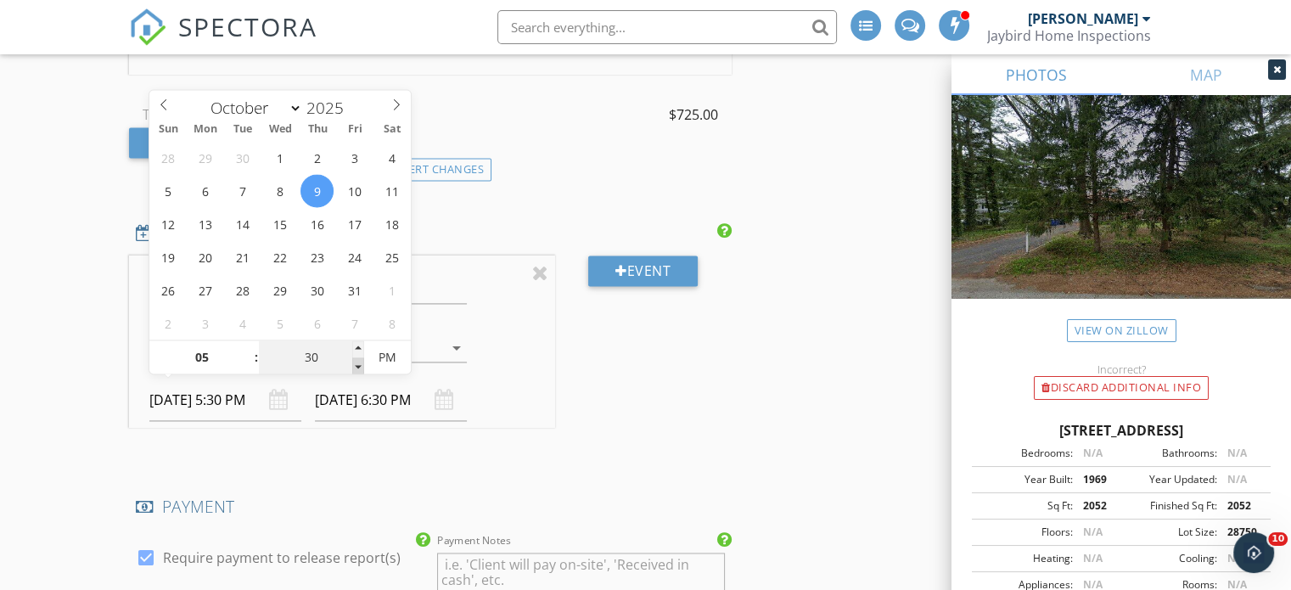
type input "25"
type input "10/09/2025 5:25 PM"
click at [358, 369] on span at bounding box center [358, 365] width 12 height 17
type input "20"
type input "10/09/2025 5:20 PM"
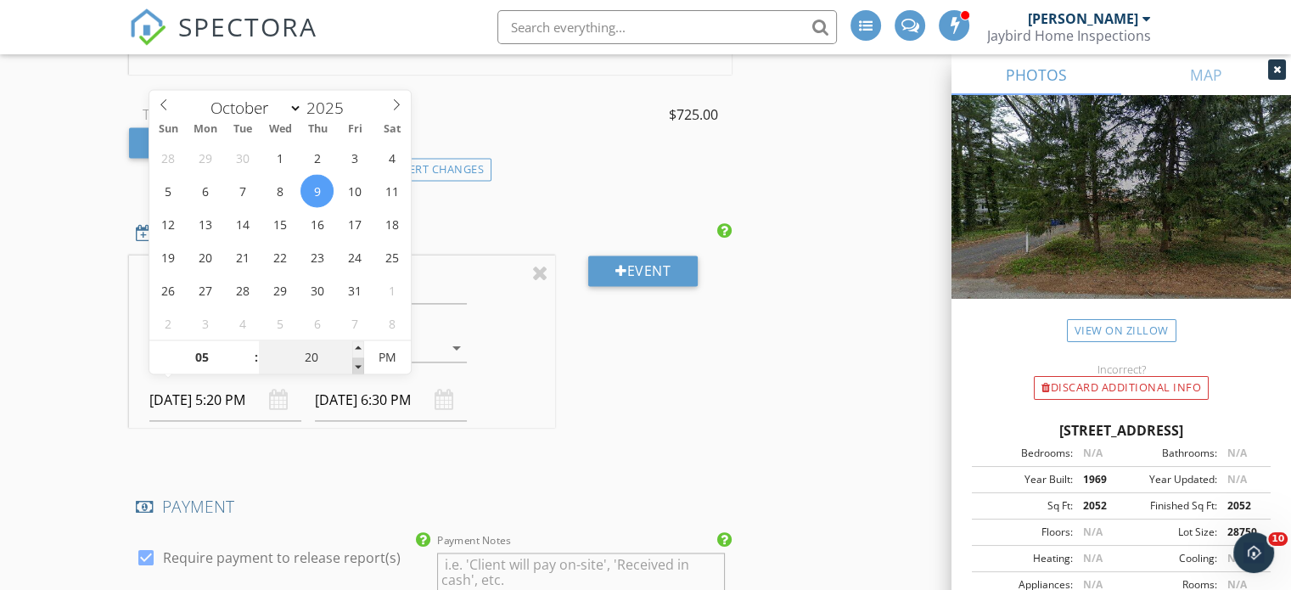
click at [358, 369] on span at bounding box center [358, 365] width 12 height 17
type input "15"
type input "10/09/2025 5:15 PM"
click at [358, 369] on span at bounding box center [358, 365] width 12 height 17
type input "10/09/2025 6:15 PM"
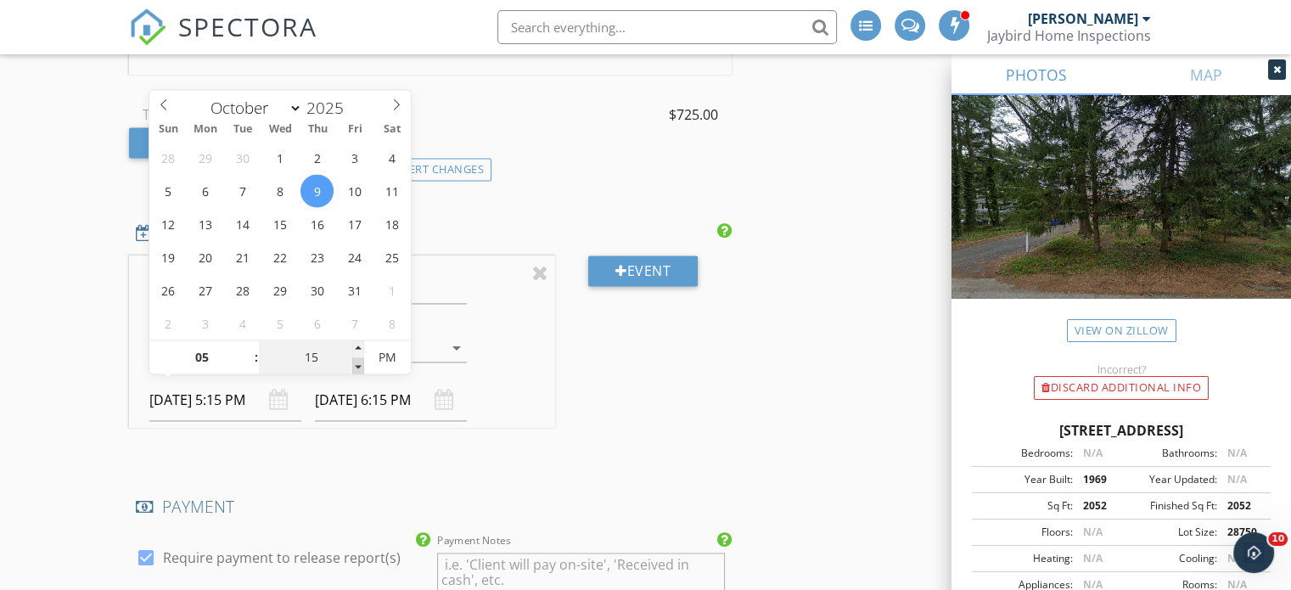
type input "10"
type input "10/09/2025 5:10 PM"
click at [358, 369] on span at bounding box center [358, 365] width 12 height 17
type input "05"
type input "10/09/2025 5:05 PM"
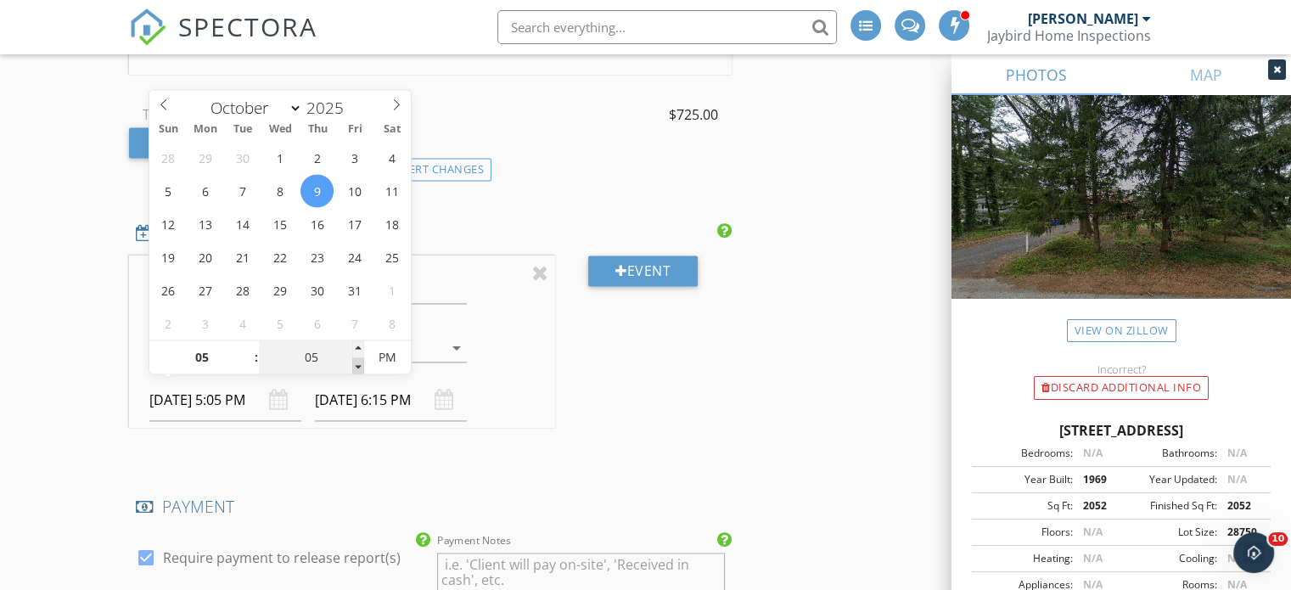
click at [359, 367] on span at bounding box center [358, 365] width 12 height 17
type input "10/09/2025 6:05 PM"
type input "00"
type input "[DATE] 5:00 PM"
click at [359, 363] on span at bounding box center [358, 365] width 12 height 17
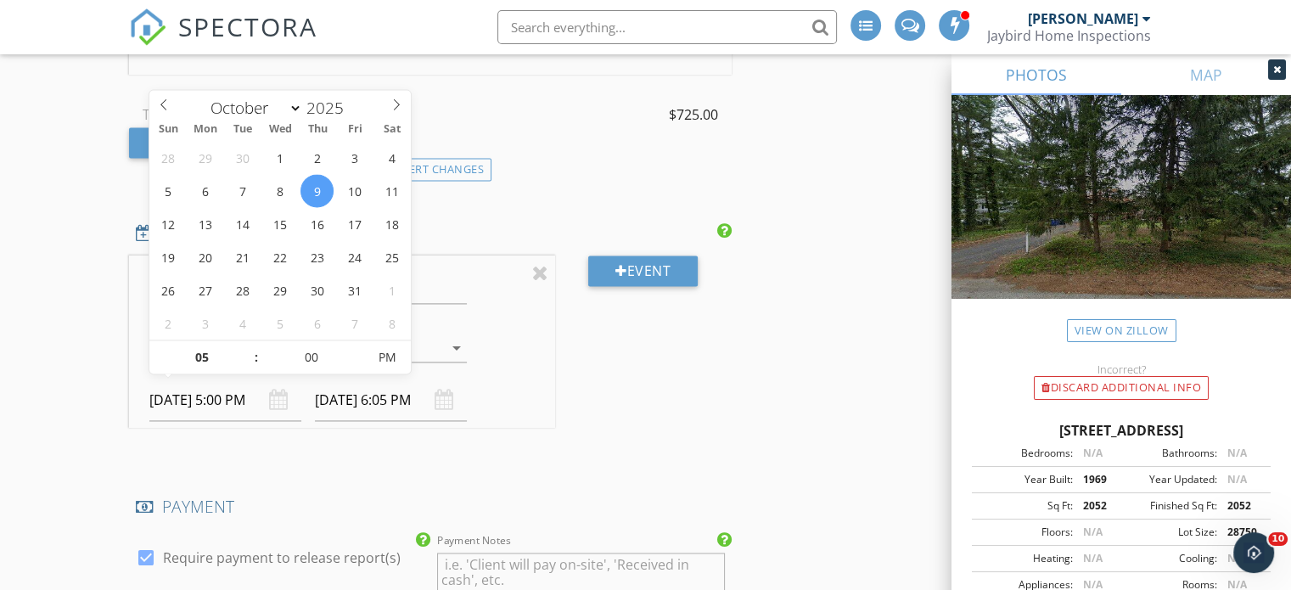
type input "[DATE] 6:00 PM"
click at [698, 444] on div "Event" at bounding box center [643, 354] width 177 height 199
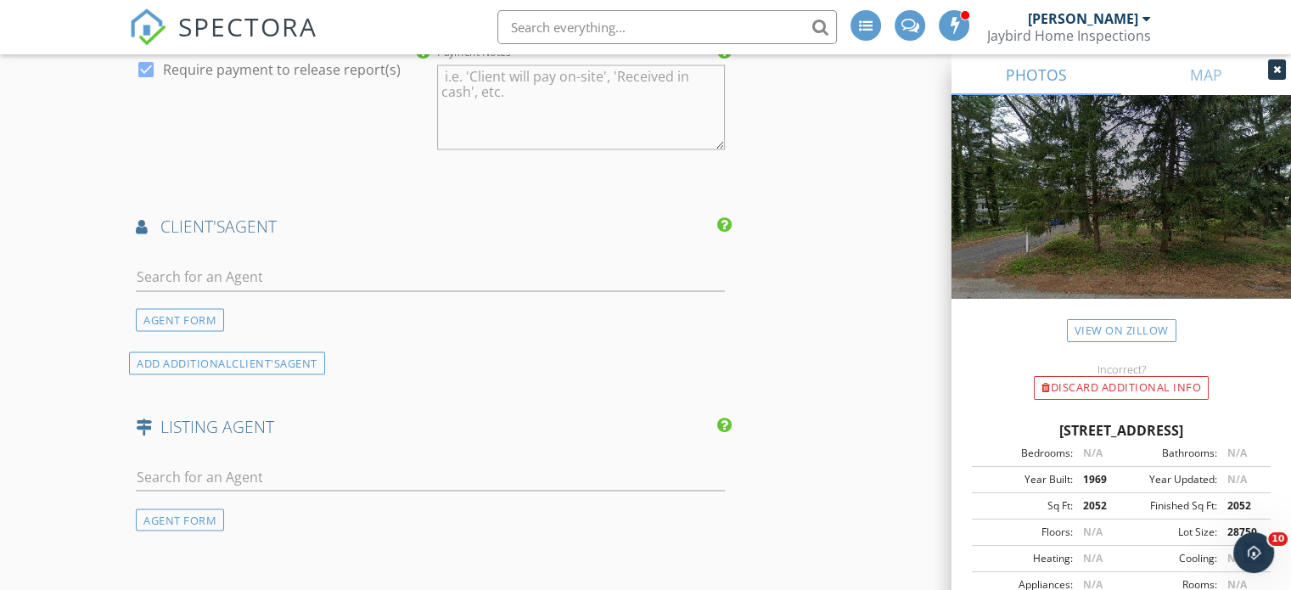
scroll to position [2909, 0]
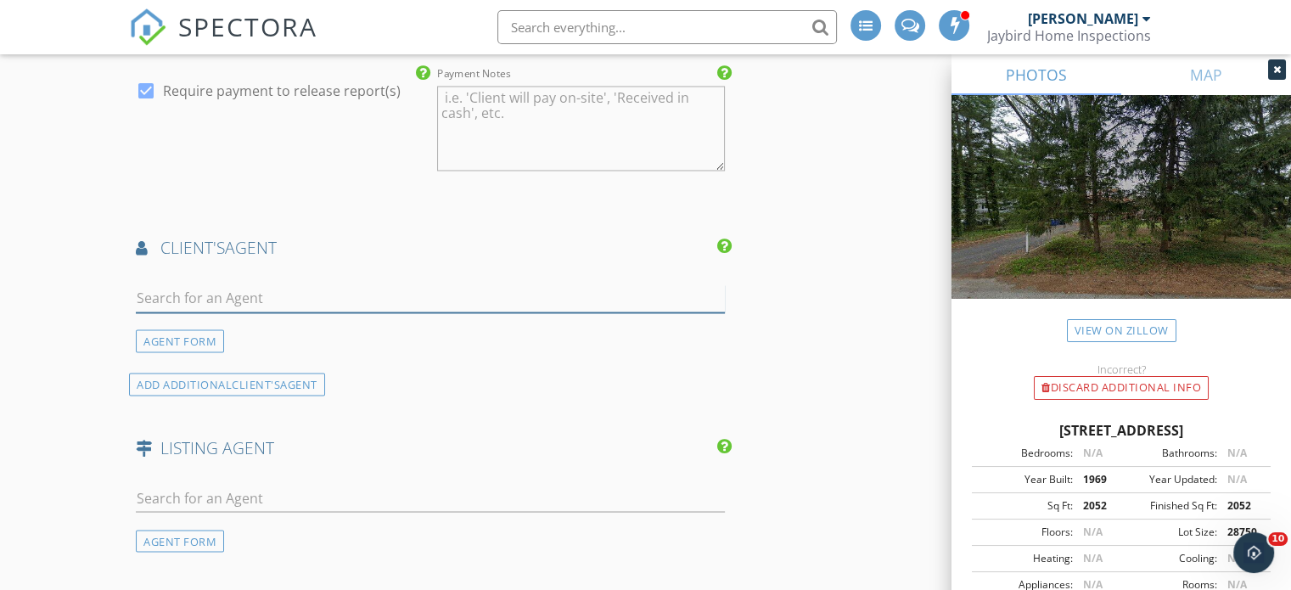
click at [406, 298] on input "text" at bounding box center [430, 298] width 589 height 28
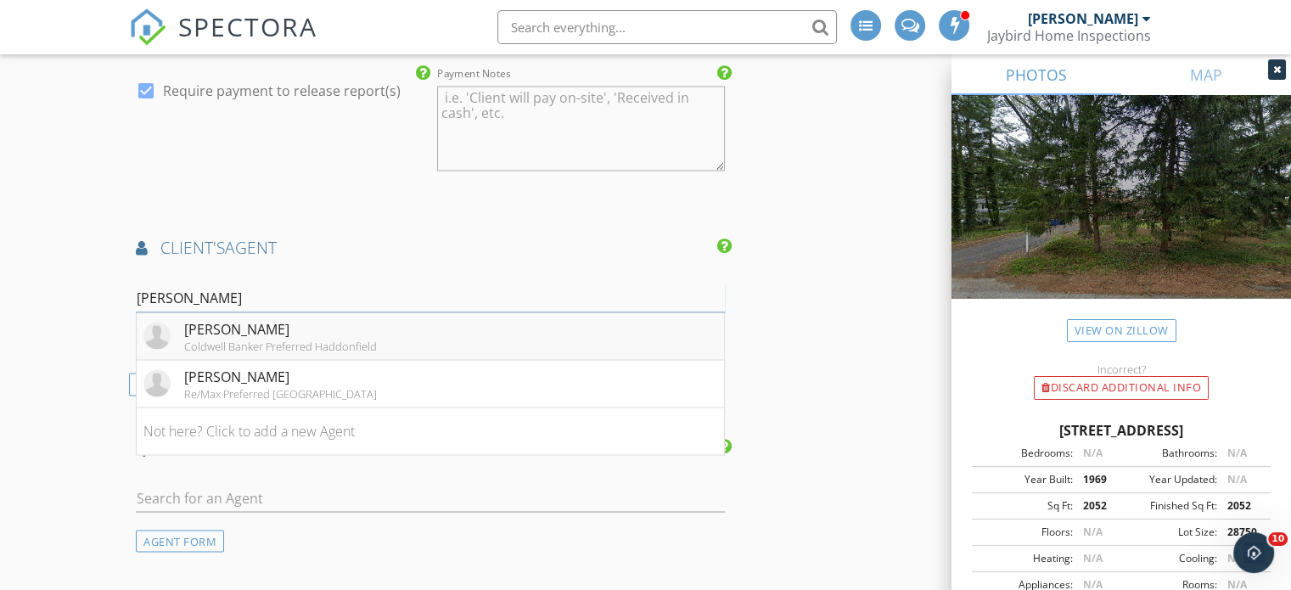
type input "jessica fl"
click at [324, 322] on div "[PERSON_NAME]" at bounding box center [280, 328] width 193 height 20
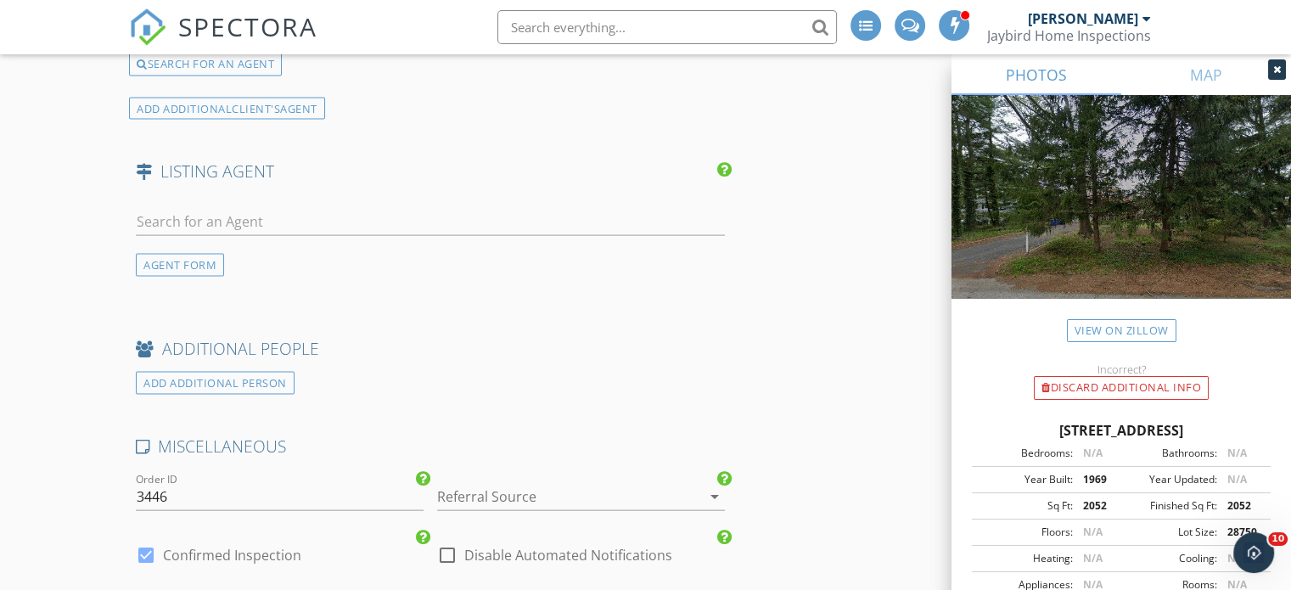
scroll to position [3724, 0]
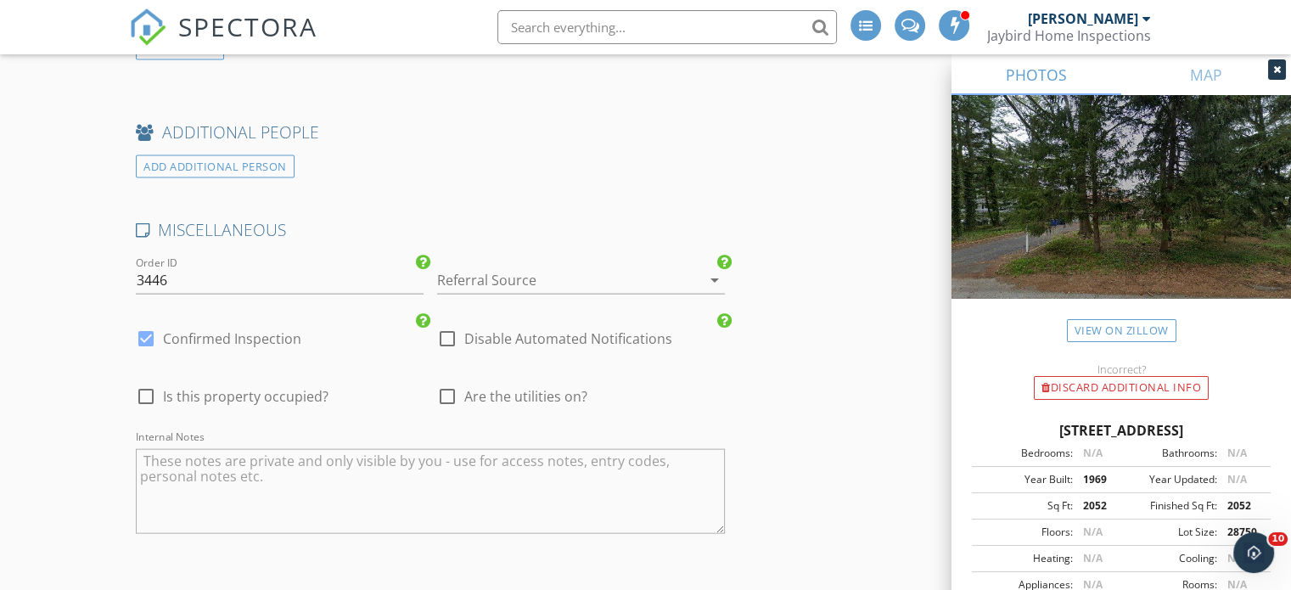
click at [507, 268] on div at bounding box center [557, 279] width 240 height 27
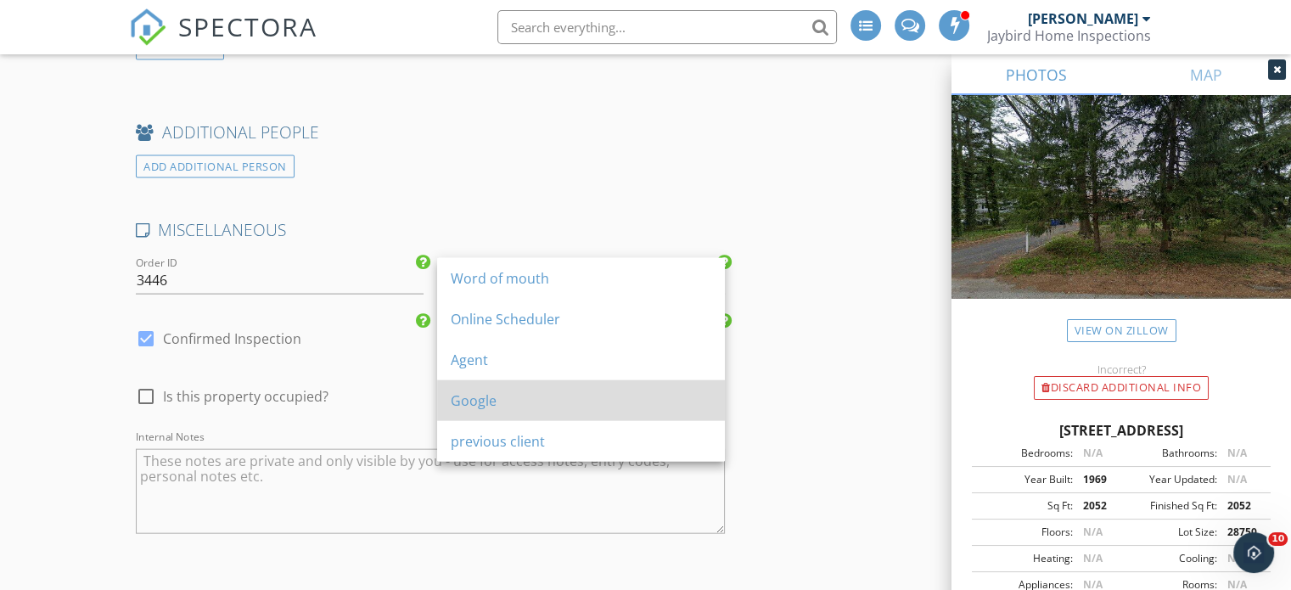
click at [495, 395] on div "Google" at bounding box center [581, 400] width 261 height 20
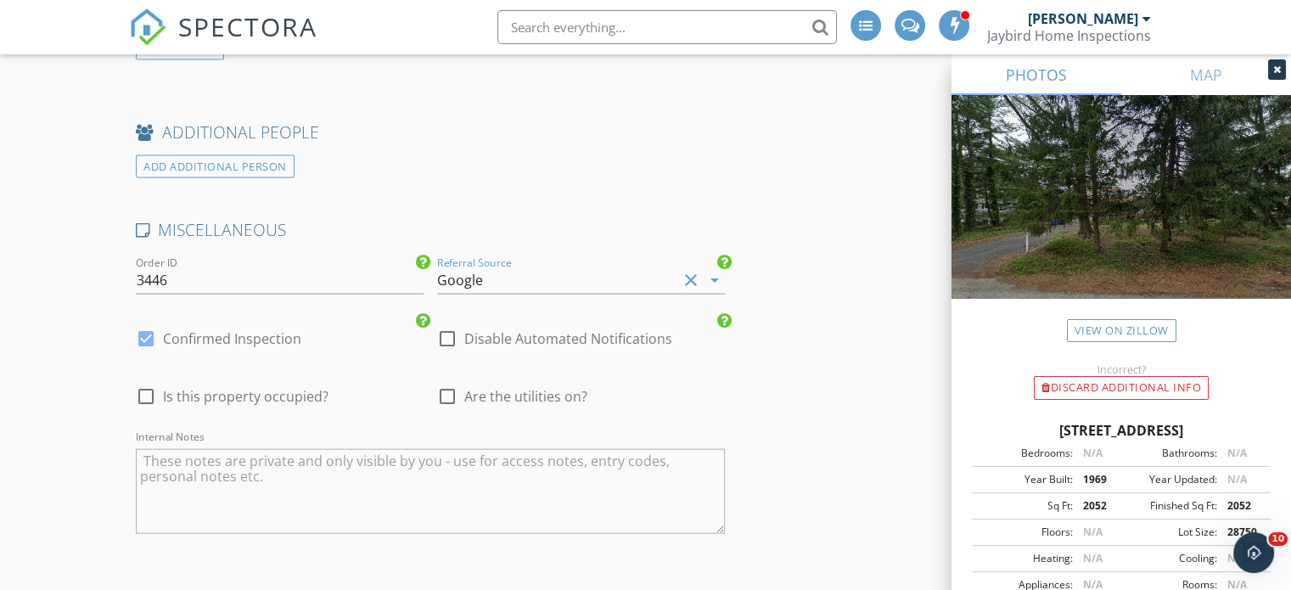
click at [495, 396] on div "check_box_outline_blank Are the utilities on?" at bounding box center [512, 396] width 150 height 20
click at [480, 393] on span "Are the utilities on?" at bounding box center [525, 396] width 123 height 17
checkbox input "true"
type input "3"
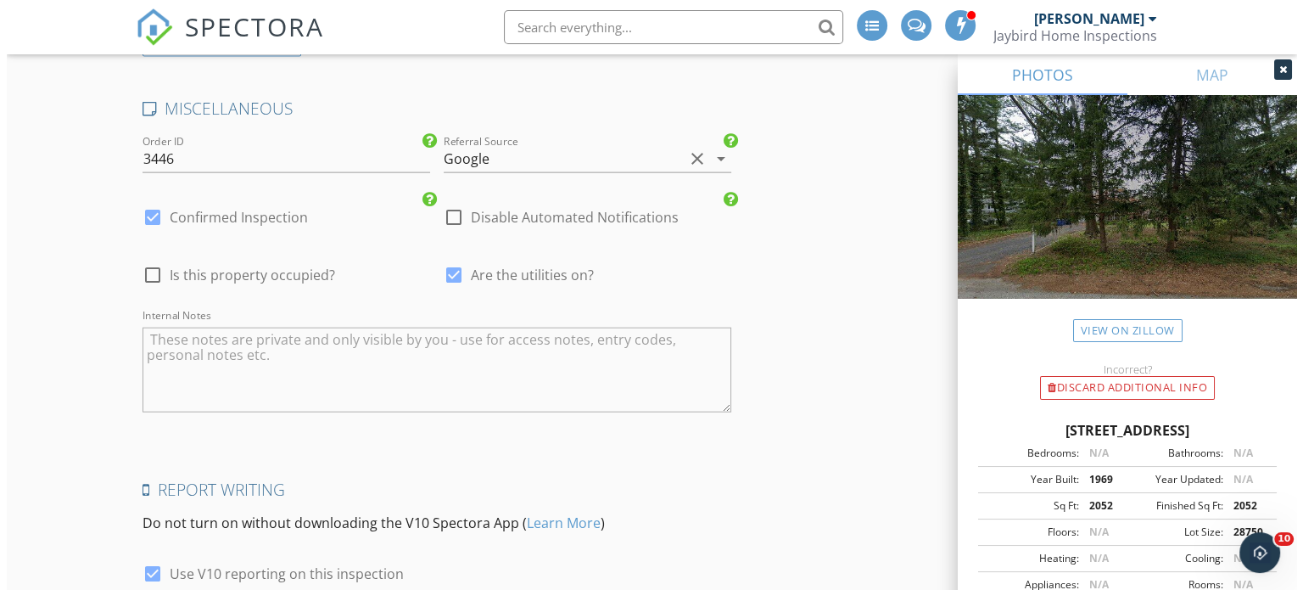
scroll to position [4088, 0]
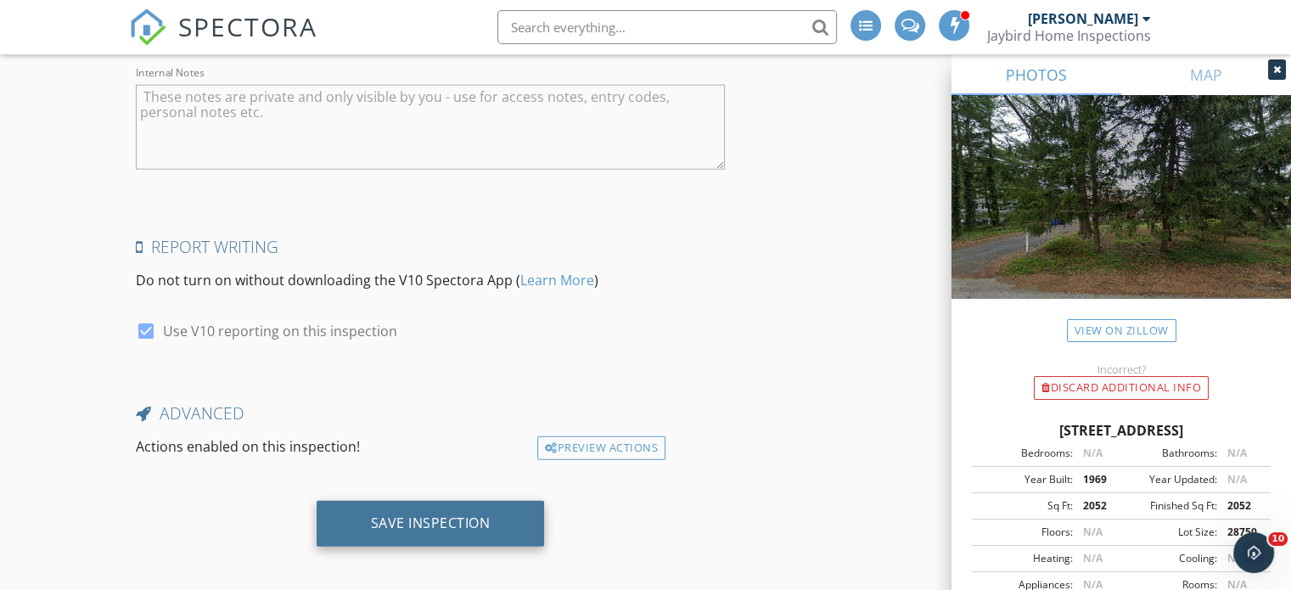
click at [435, 502] on div "Save Inspection" at bounding box center [431, 524] width 228 height 46
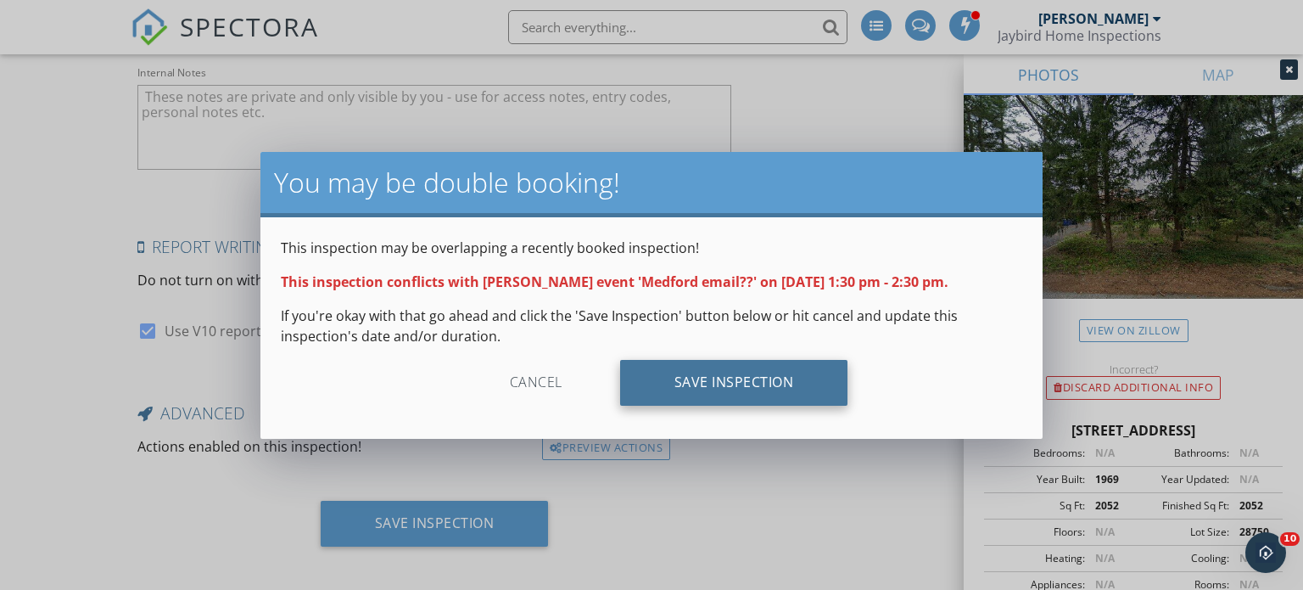
click at [668, 383] on div "Save Inspection" at bounding box center [734, 383] width 228 height 46
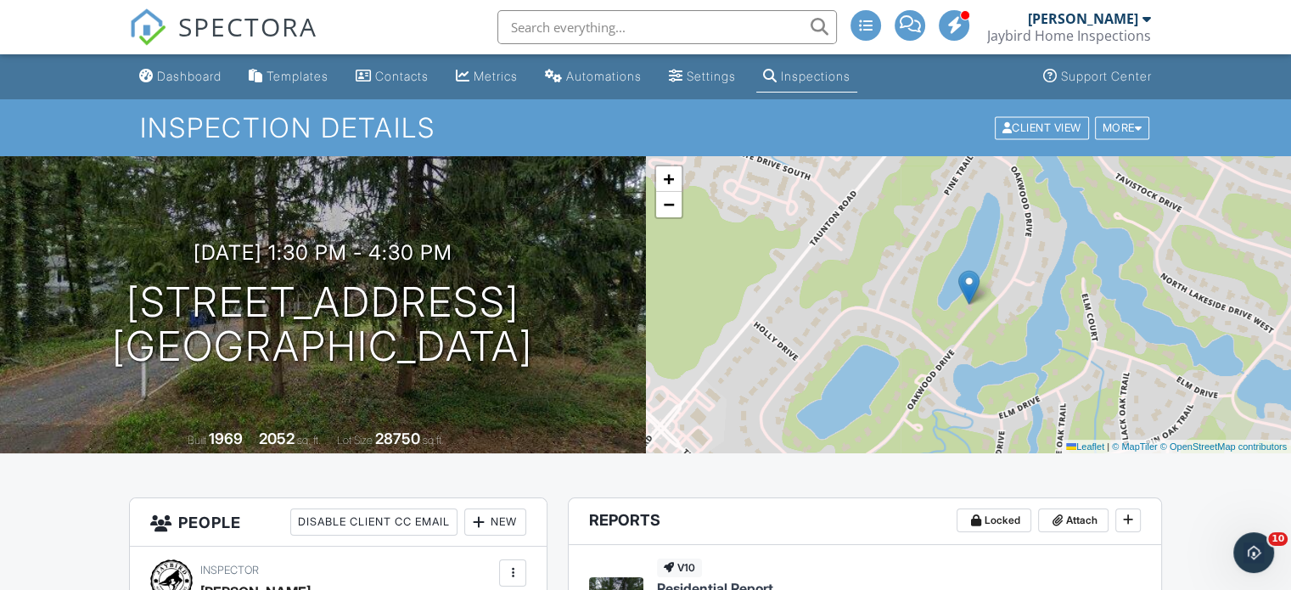
drag, startPoint x: 1297, startPoint y: 70, endPoint x: 1280, endPoint y: 51, distance: 25.9
click at [153, 74] on link "Dashboard" at bounding box center [180, 76] width 96 height 31
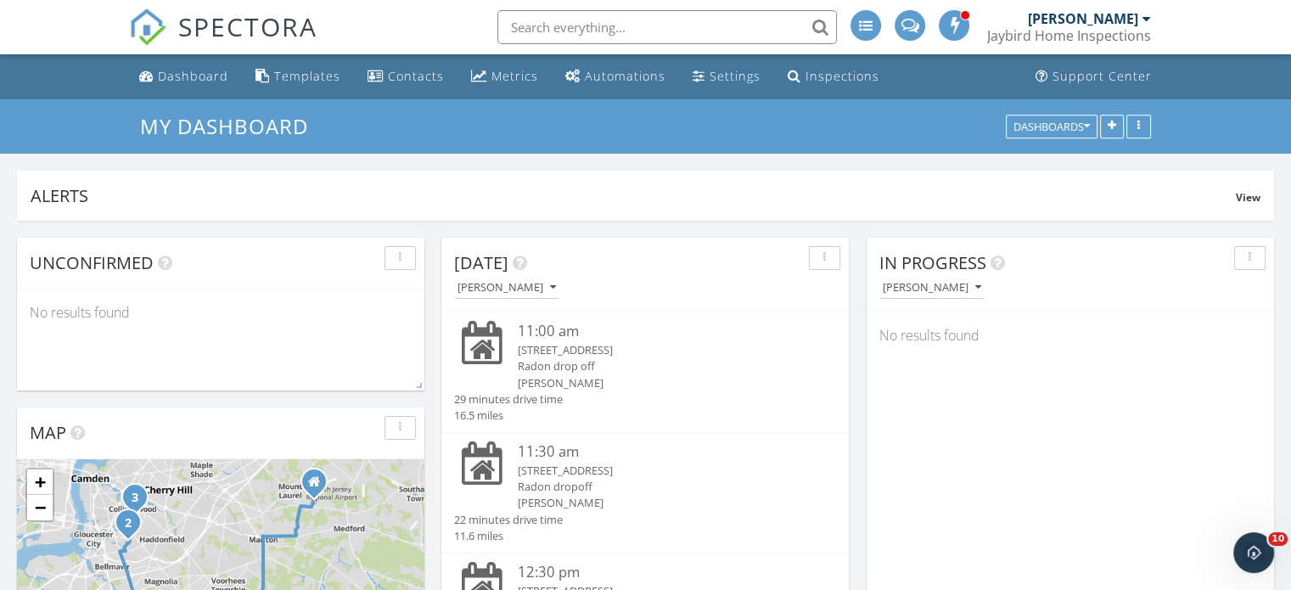
click at [550, 31] on input "text" at bounding box center [666, 27] width 339 height 34
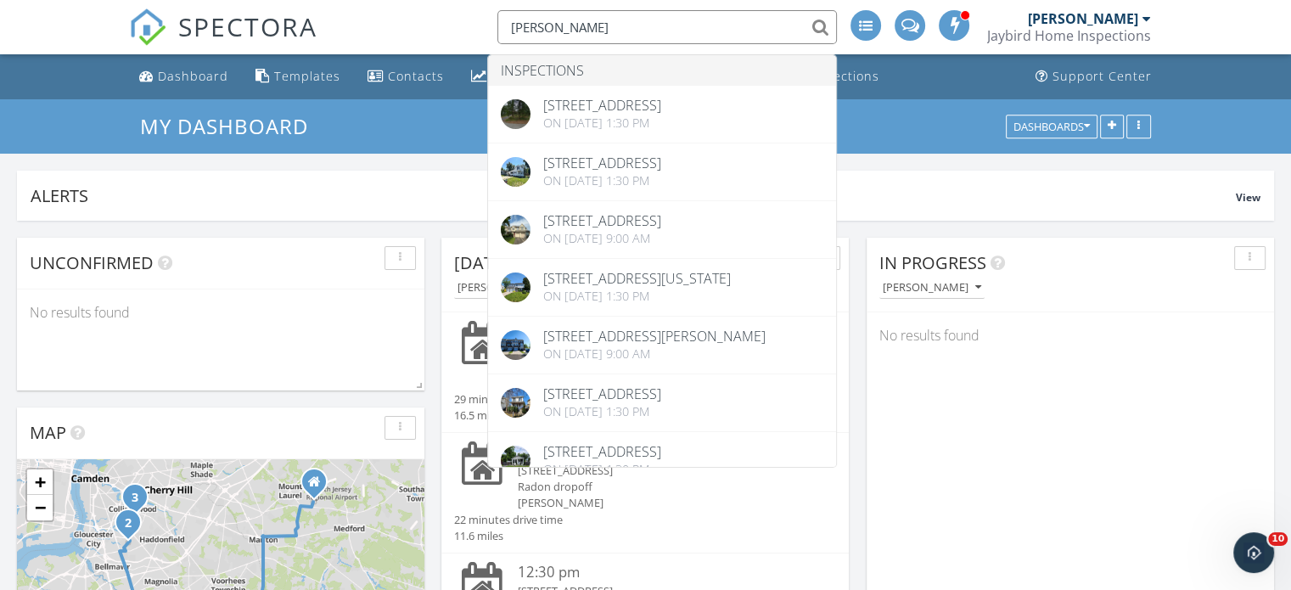
click at [510, 26] on input "floyd" at bounding box center [666, 27] width 339 height 34
type input "jessica floyd"
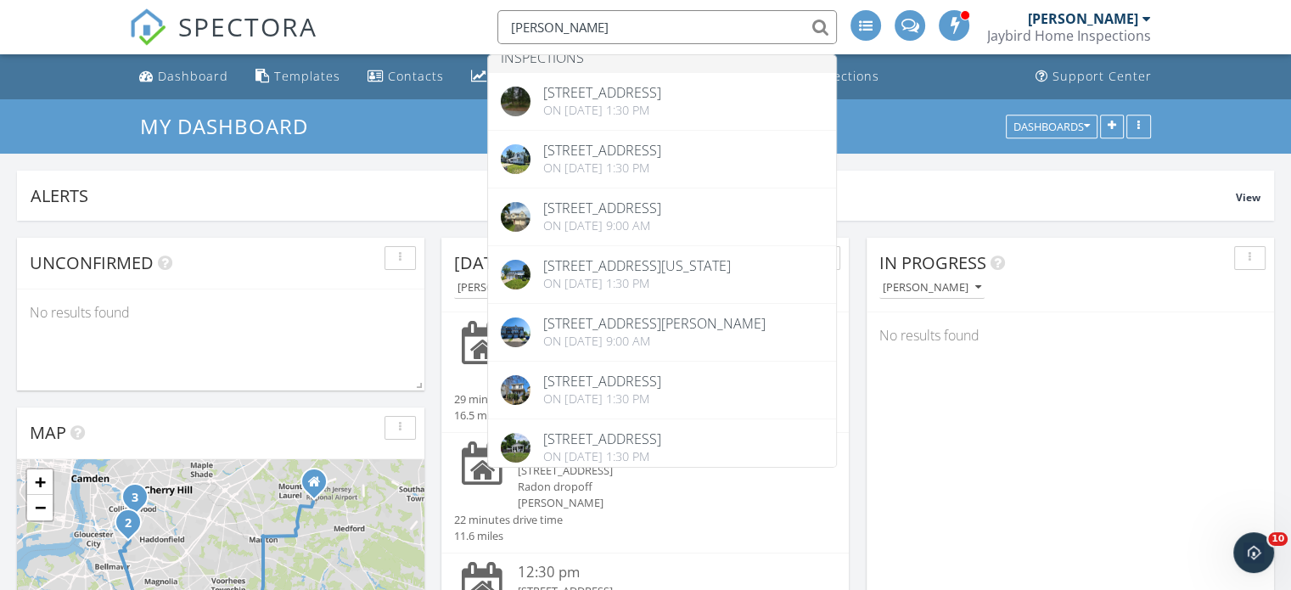
scroll to position [17, 0]
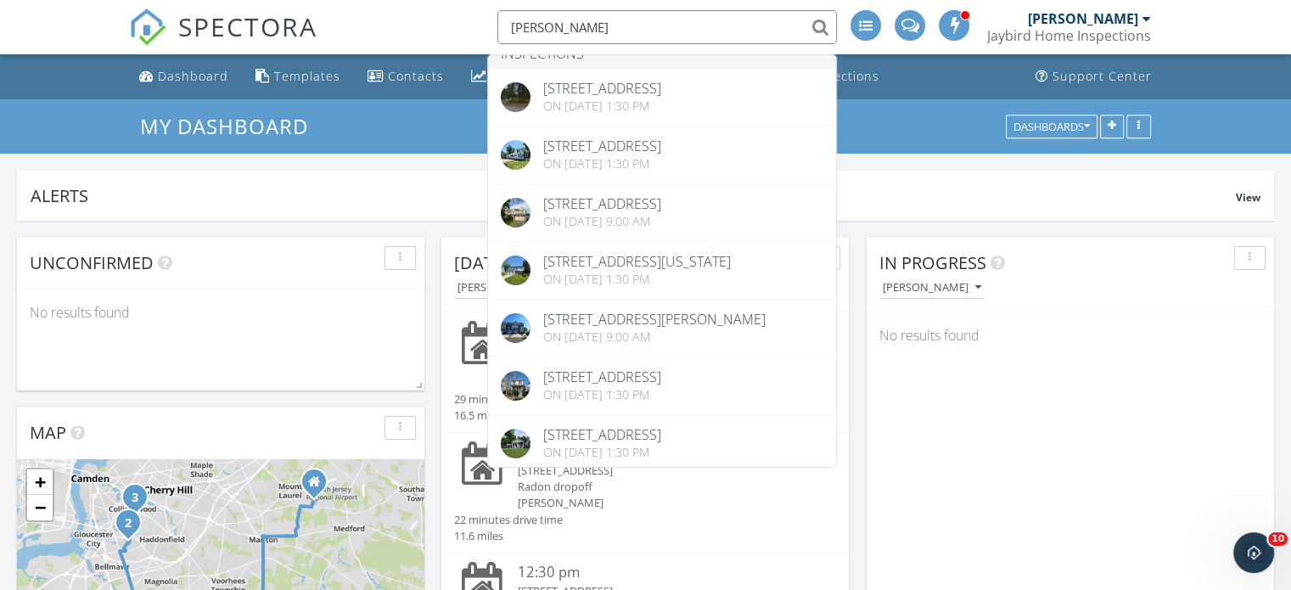
drag, startPoint x: 688, startPoint y: 24, endPoint x: 451, endPoint y: 16, distance: 237.7
click at [451, 16] on div "SPECTORA jessica floyd Inspections 42 Oakwood Dr, Medford, NJ 08055 On 10/07/20…" at bounding box center [645, 27] width 1033 height 54
